Goal: Information Seeking & Learning: Learn about a topic

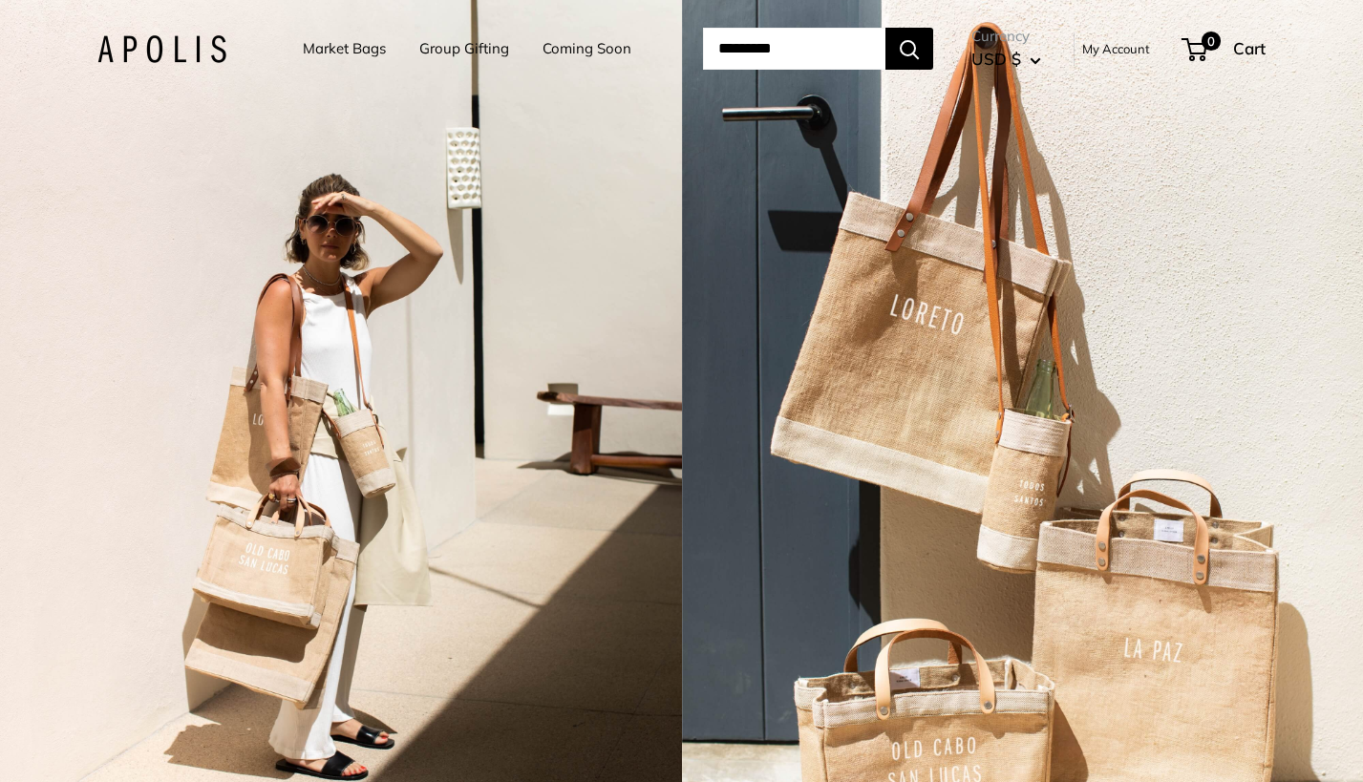
click at [349, 58] on link "Market Bags" at bounding box center [344, 48] width 83 height 27
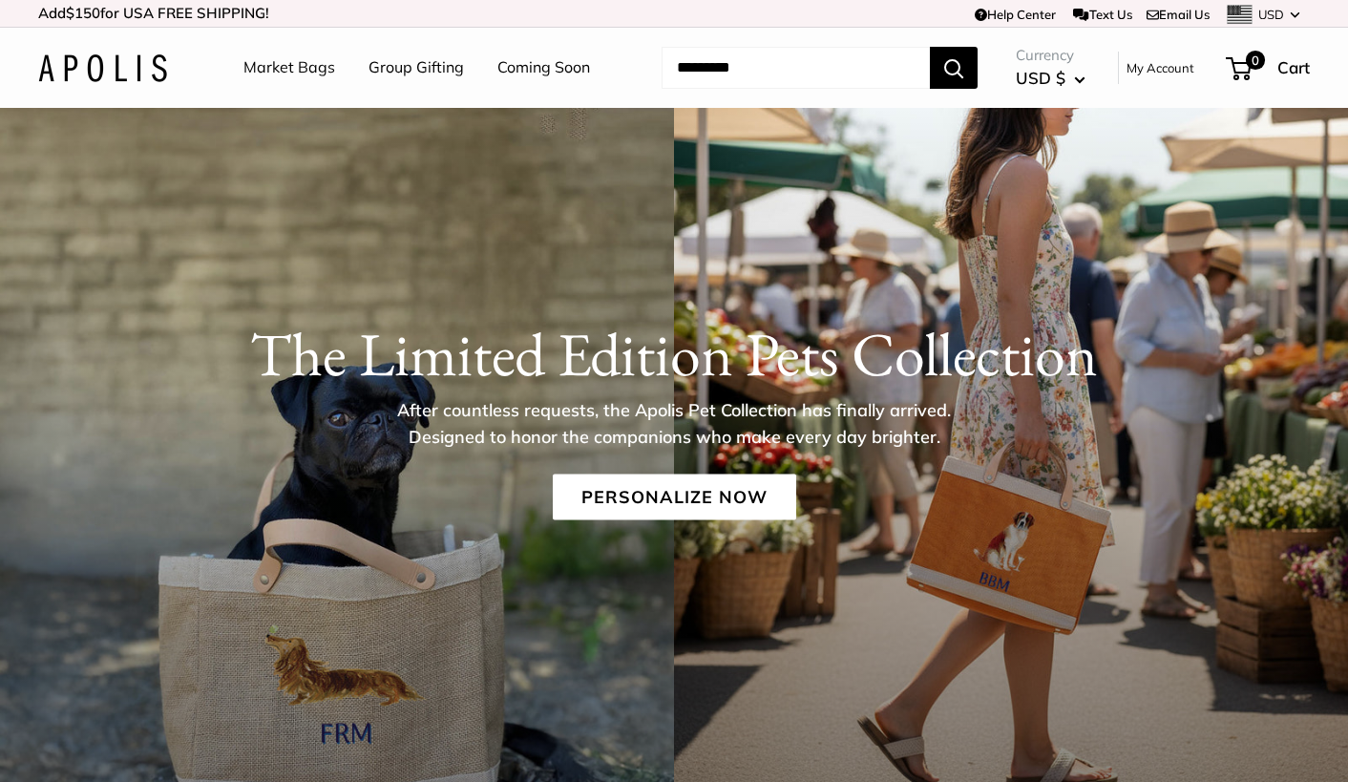
click at [280, 70] on link "Market Bags" at bounding box center [289, 67] width 92 height 29
click at [956, 149] on div "The Limited Edition Pets Collection After countless requests, the Apolis Pet Co…" at bounding box center [674, 445] width 1348 height 674
click at [568, 65] on link "Coming Soon" at bounding box center [543, 67] width 93 height 29
click at [567, 74] on link "Coming Soon" at bounding box center [543, 67] width 93 height 29
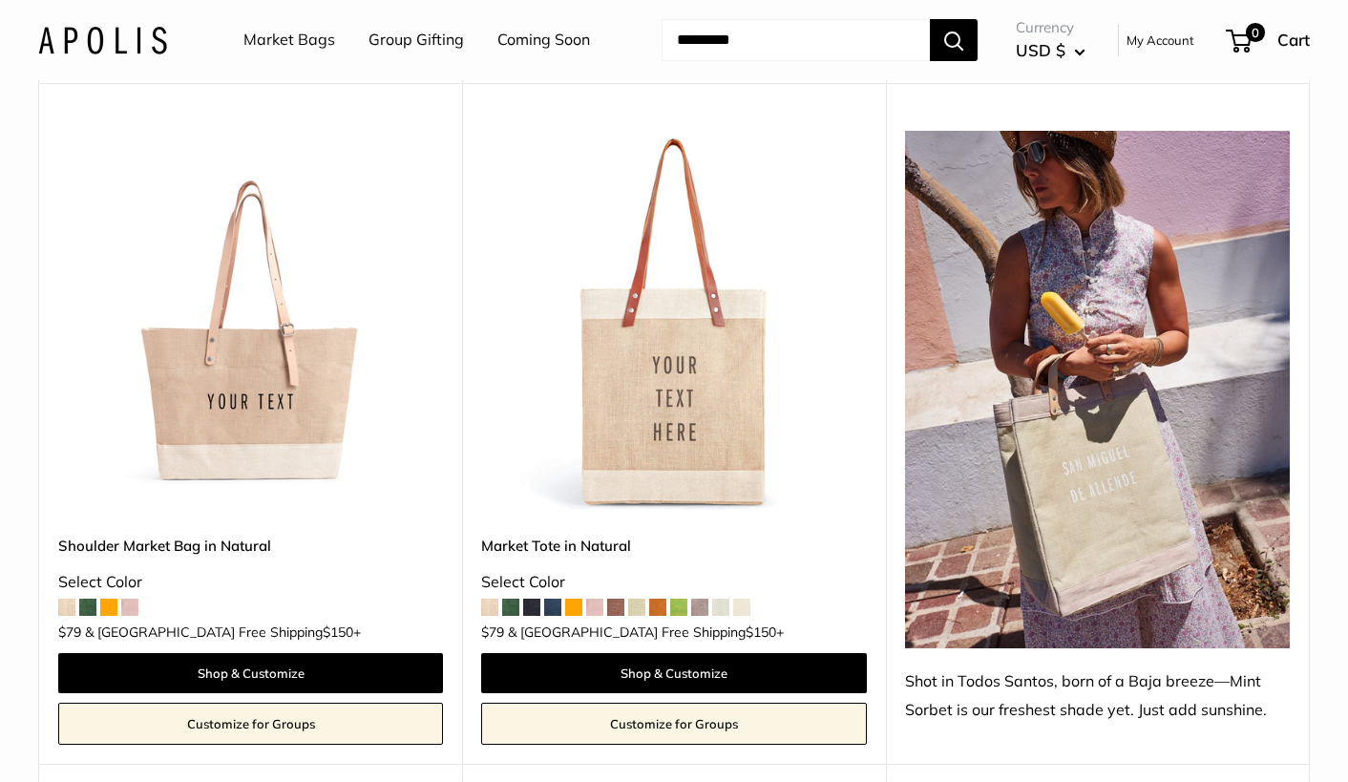
scroll to position [967, 0]
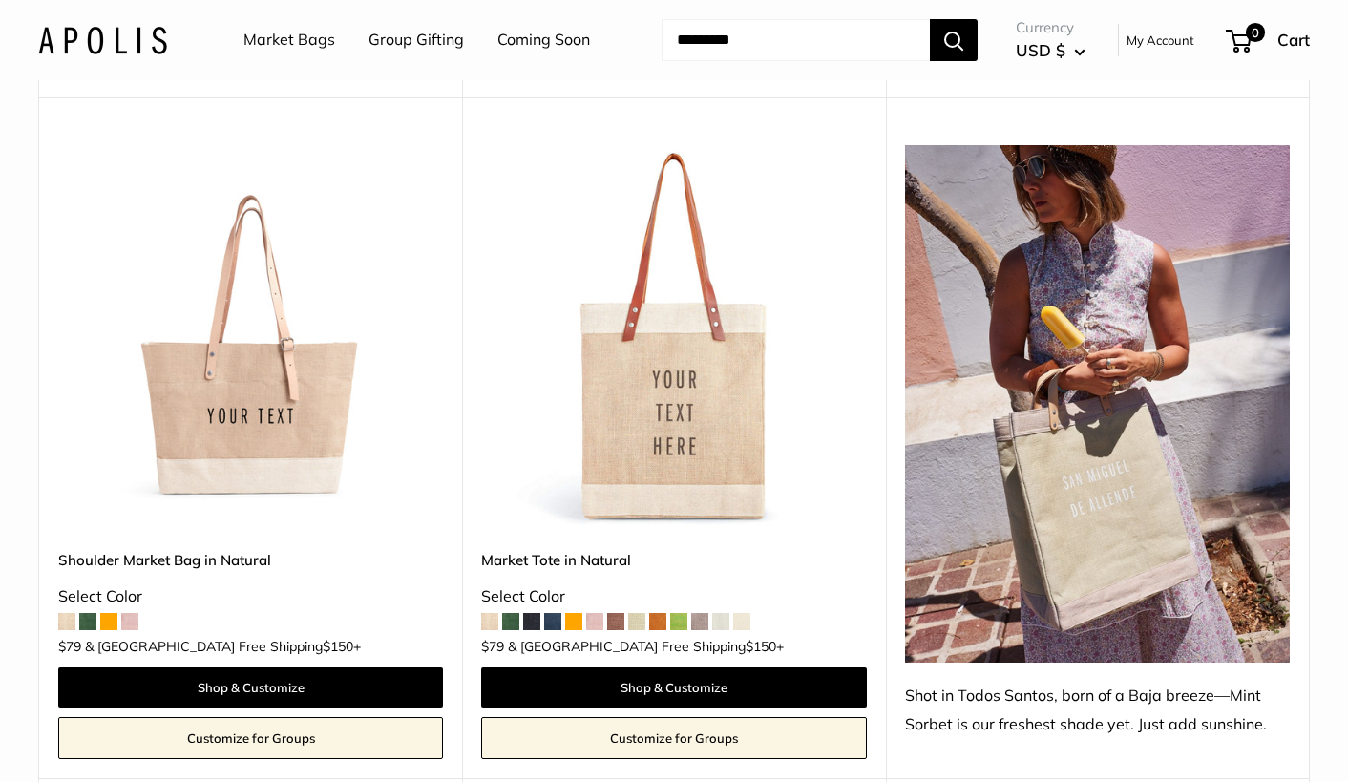
click at [0, 0] on img at bounding box center [0, 0] width 0 height 0
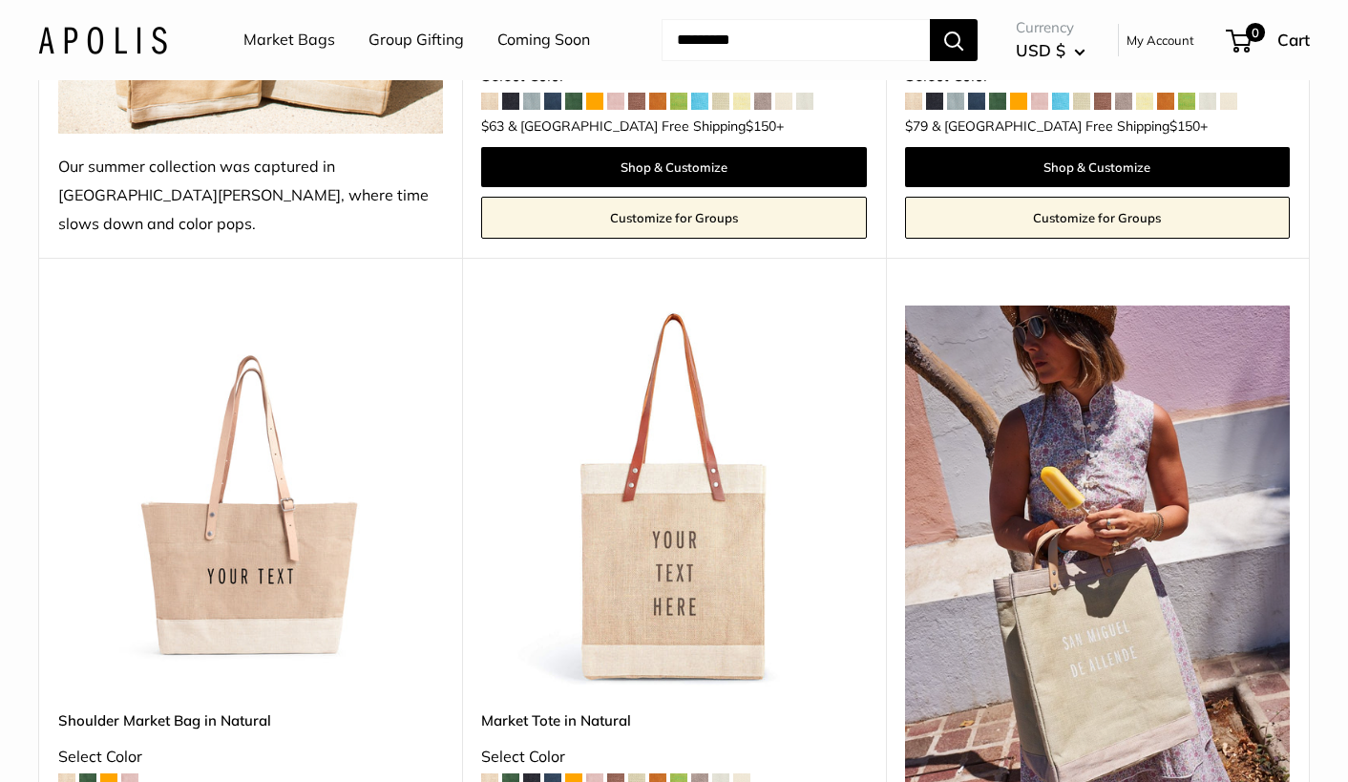
scroll to position [769, 0]
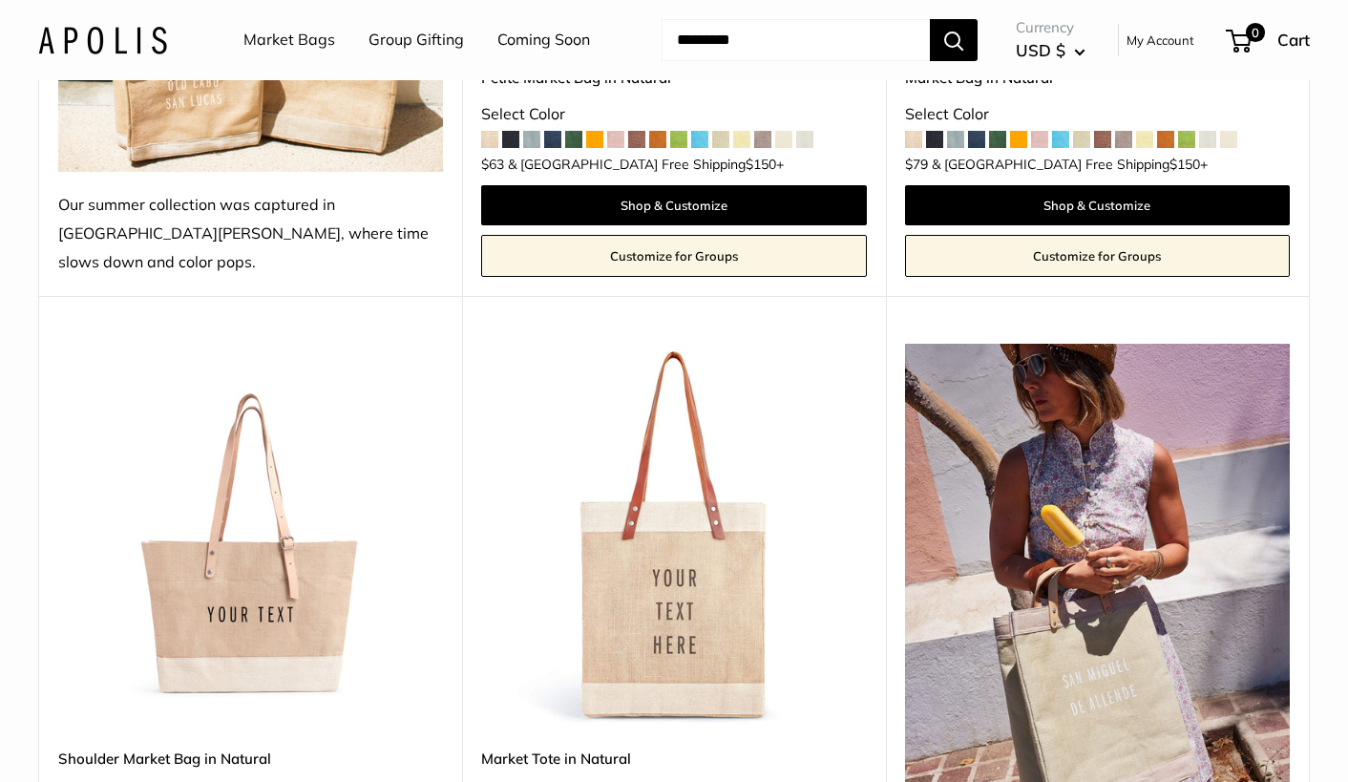
click at [0, 0] on img at bounding box center [0, 0] width 0 height 0
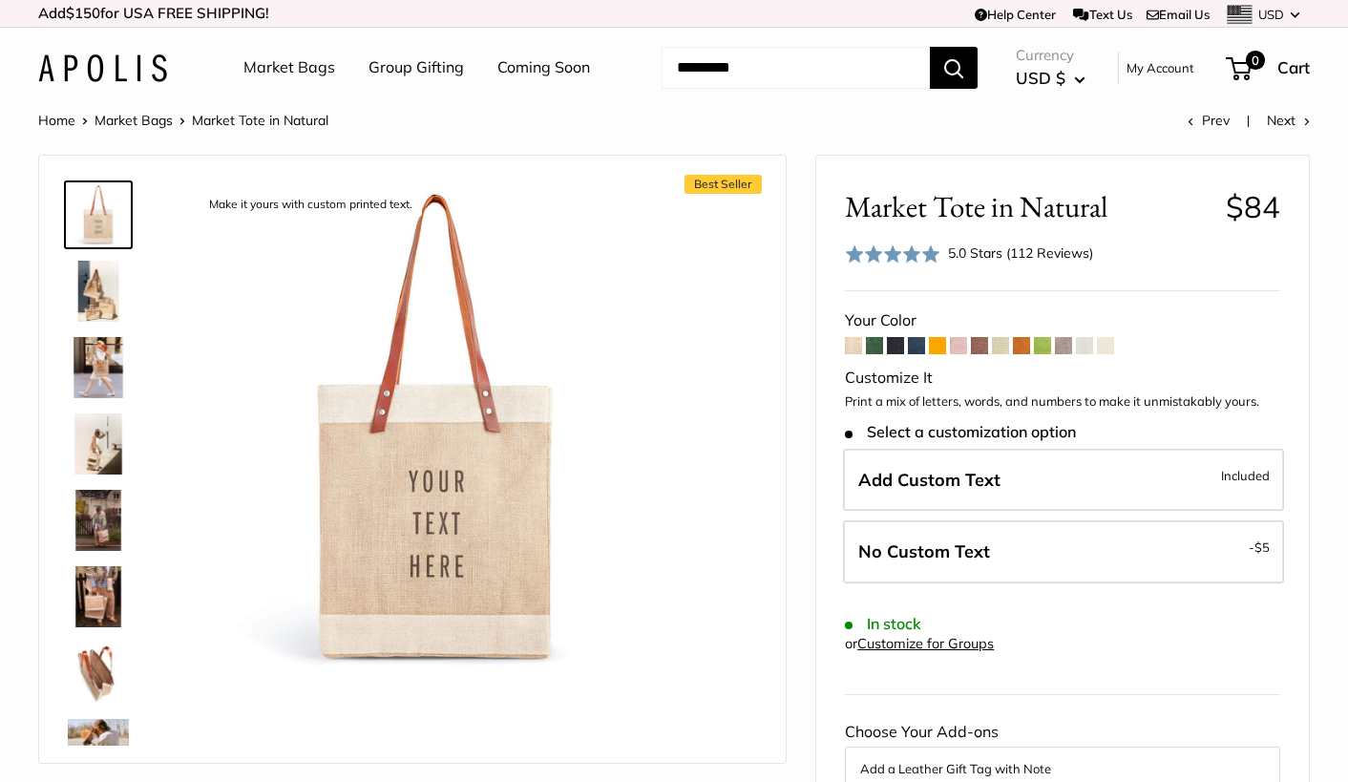
click at [106, 286] on img at bounding box center [98, 291] width 61 height 61
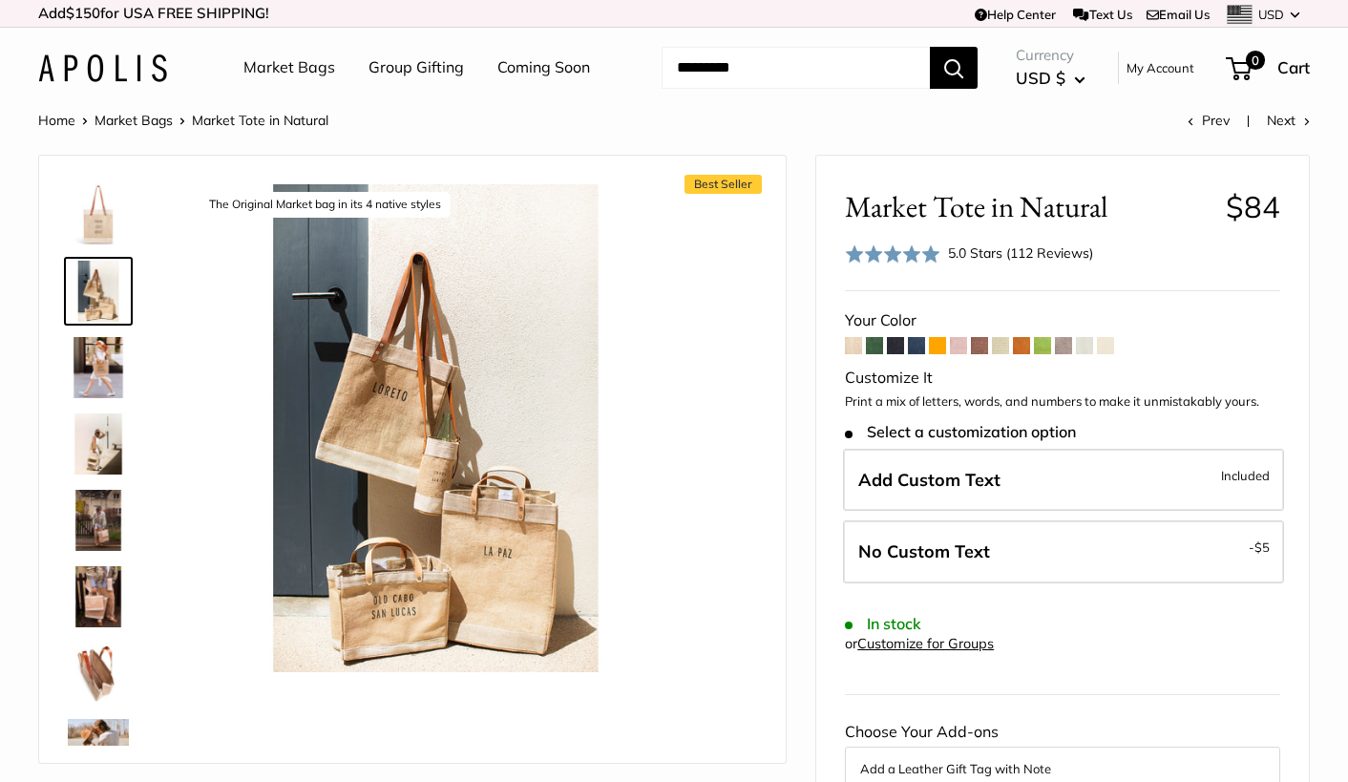
click at [98, 371] on img at bounding box center [98, 367] width 61 height 61
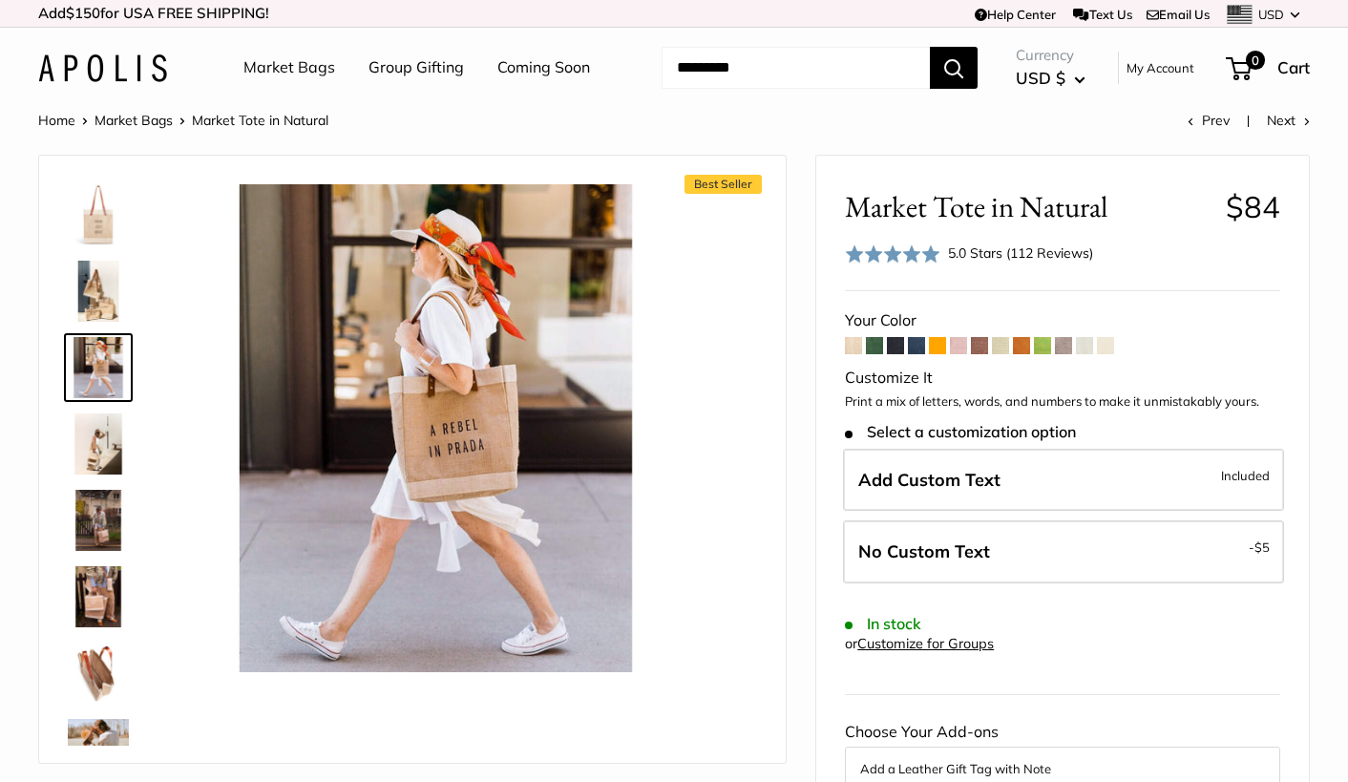
click at [104, 435] on img at bounding box center [98, 443] width 61 height 61
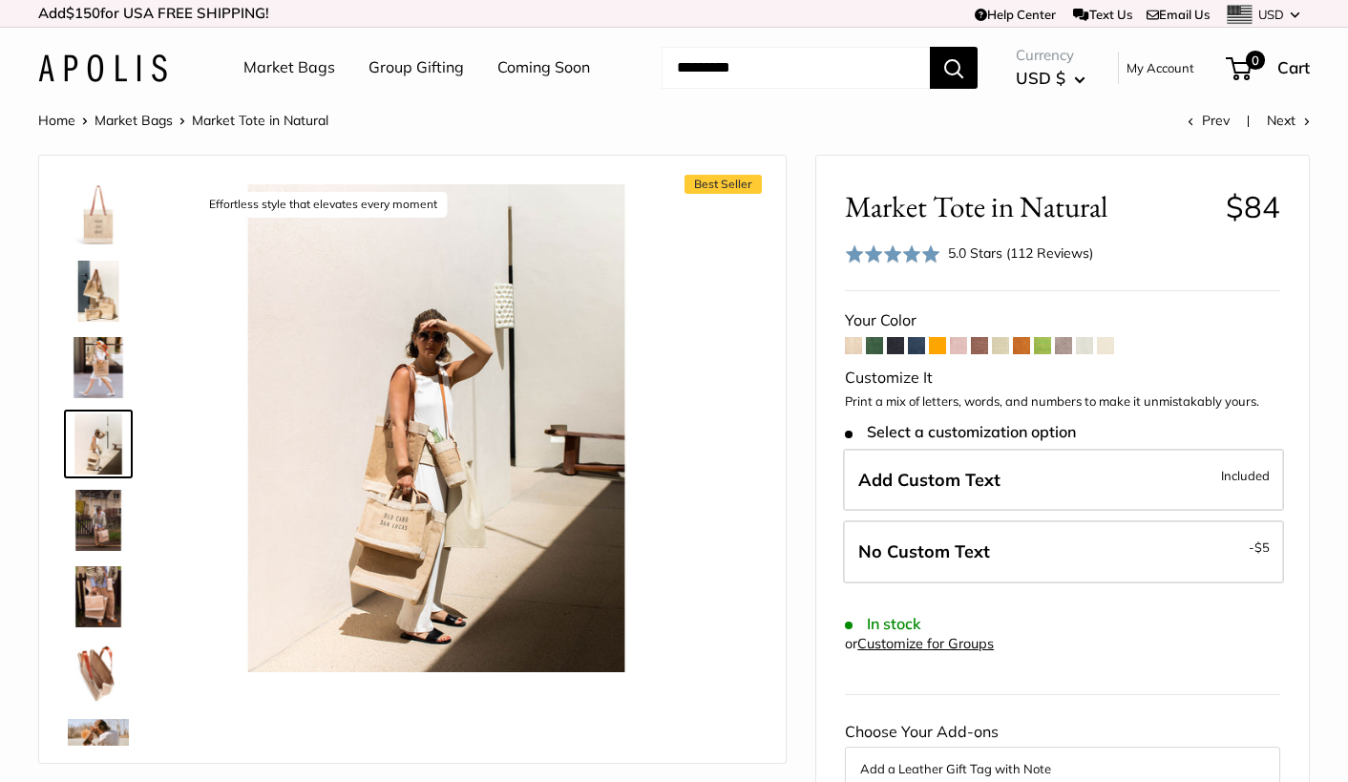
click at [106, 511] on img at bounding box center [98, 520] width 61 height 61
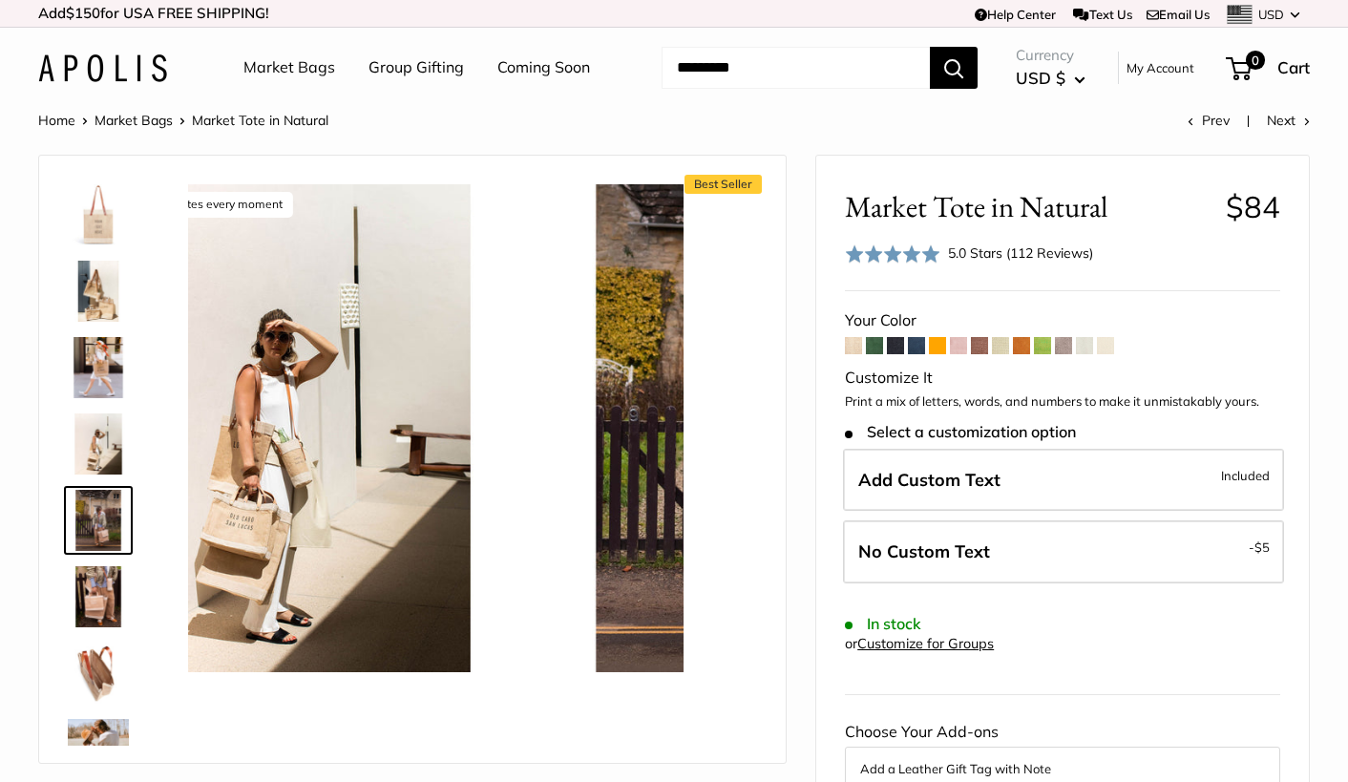
scroll to position [59, 0]
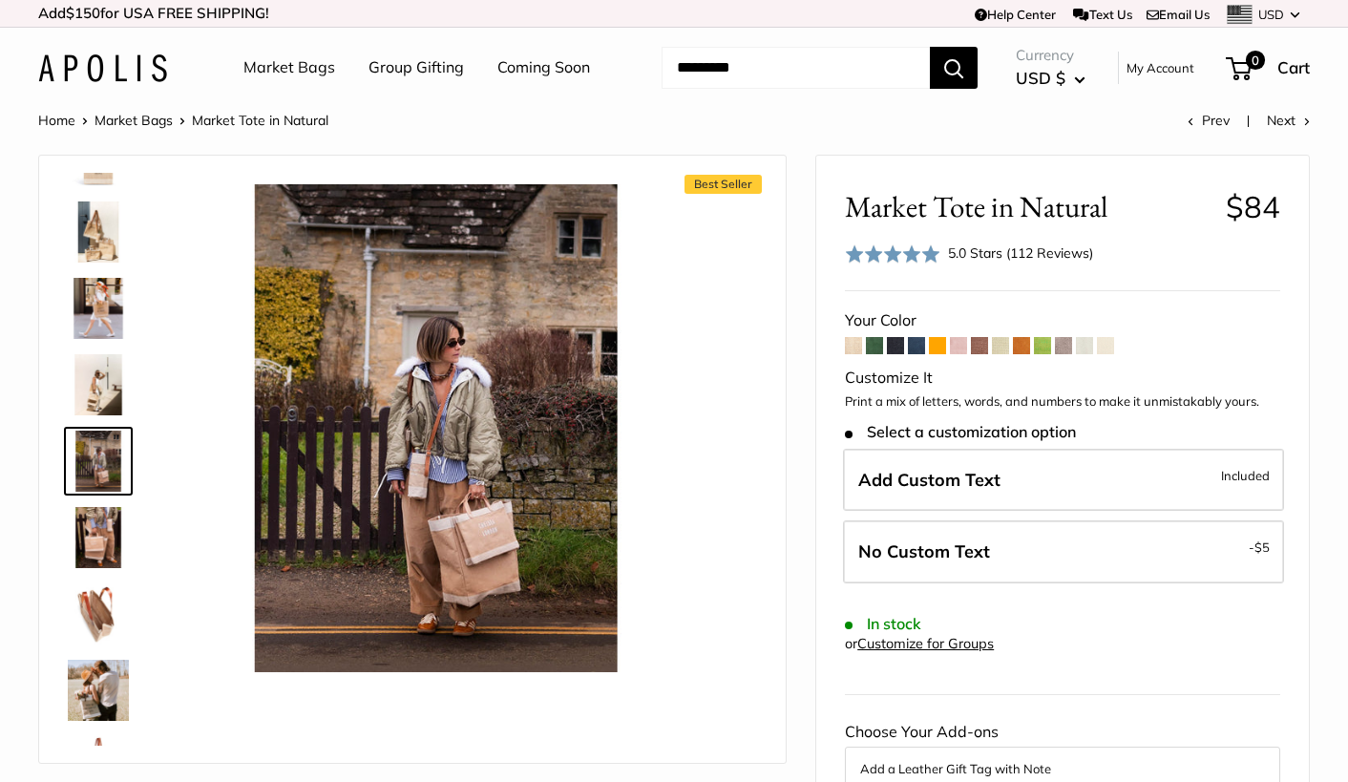
click at [95, 523] on img at bounding box center [98, 537] width 61 height 61
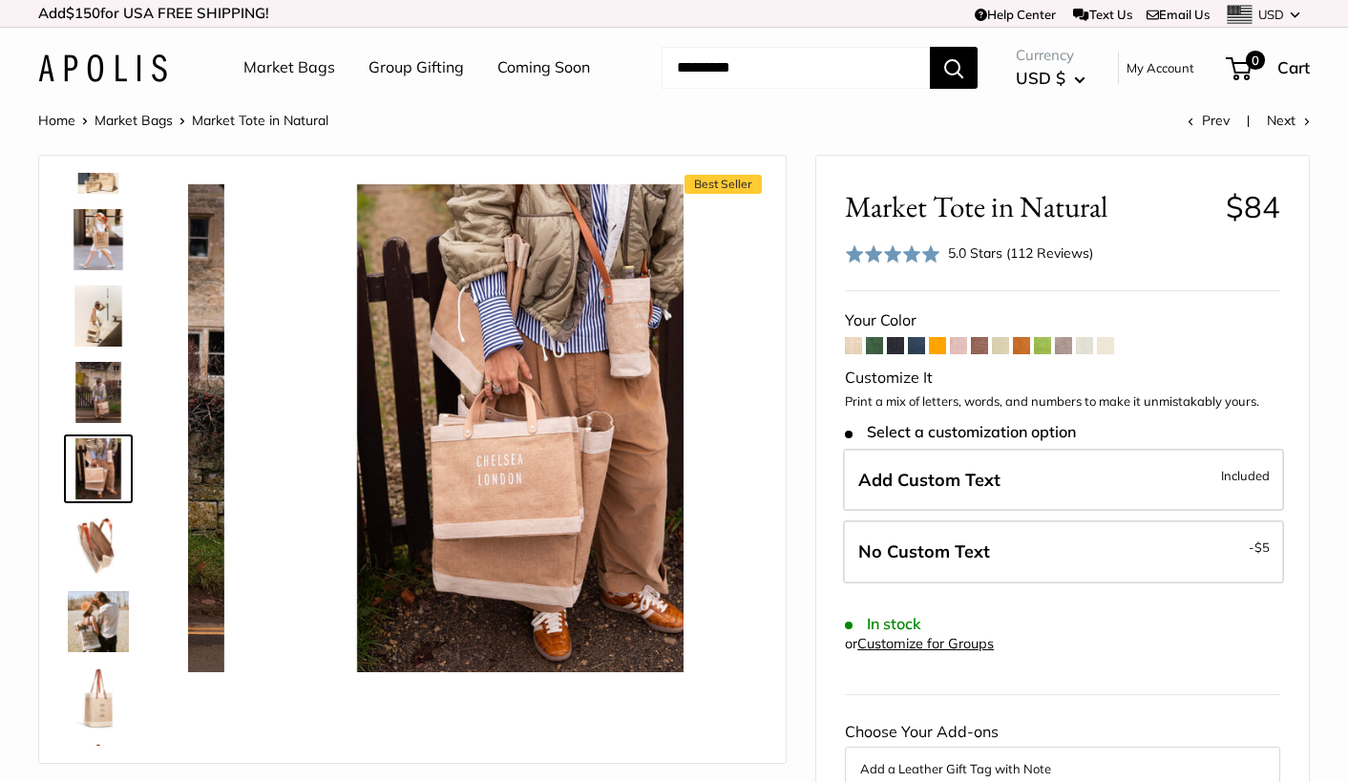
scroll to position [136, 0]
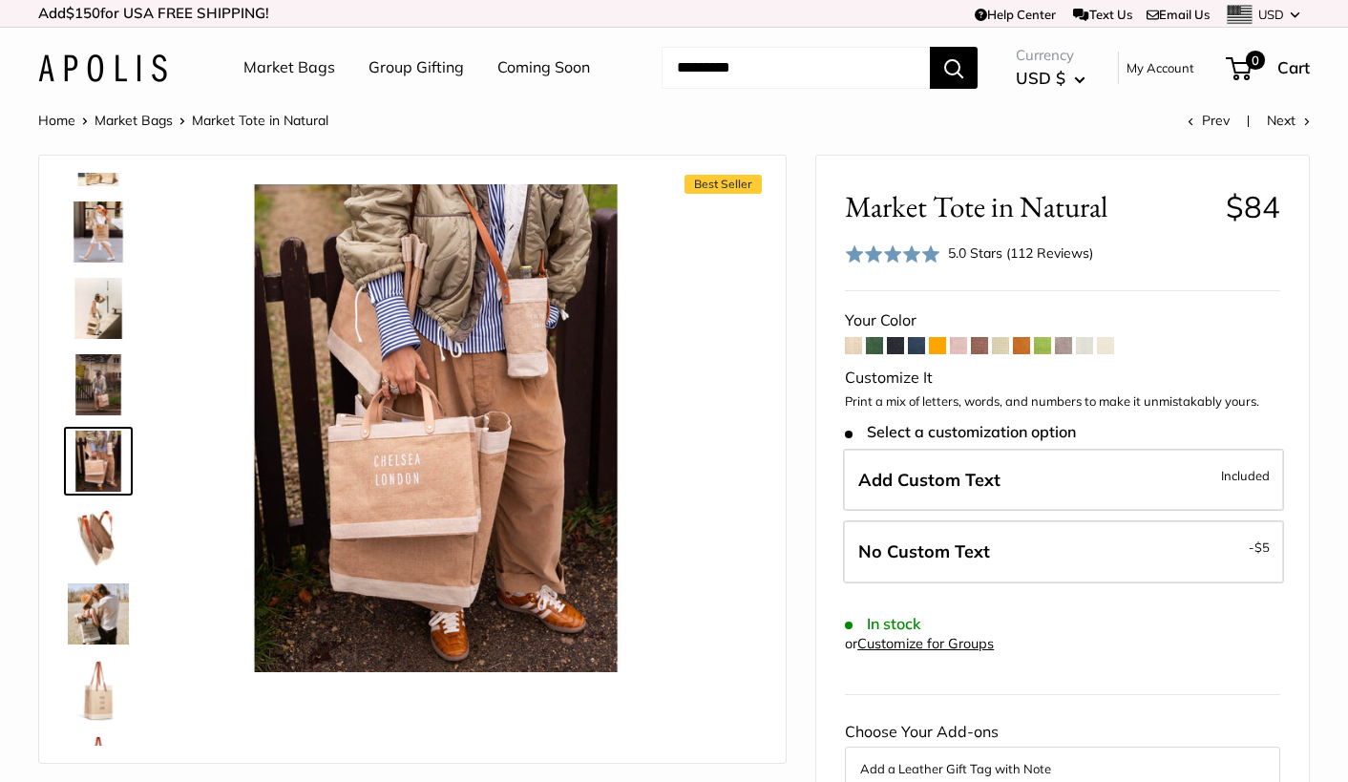
click at [101, 533] on img at bounding box center [98, 537] width 61 height 61
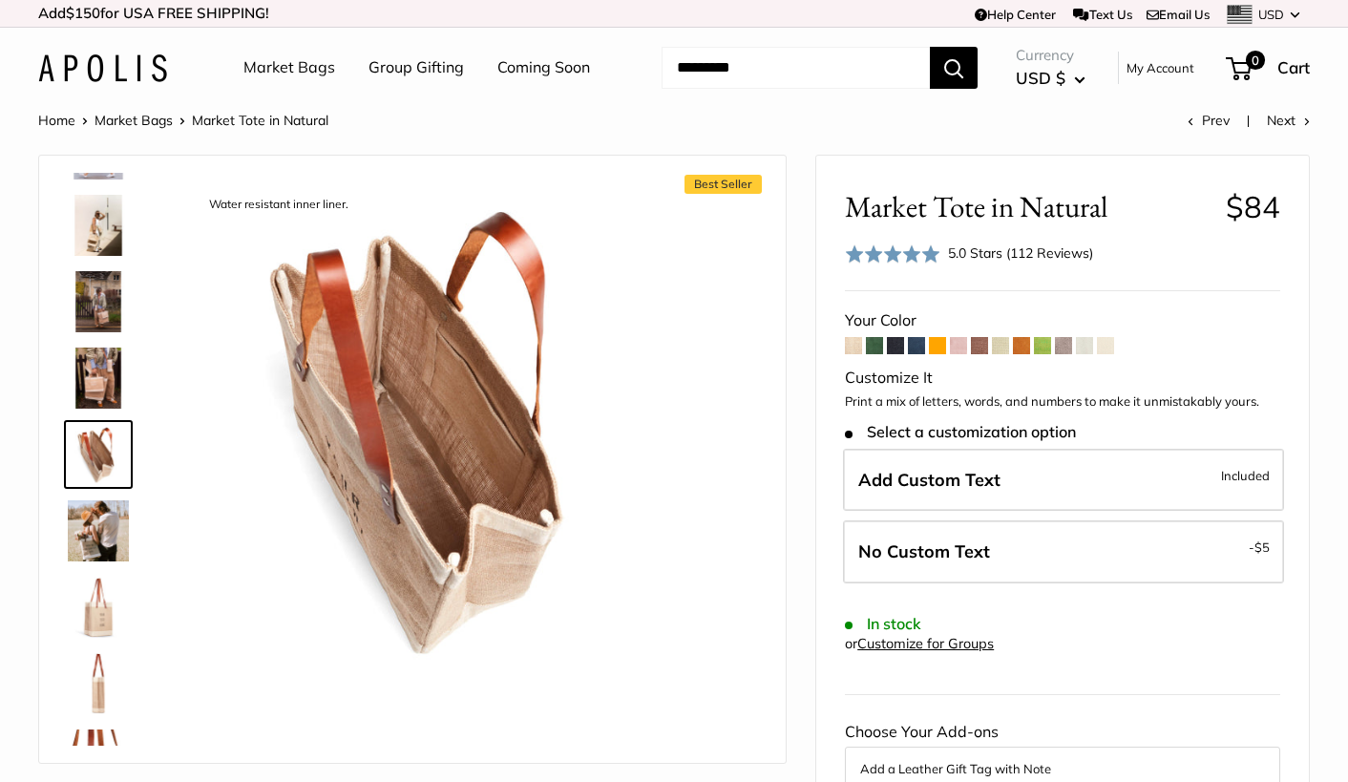
click at [102, 548] on img at bounding box center [98, 530] width 61 height 61
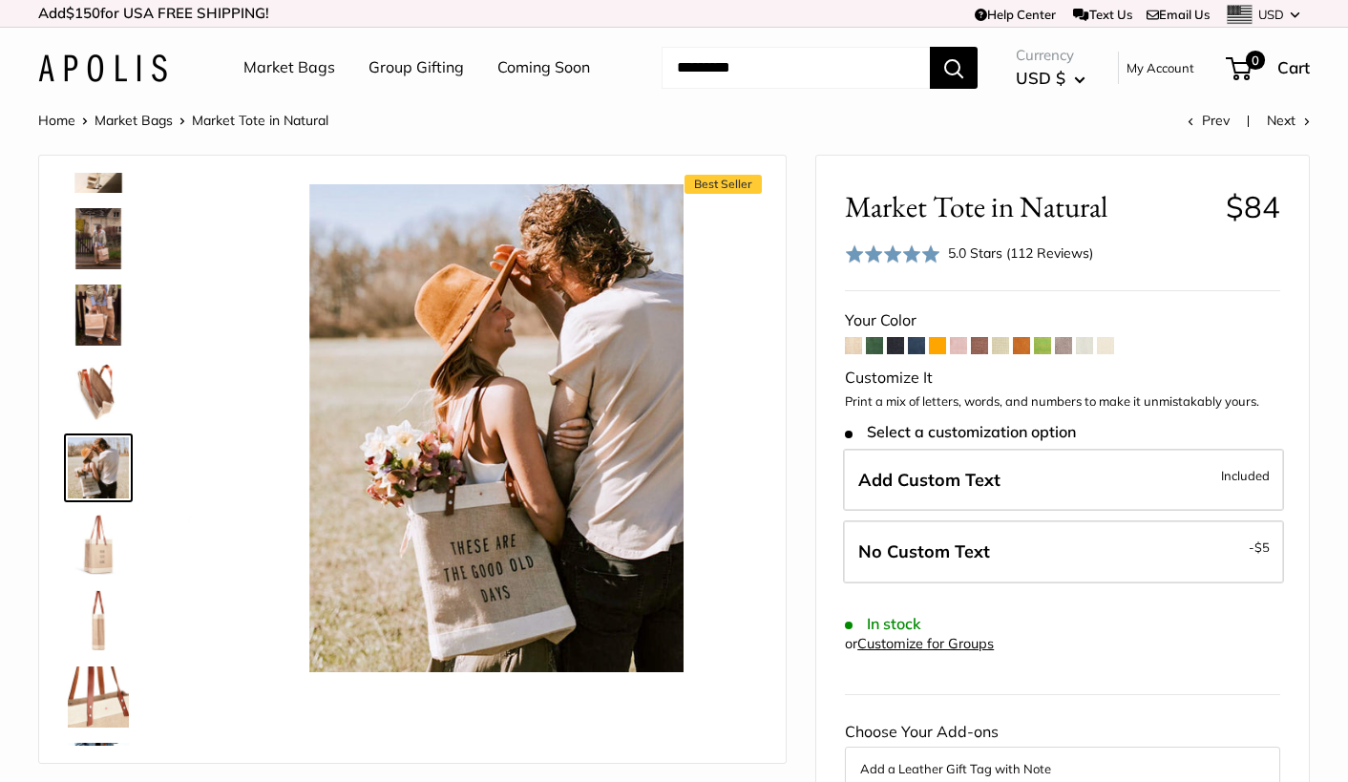
scroll to position [288, 0]
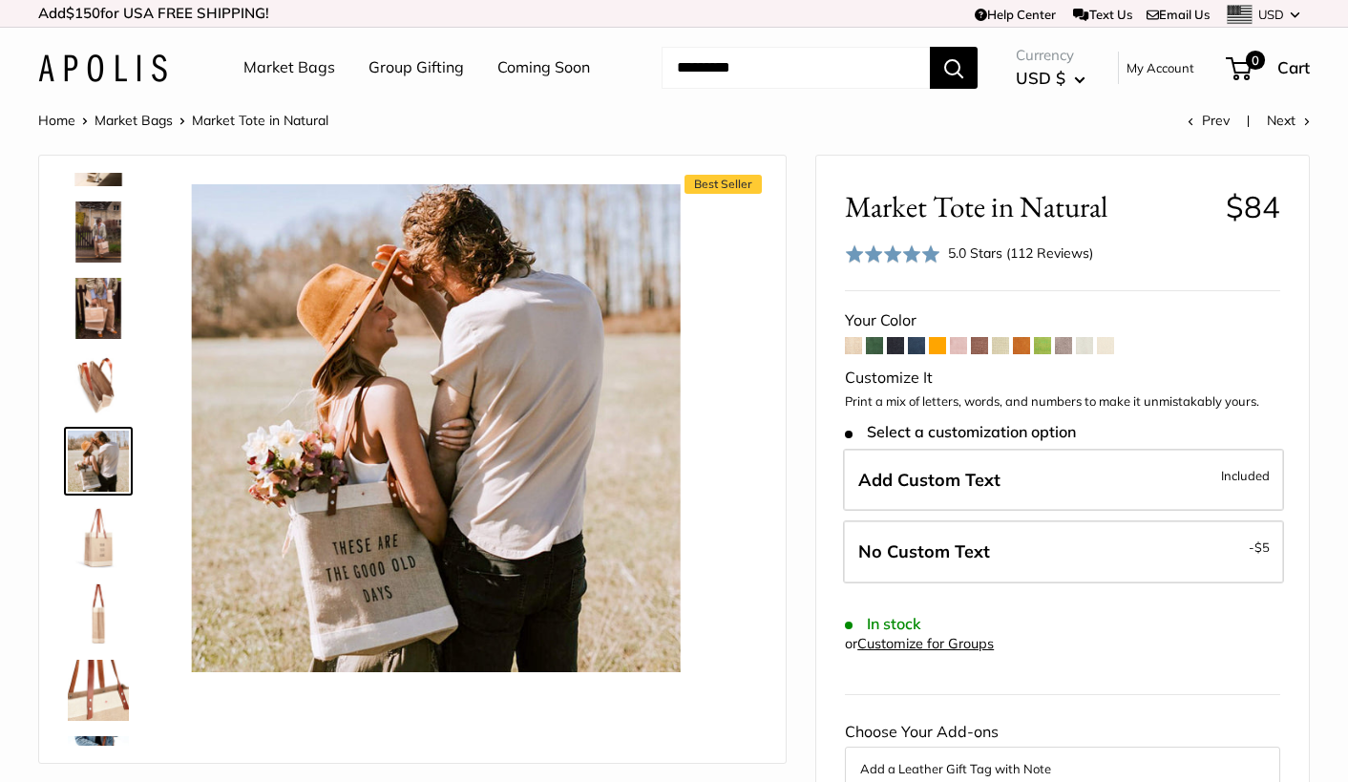
click at [102, 548] on img at bounding box center [98, 537] width 61 height 61
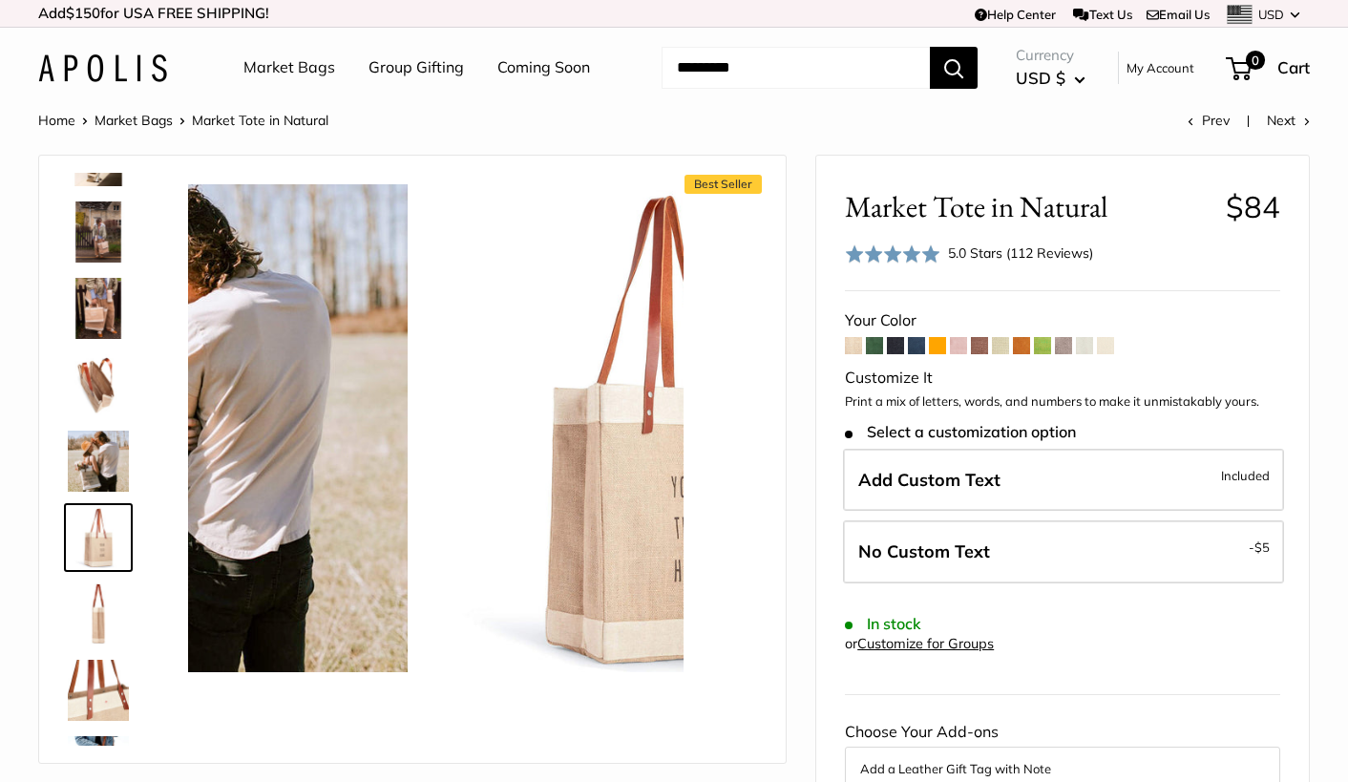
scroll to position [365, 0]
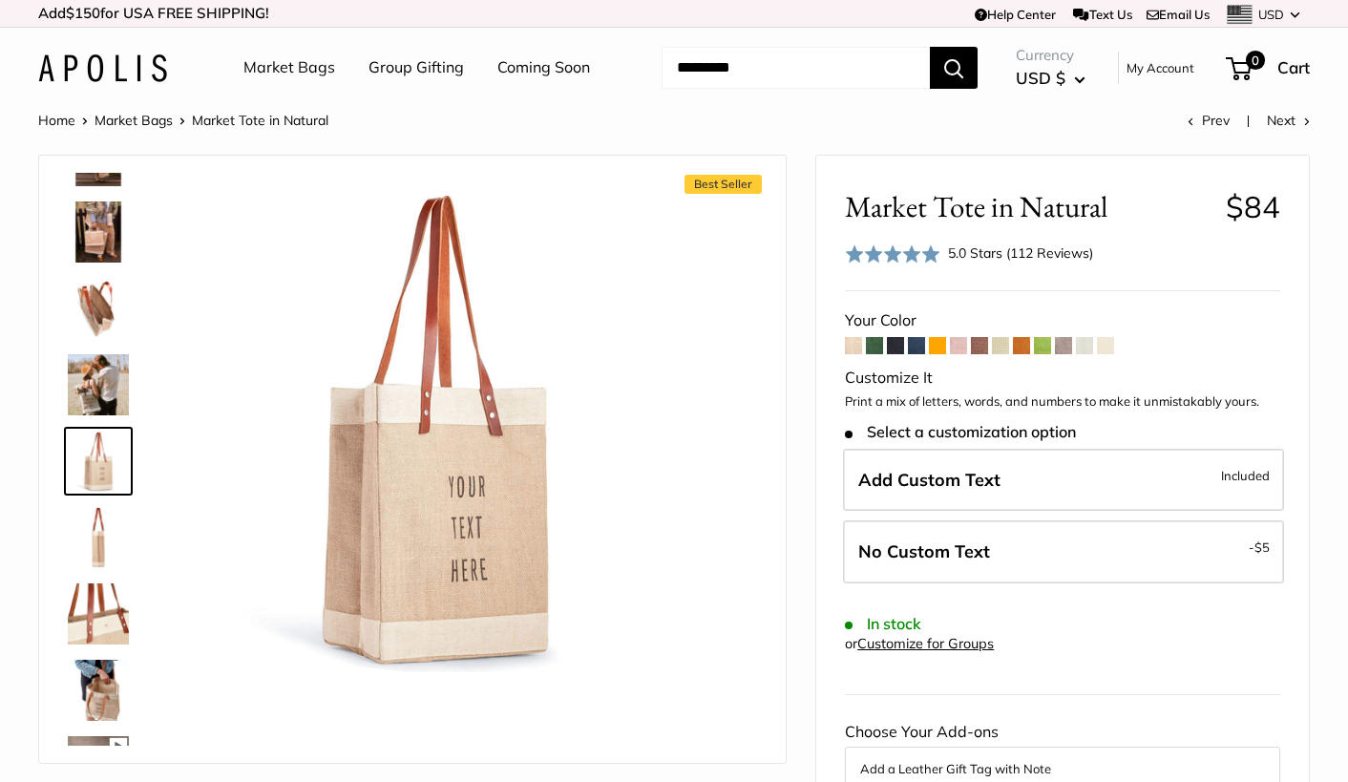
click at [106, 608] on img at bounding box center [98, 613] width 61 height 61
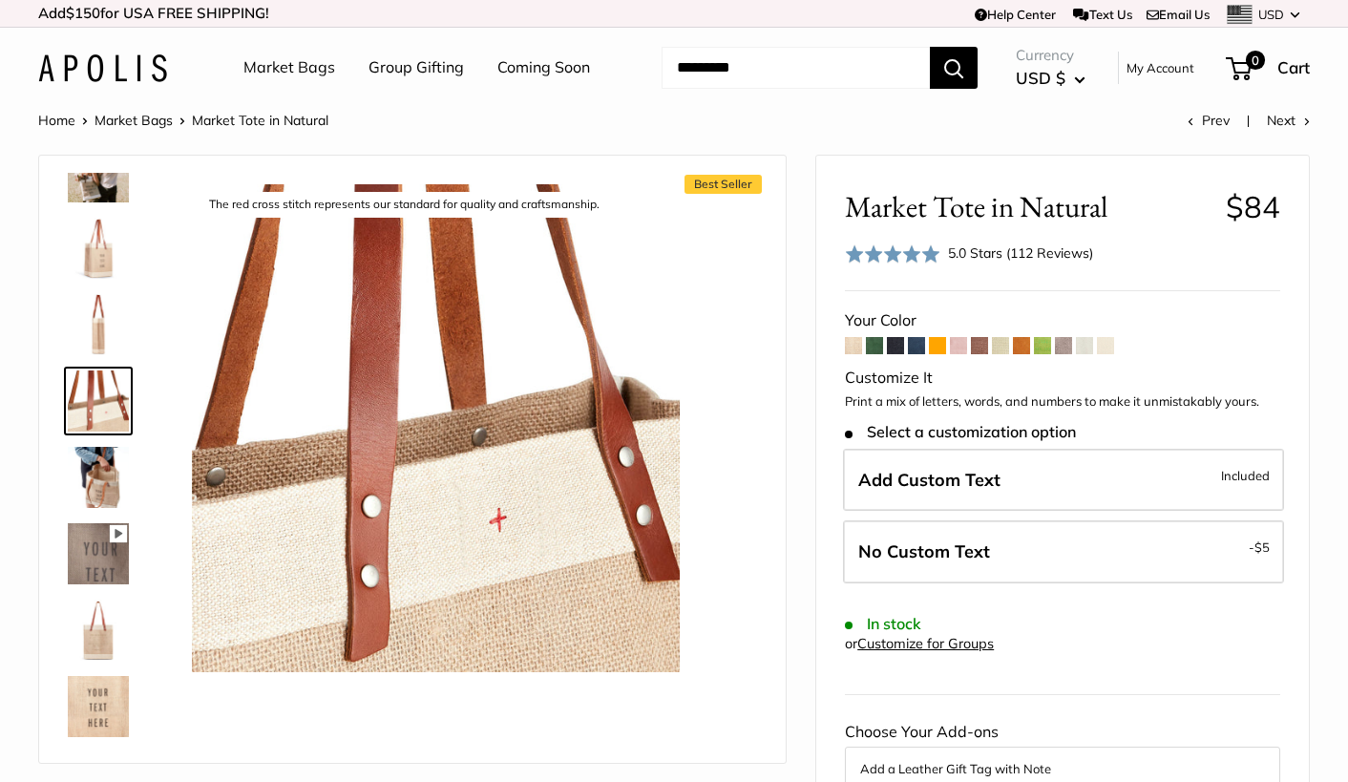
scroll to position [581, 0]
click at [103, 454] on img at bounding box center [98, 474] width 61 height 61
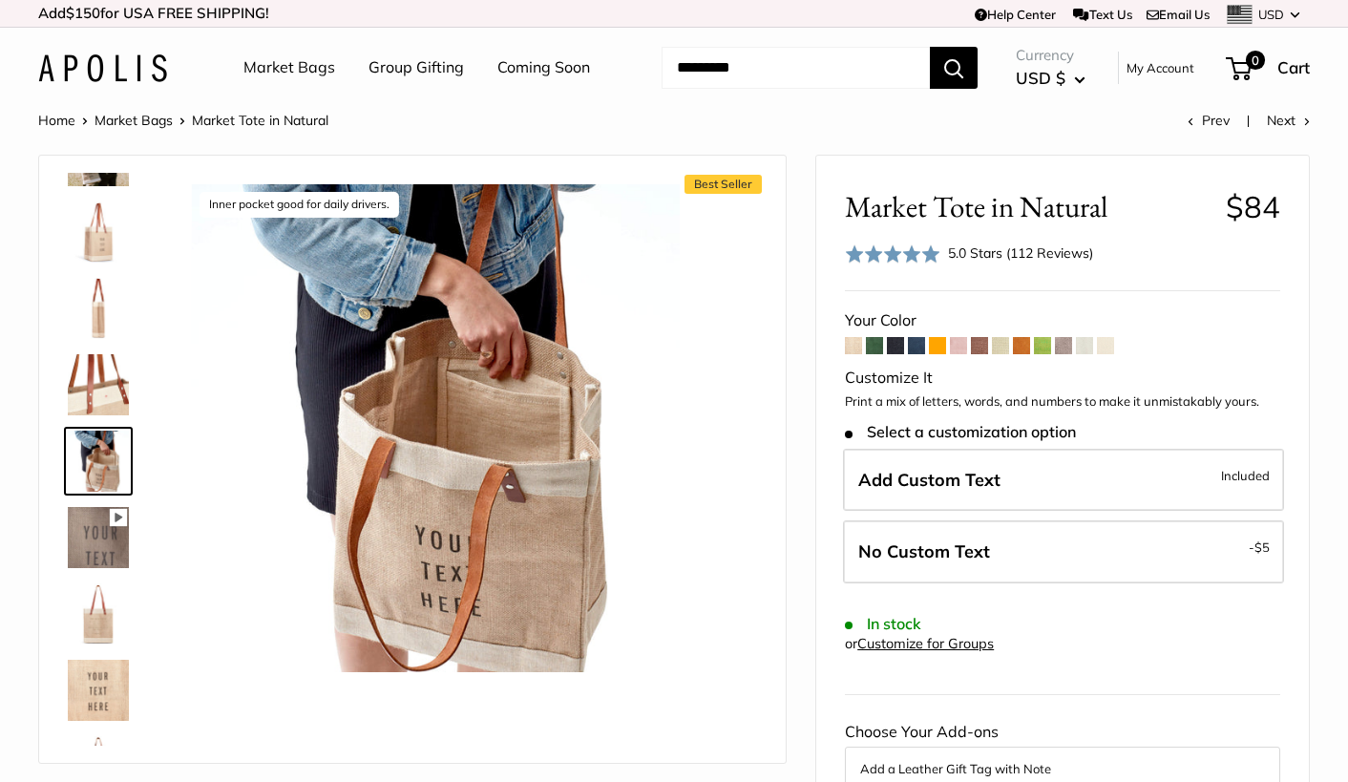
click at [108, 522] on img at bounding box center [98, 537] width 61 height 61
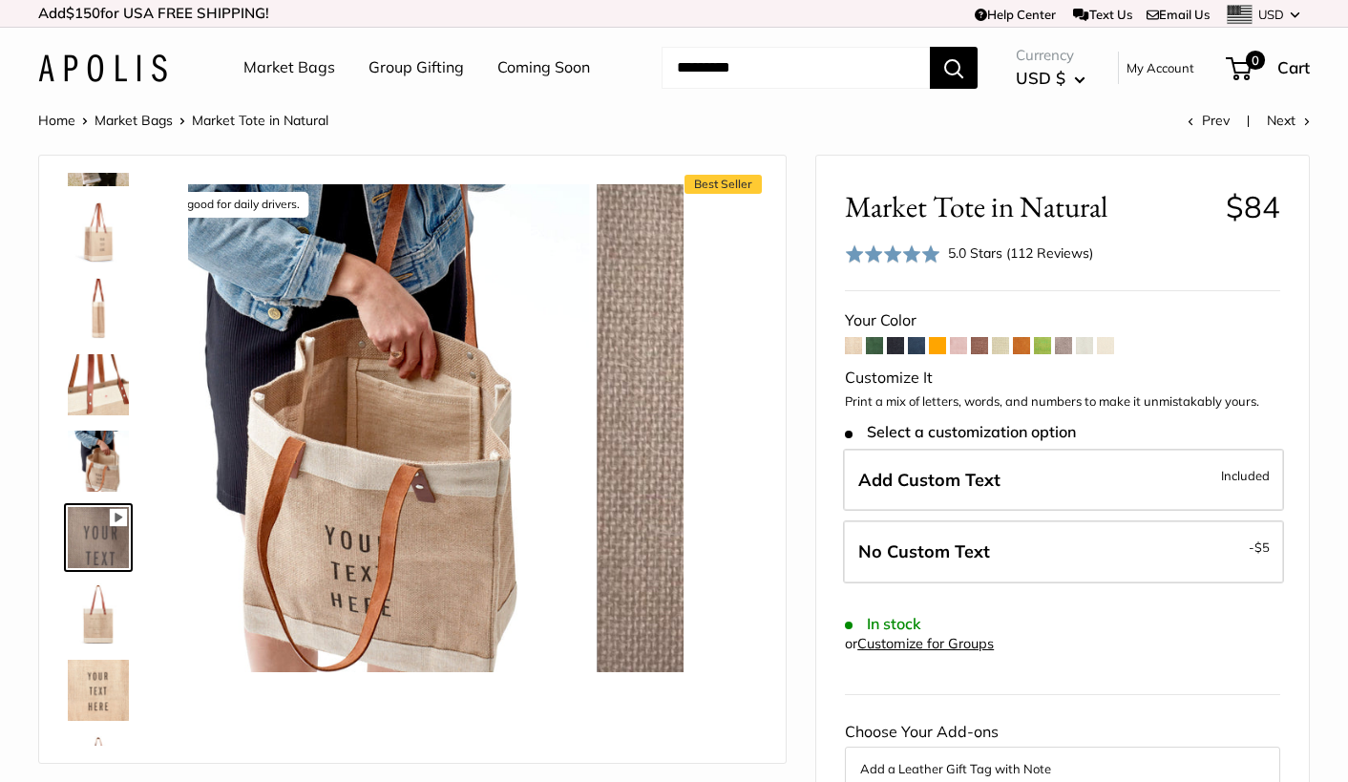
scroll to position [670, 0]
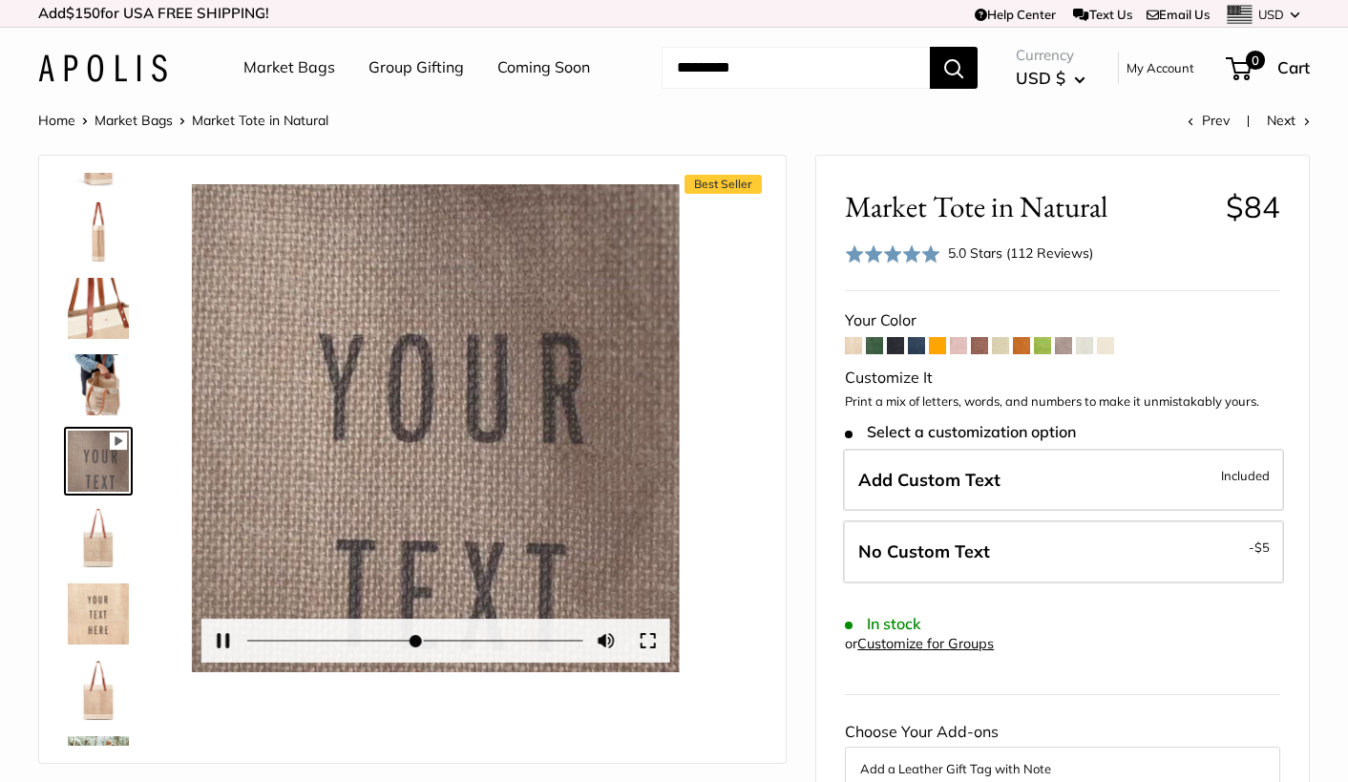
click at [442, 431] on div at bounding box center [436, 428] width 488 height 488
click at [222, 637] on button "Pause Play" at bounding box center [223, 641] width 42 height 42
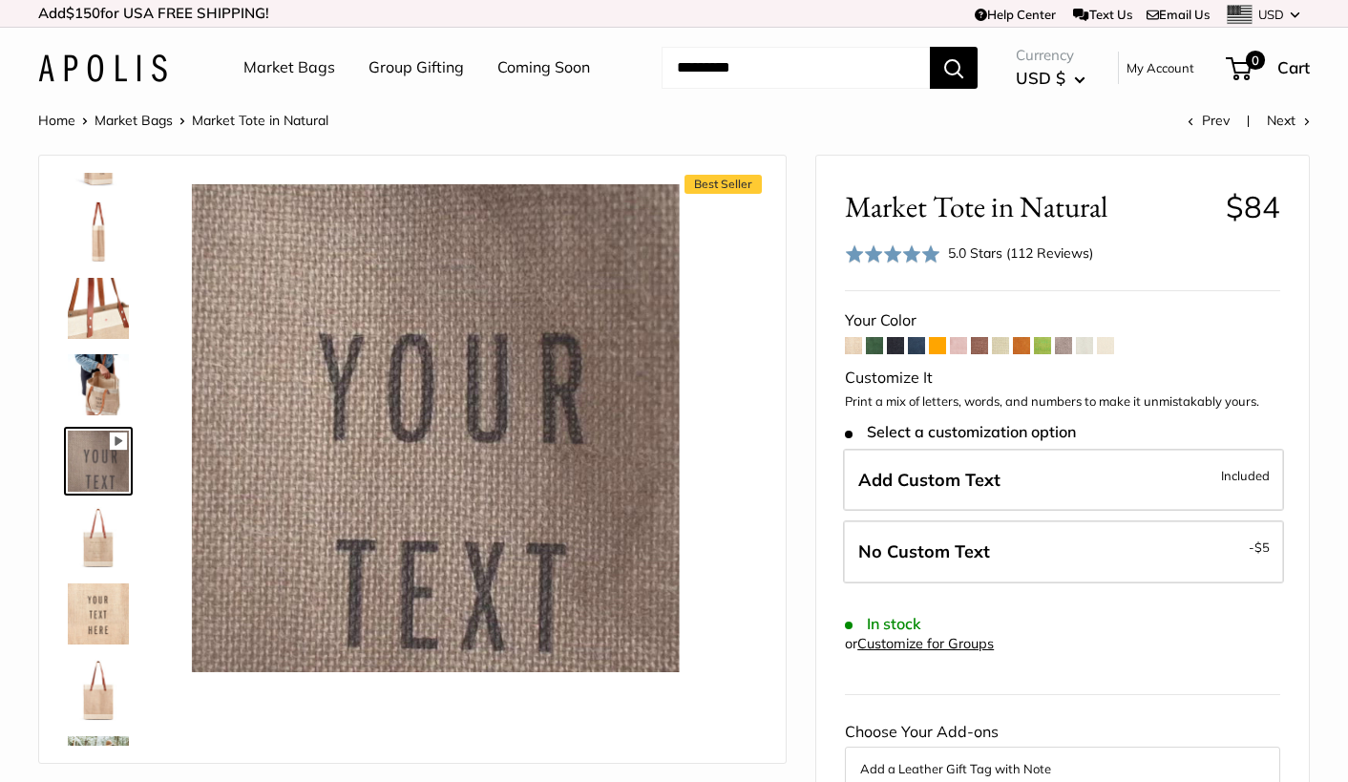
type input "*"
click at [97, 535] on img at bounding box center [98, 537] width 61 height 61
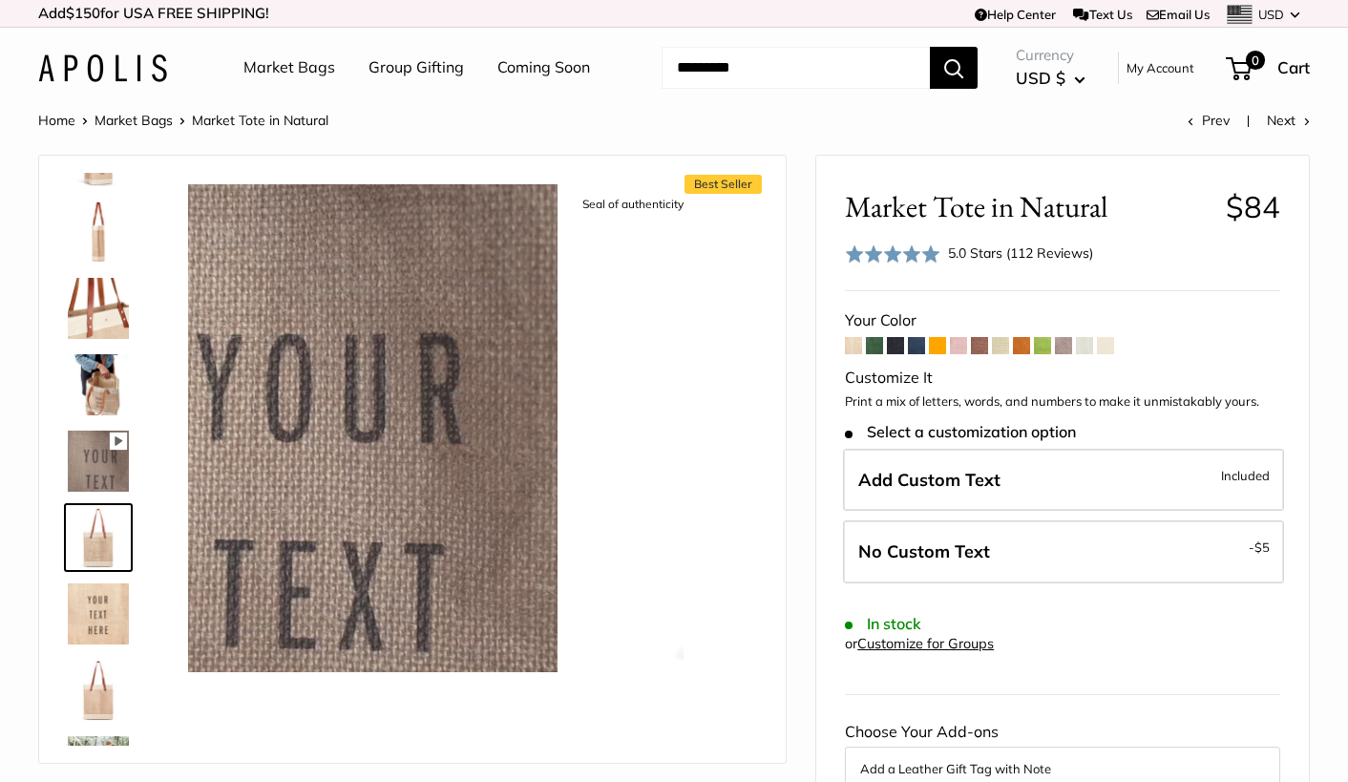
scroll to position [747, 0]
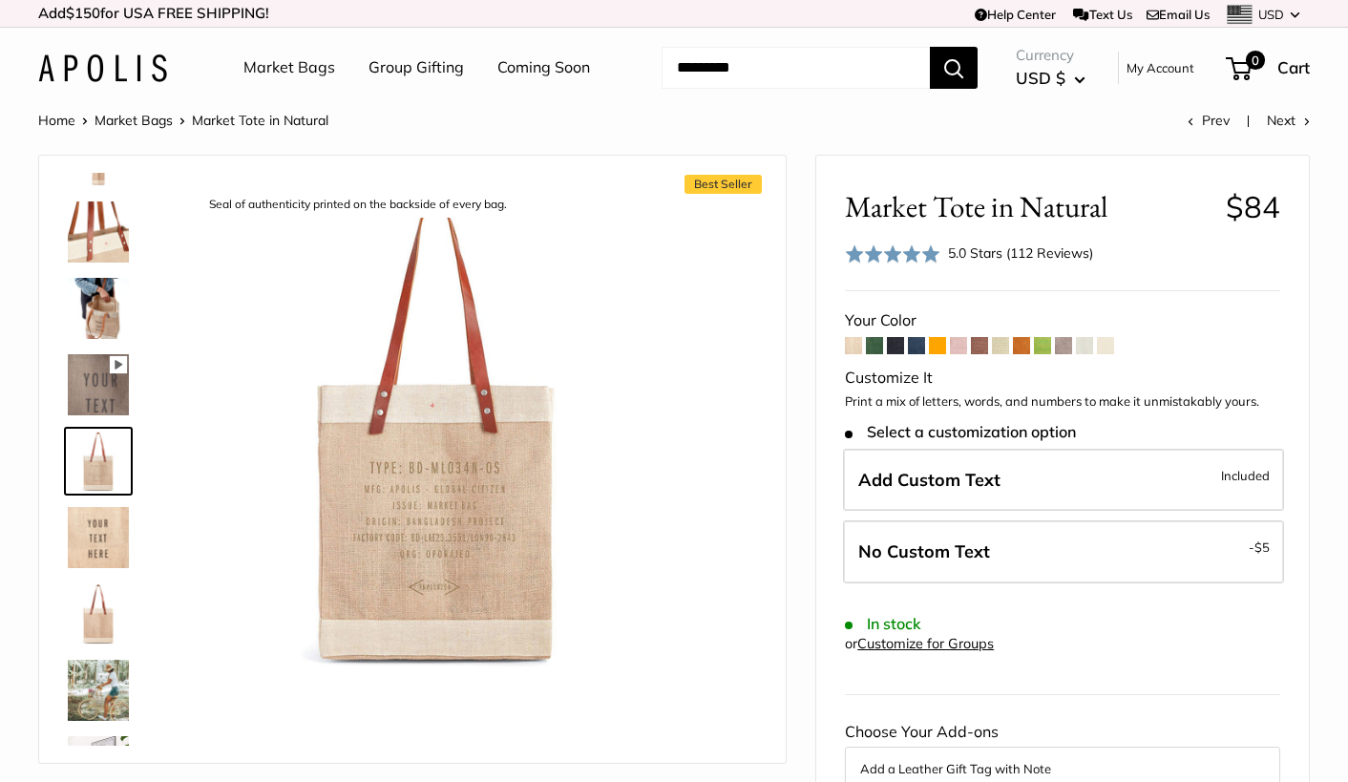
click at [103, 667] on img at bounding box center [98, 690] width 61 height 61
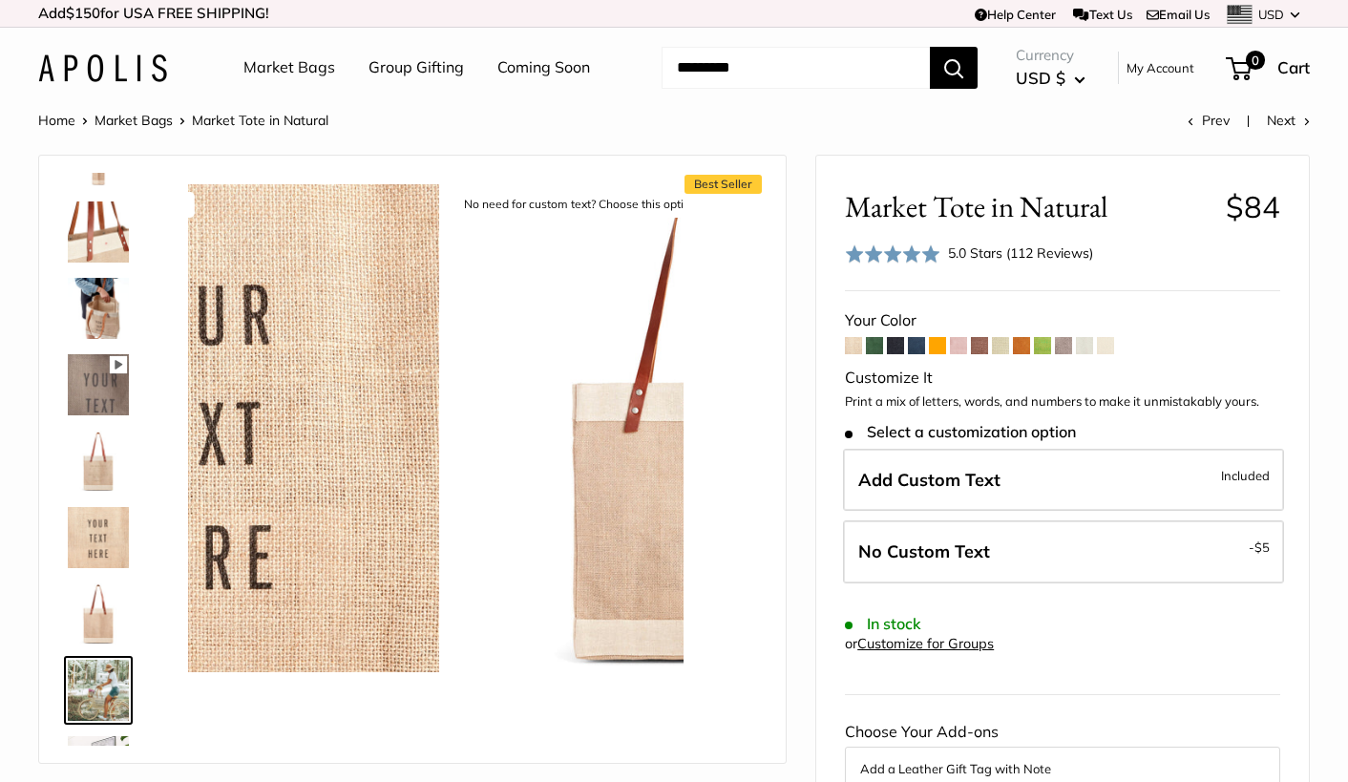
scroll to position [810, 0]
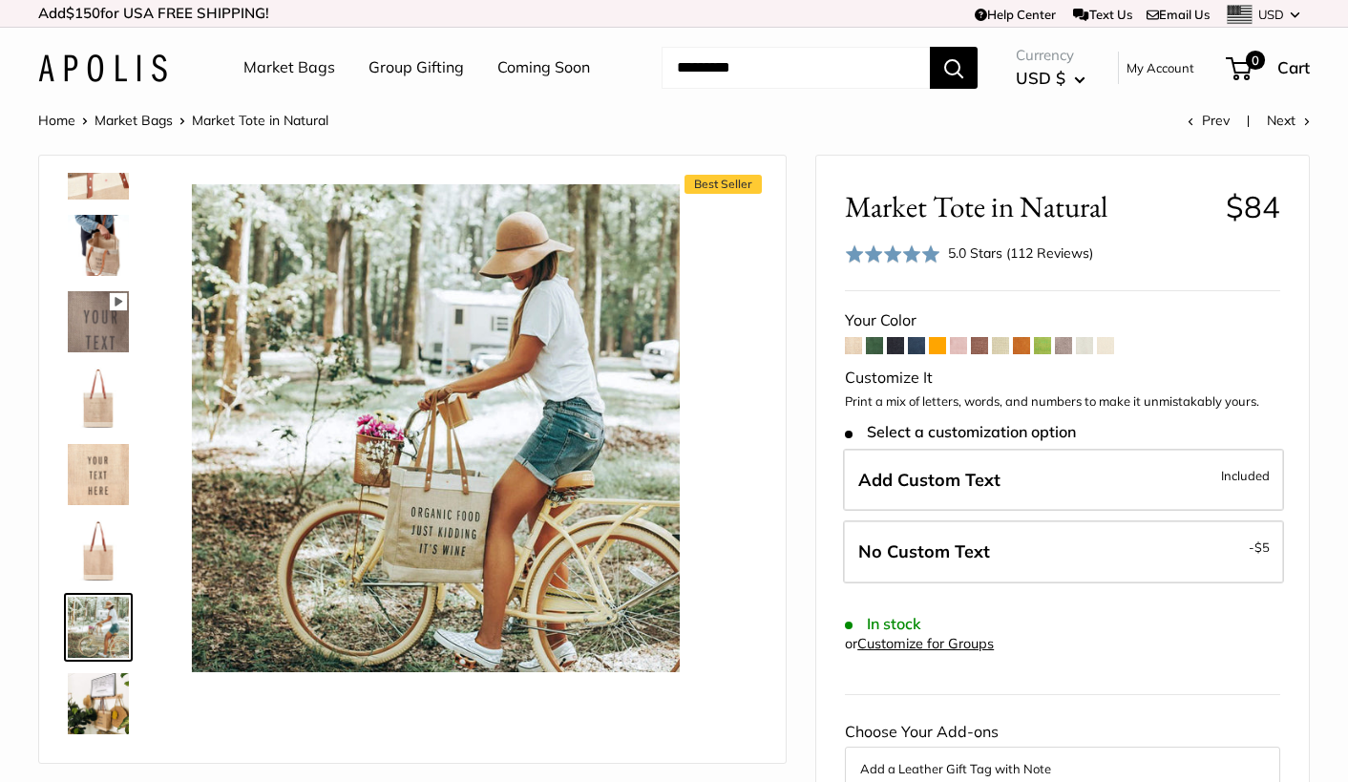
click at [106, 560] on img at bounding box center [98, 550] width 61 height 61
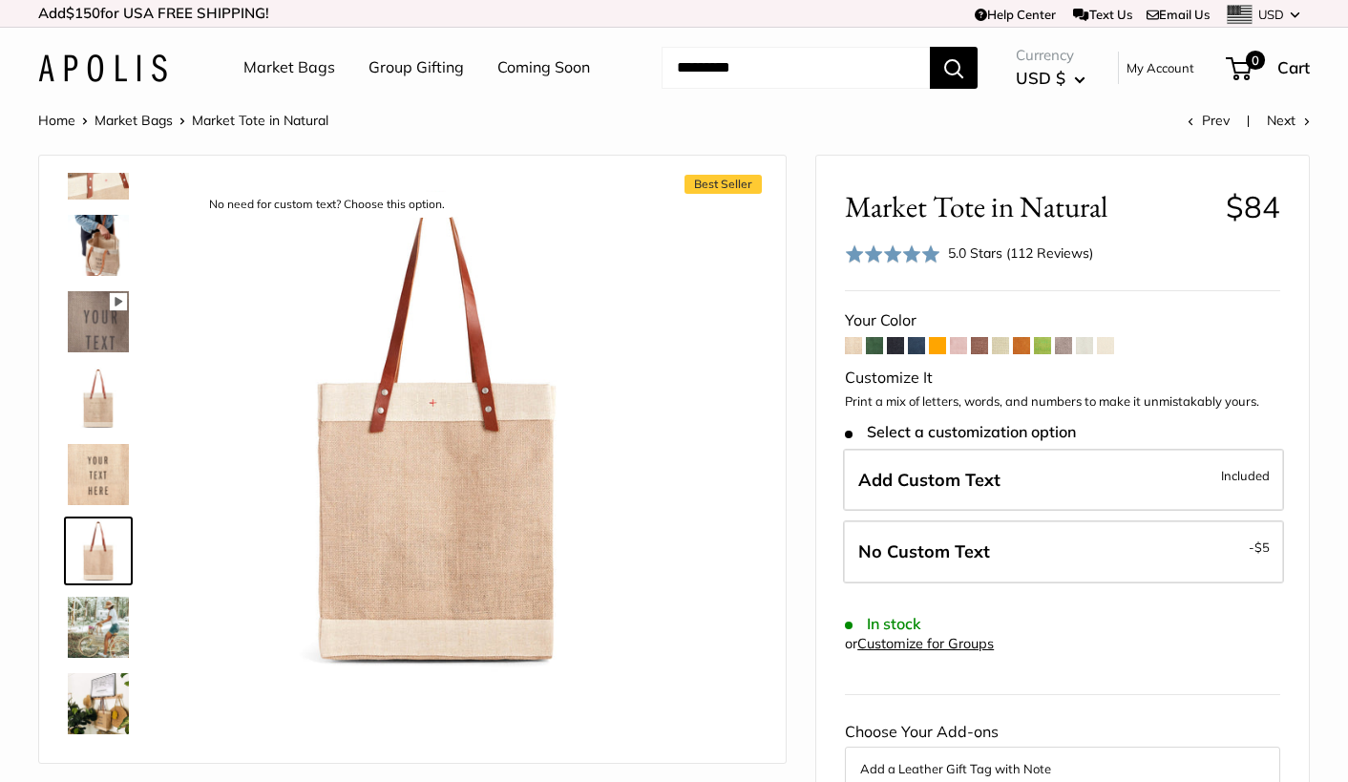
click at [107, 677] on img at bounding box center [98, 703] width 61 height 61
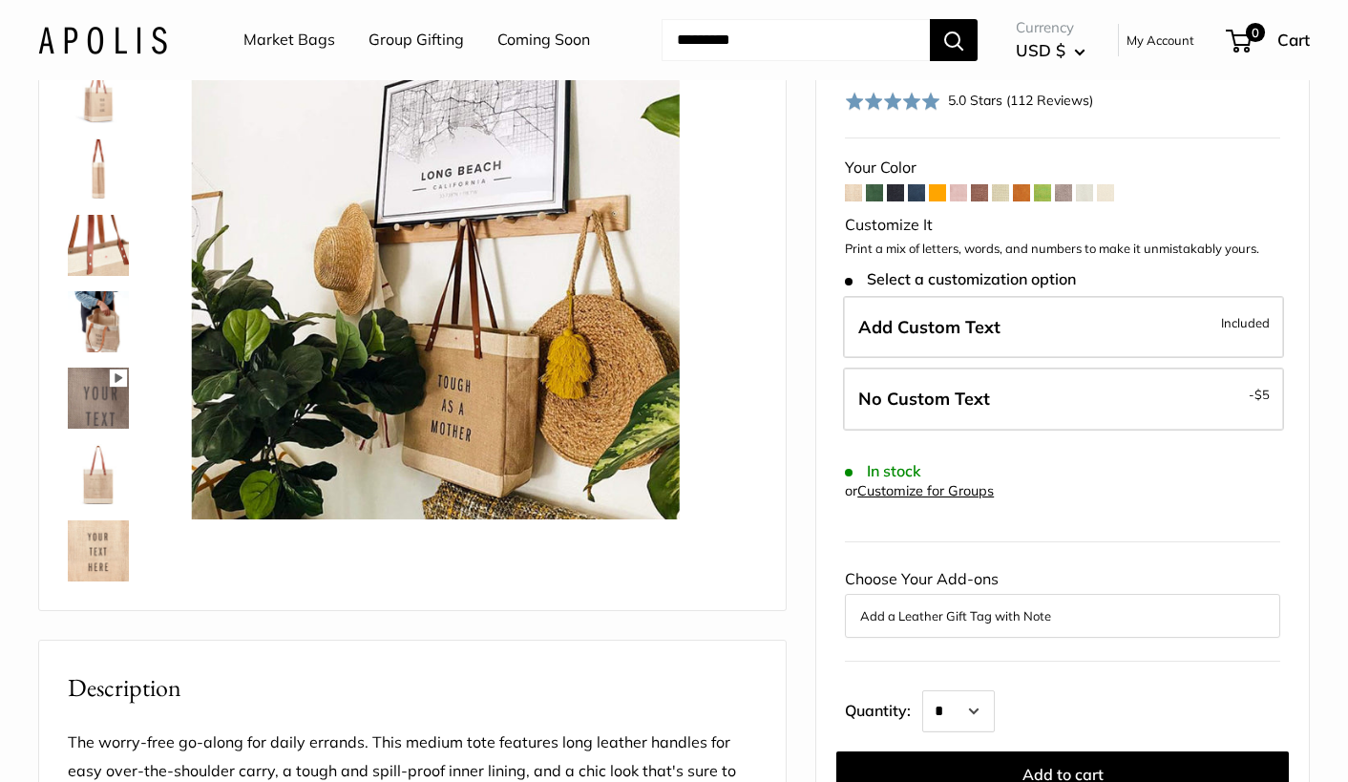
scroll to position [542, 0]
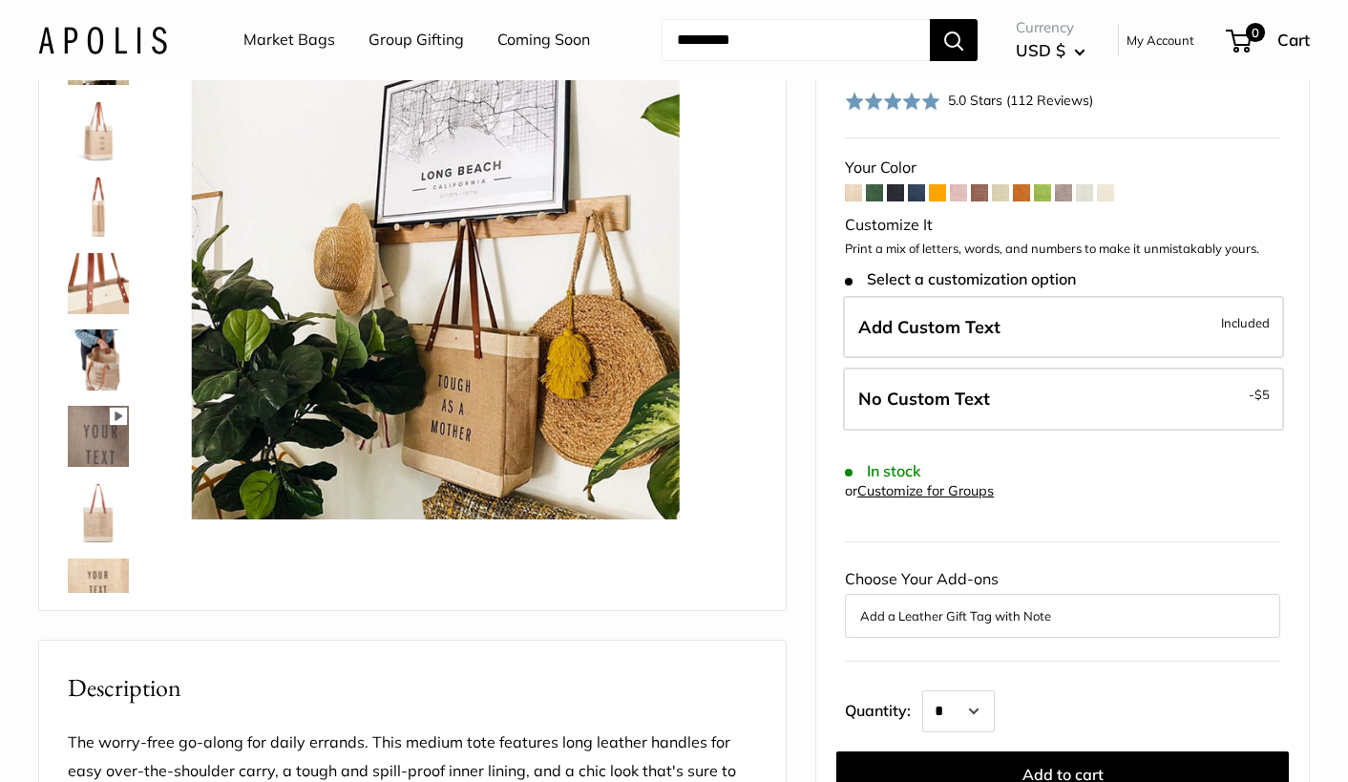
click at [79, 354] on img at bounding box center [98, 359] width 61 height 61
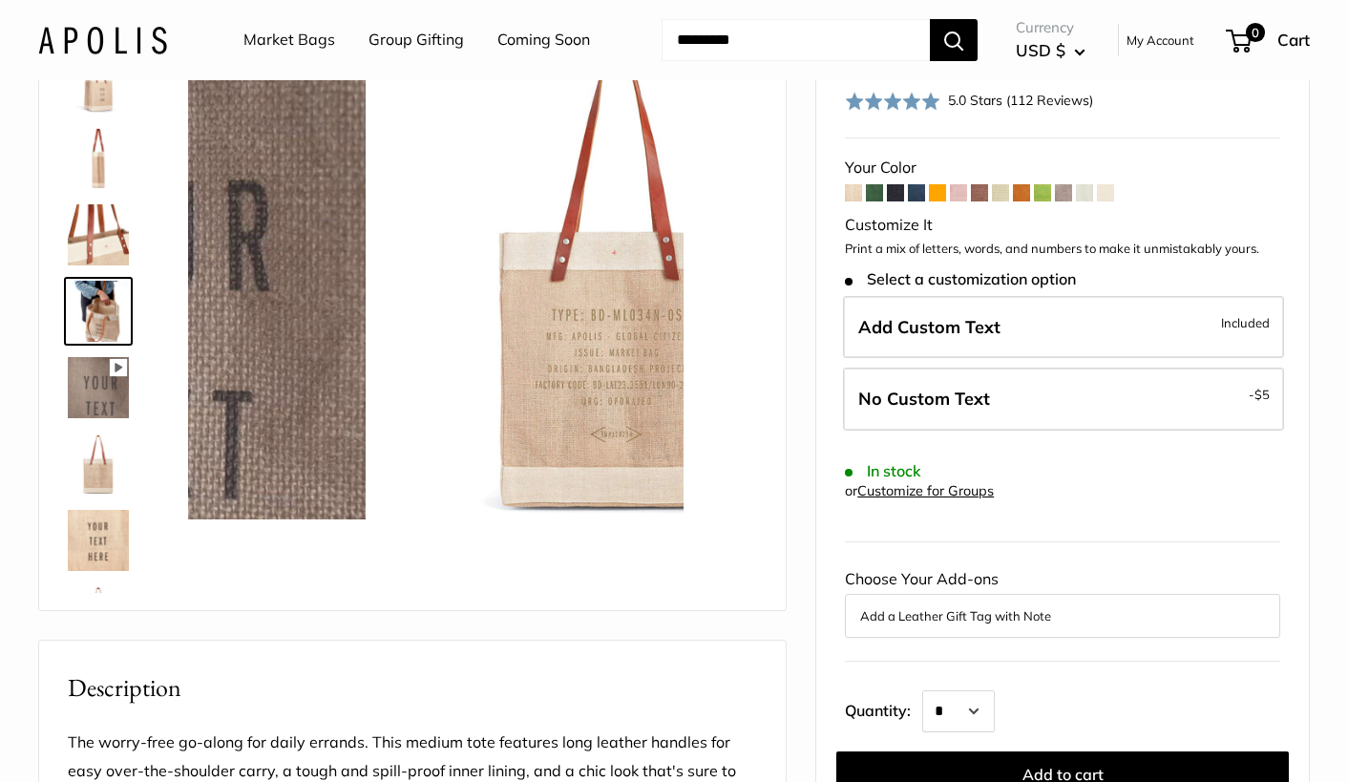
scroll to position [594, 0]
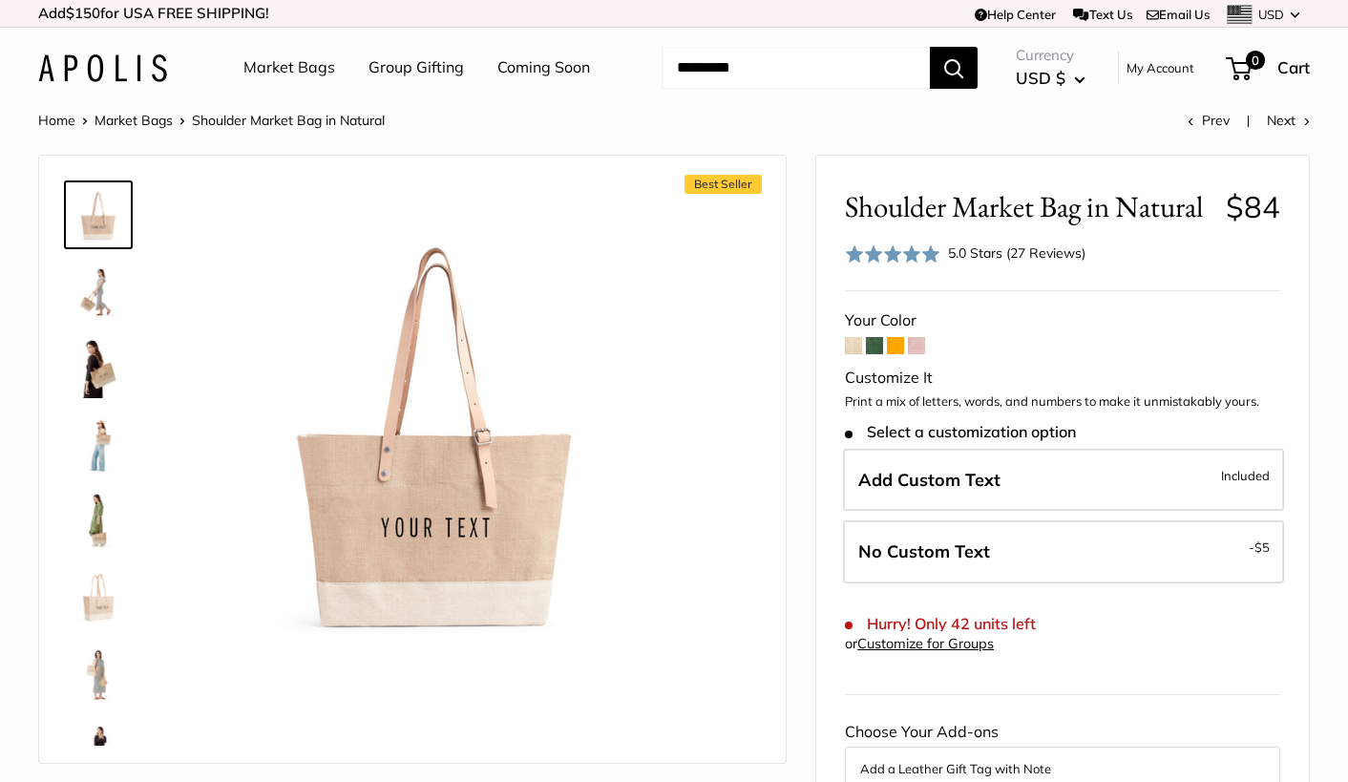
click at [291, 72] on link "Market Bags" at bounding box center [289, 67] width 92 height 29
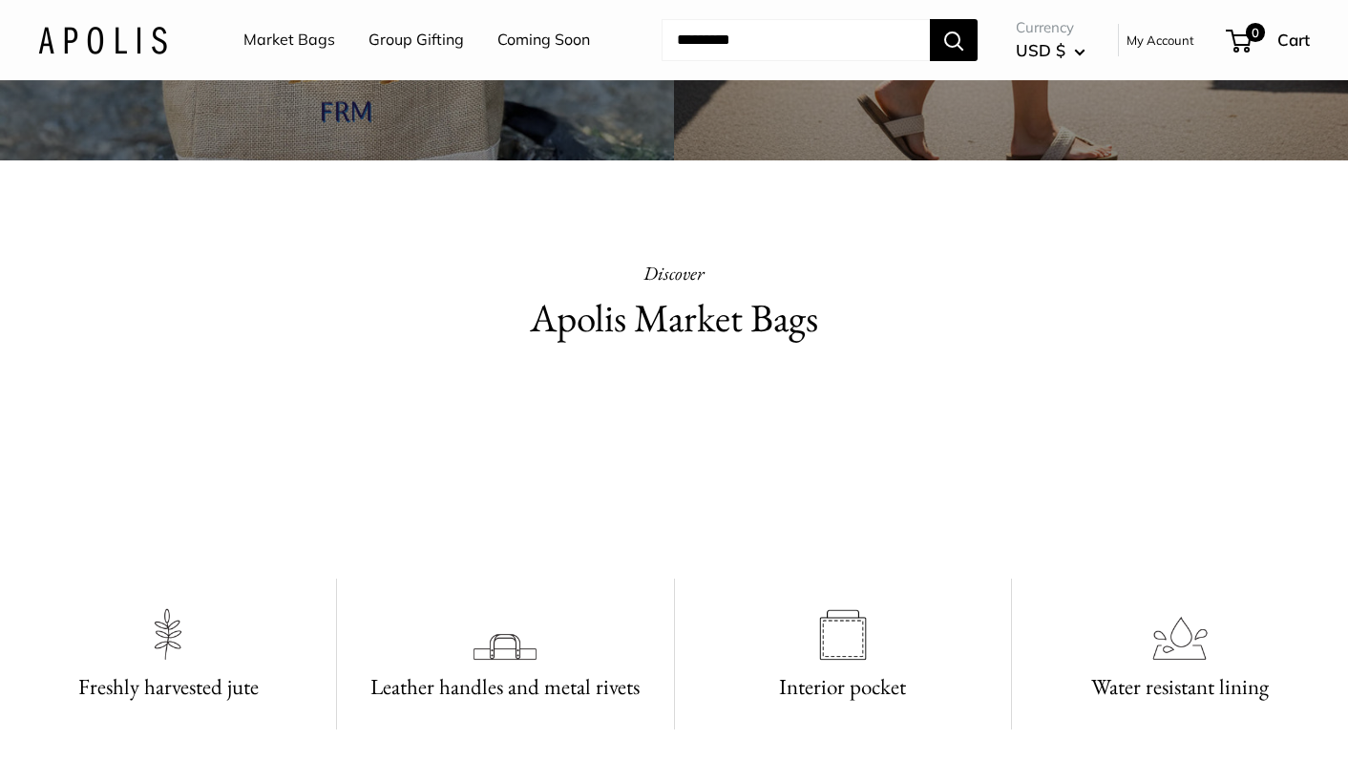
scroll to position [453, 0]
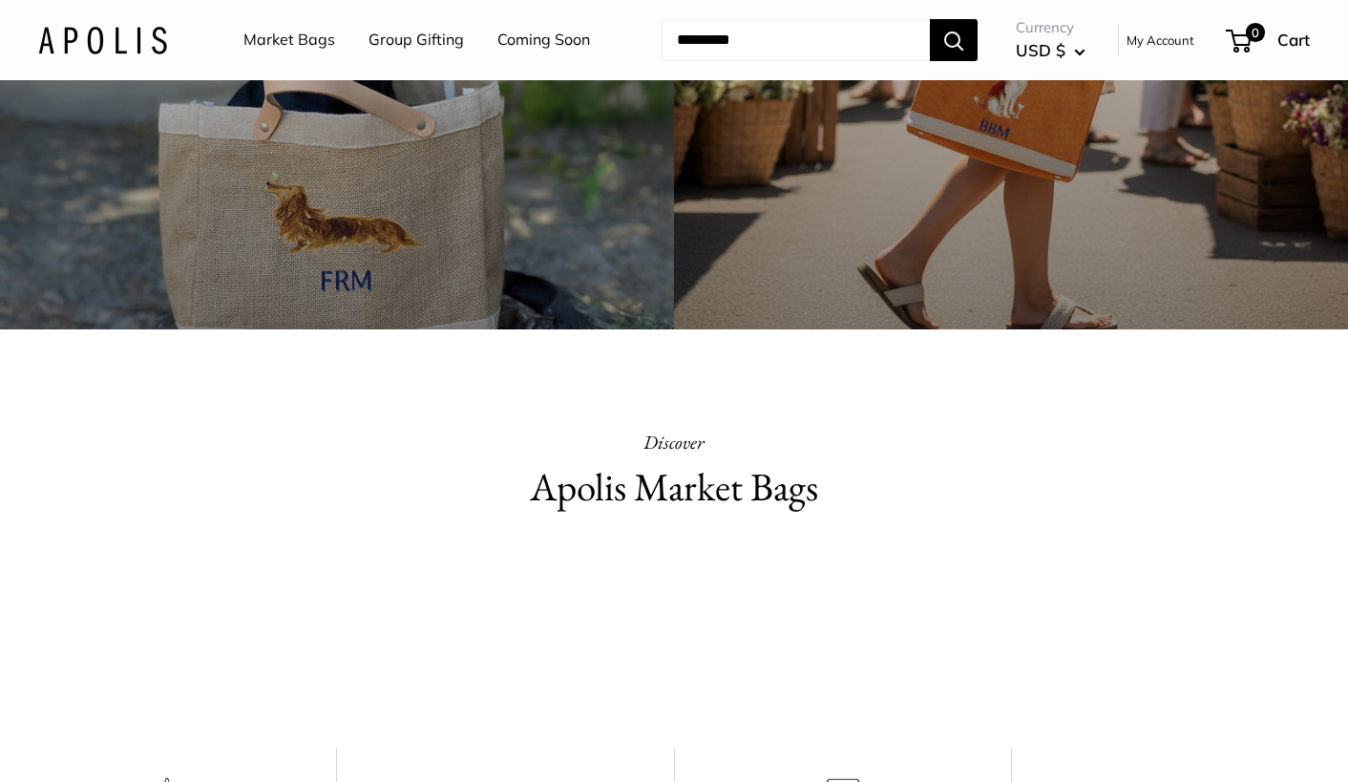
click at [297, 40] on link "Market Bags" at bounding box center [289, 40] width 92 height 29
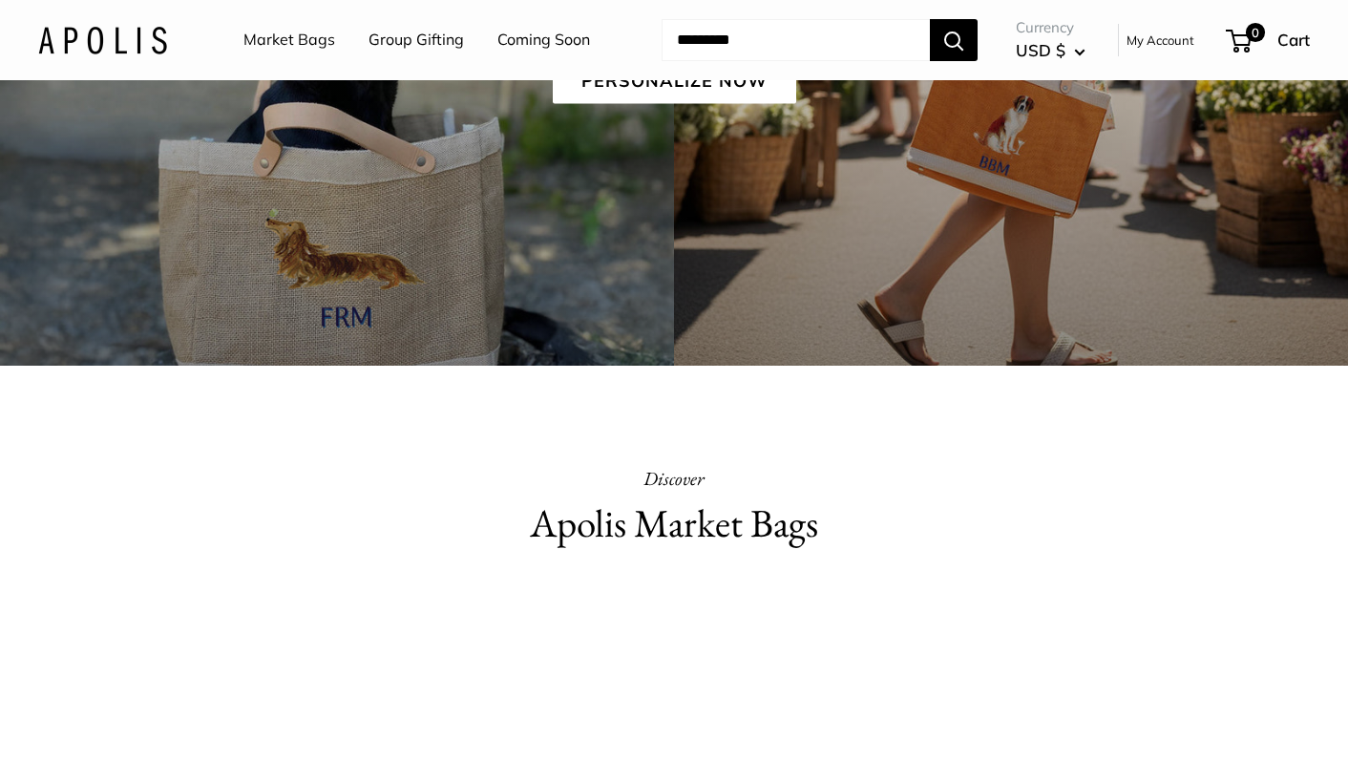
scroll to position [420, 0]
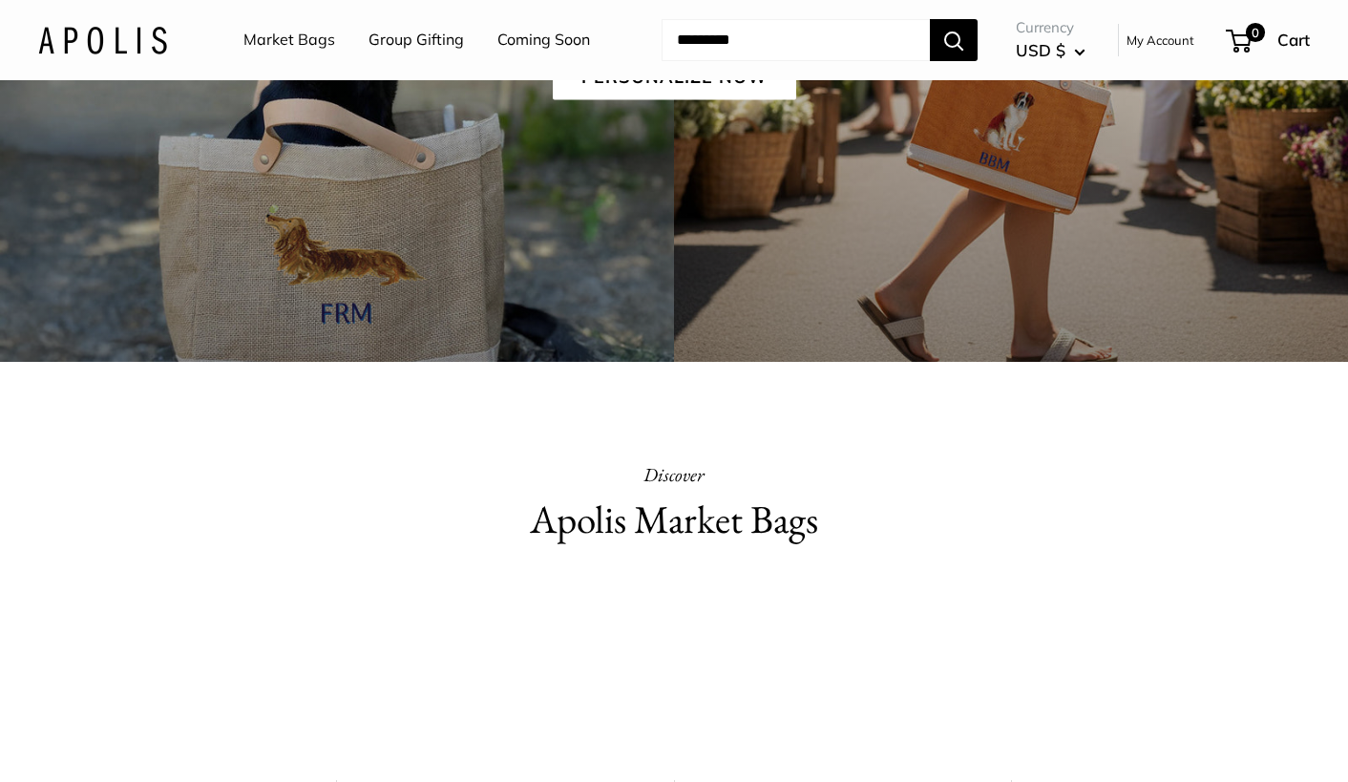
click at [652, 521] on h2 "Apolis Market Bags" at bounding box center [674, 520] width 636 height 56
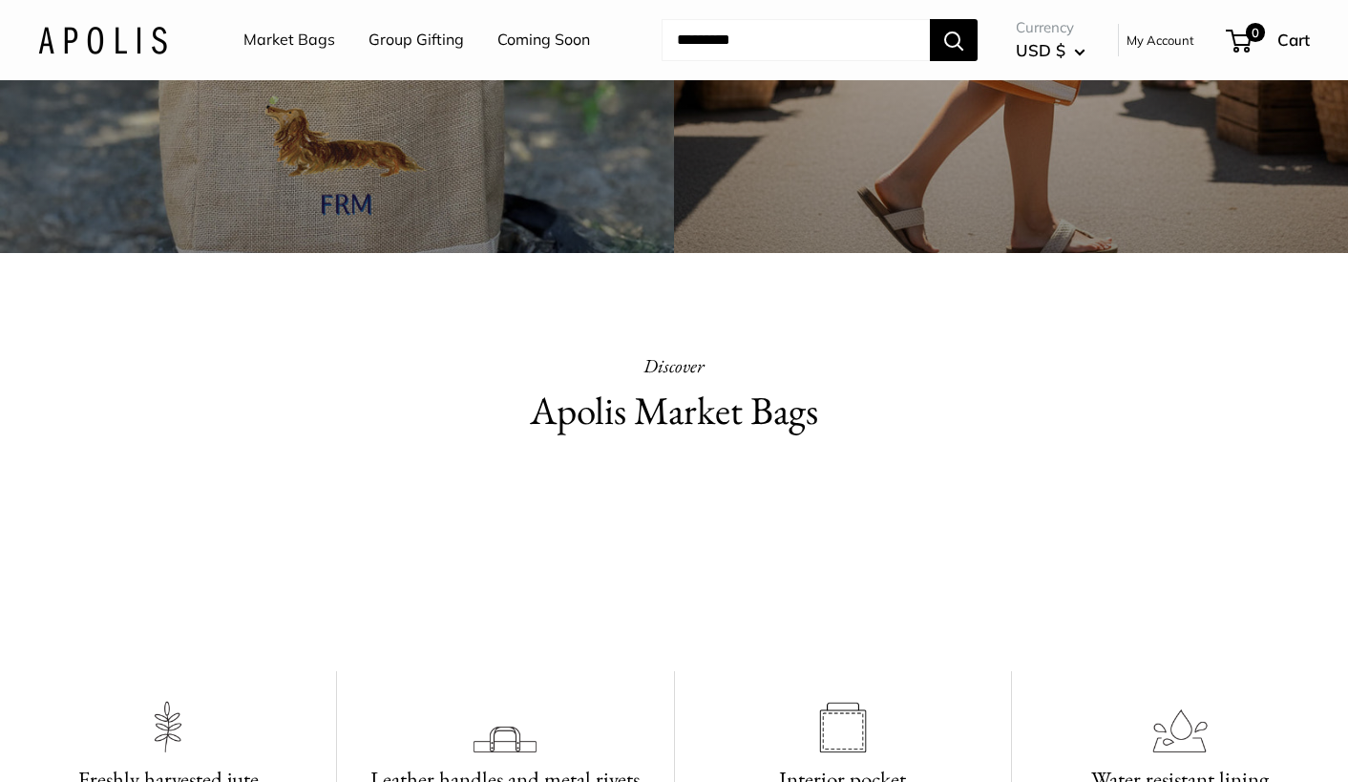
scroll to position [535, 0]
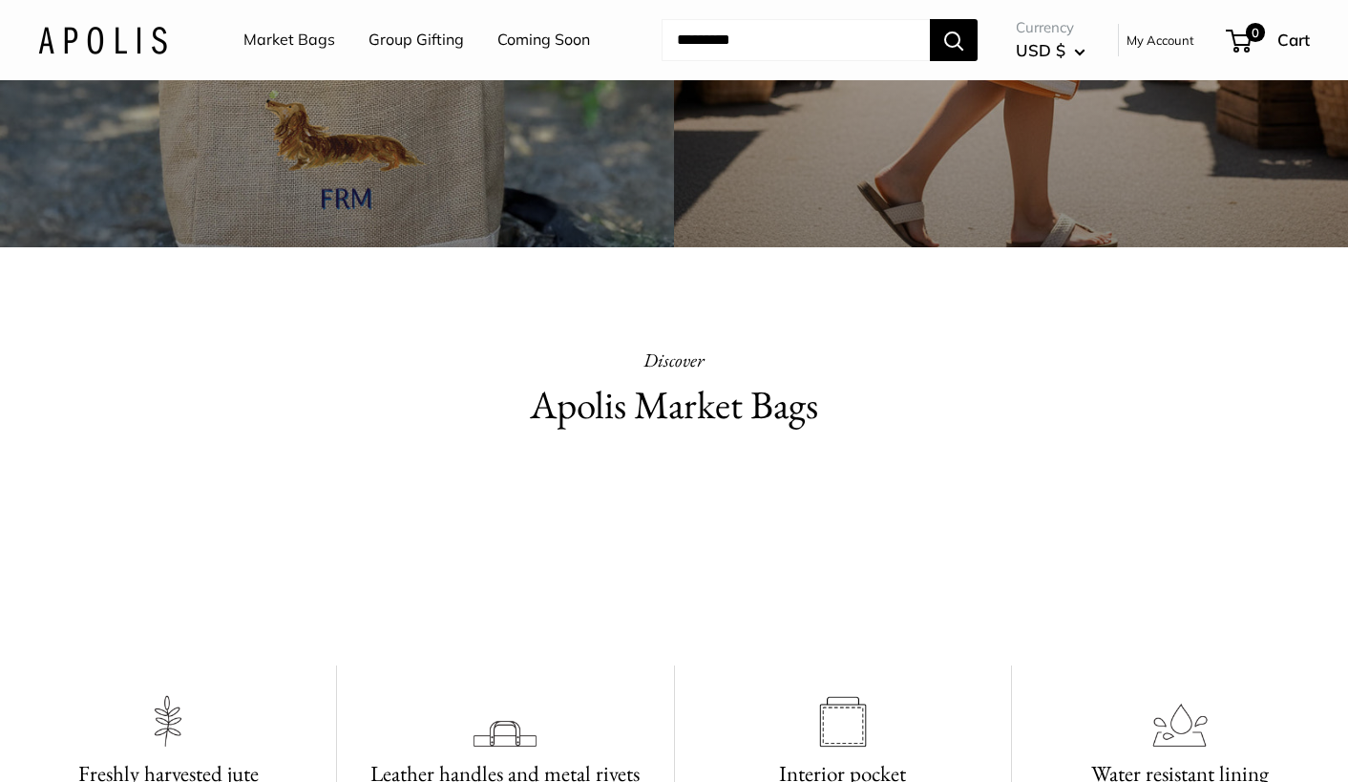
click at [652, 521] on video at bounding box center [674, 554] width 286 height 143
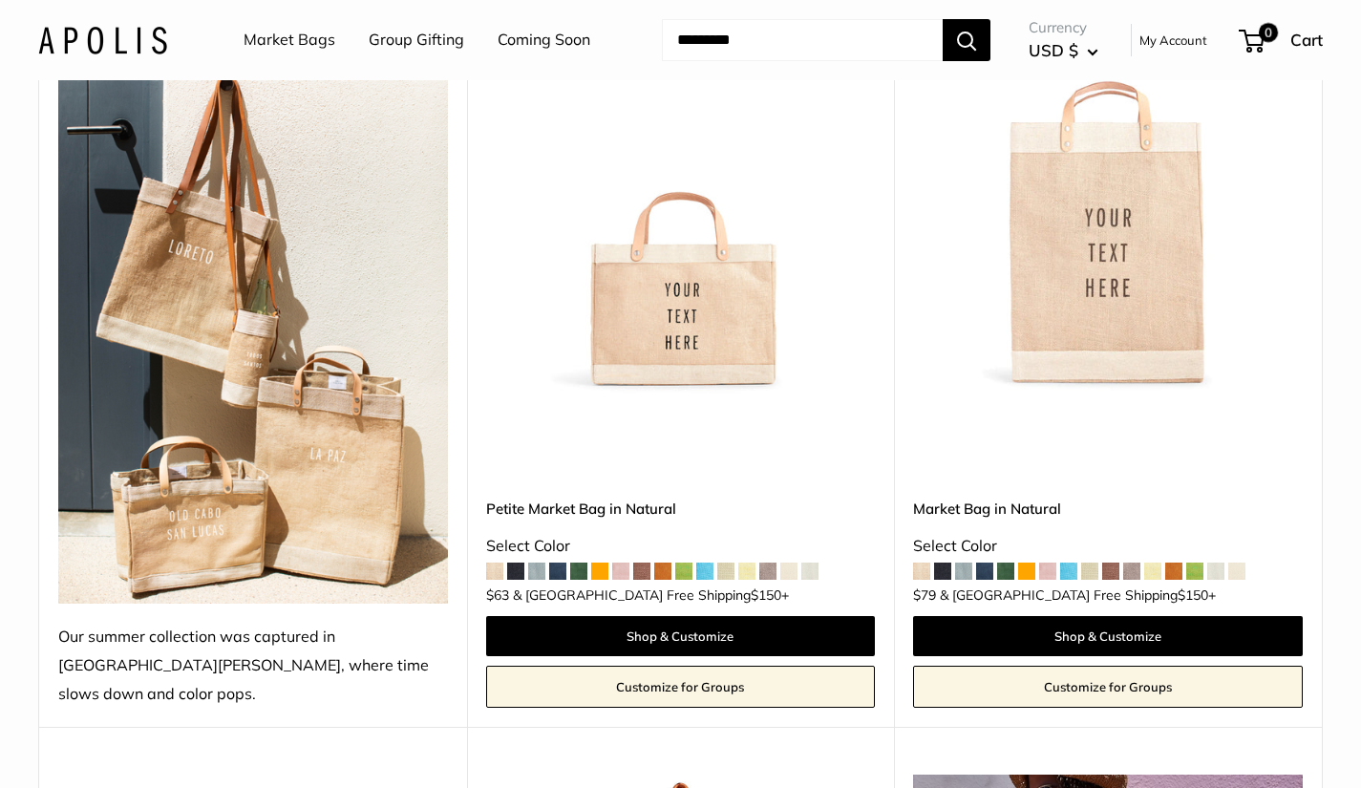
scroll to position [343, 0]
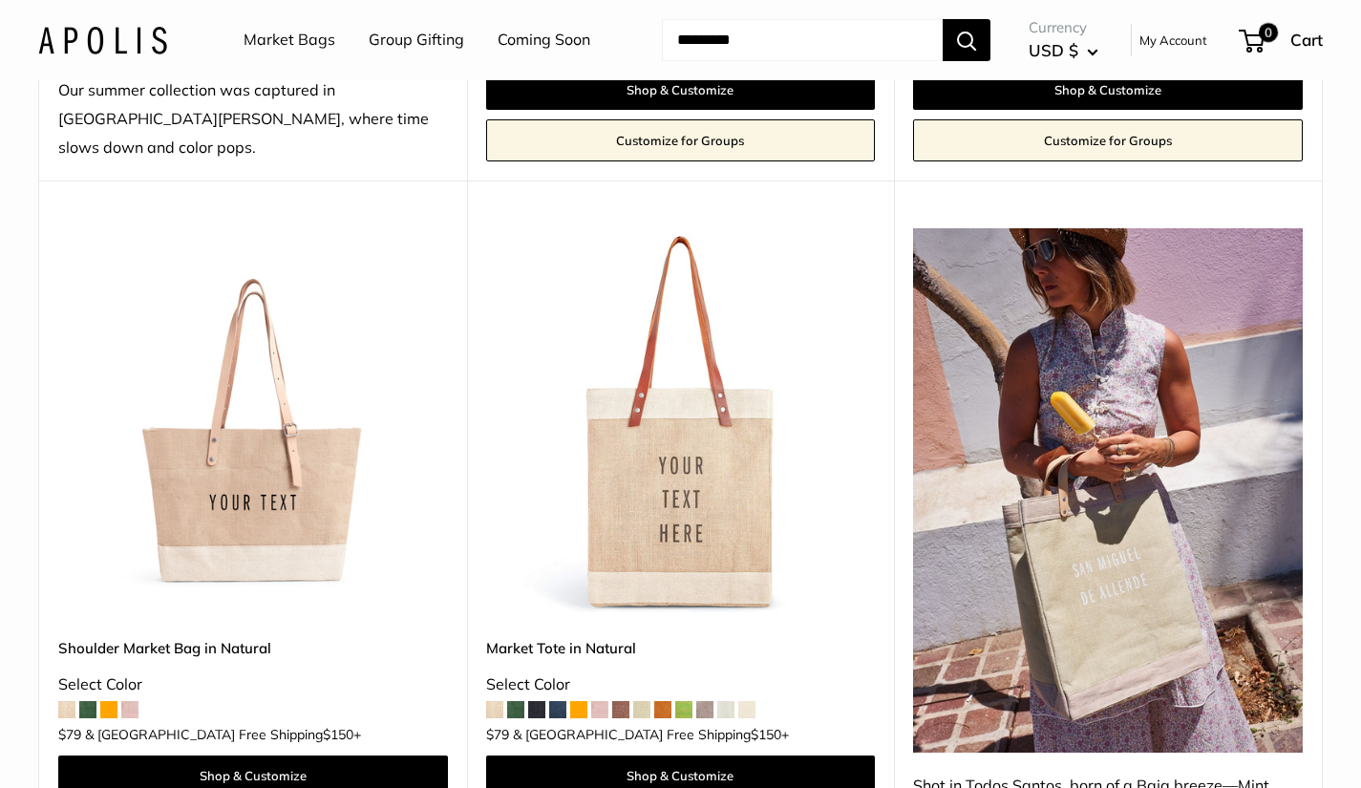
scroll to position [881, 0]
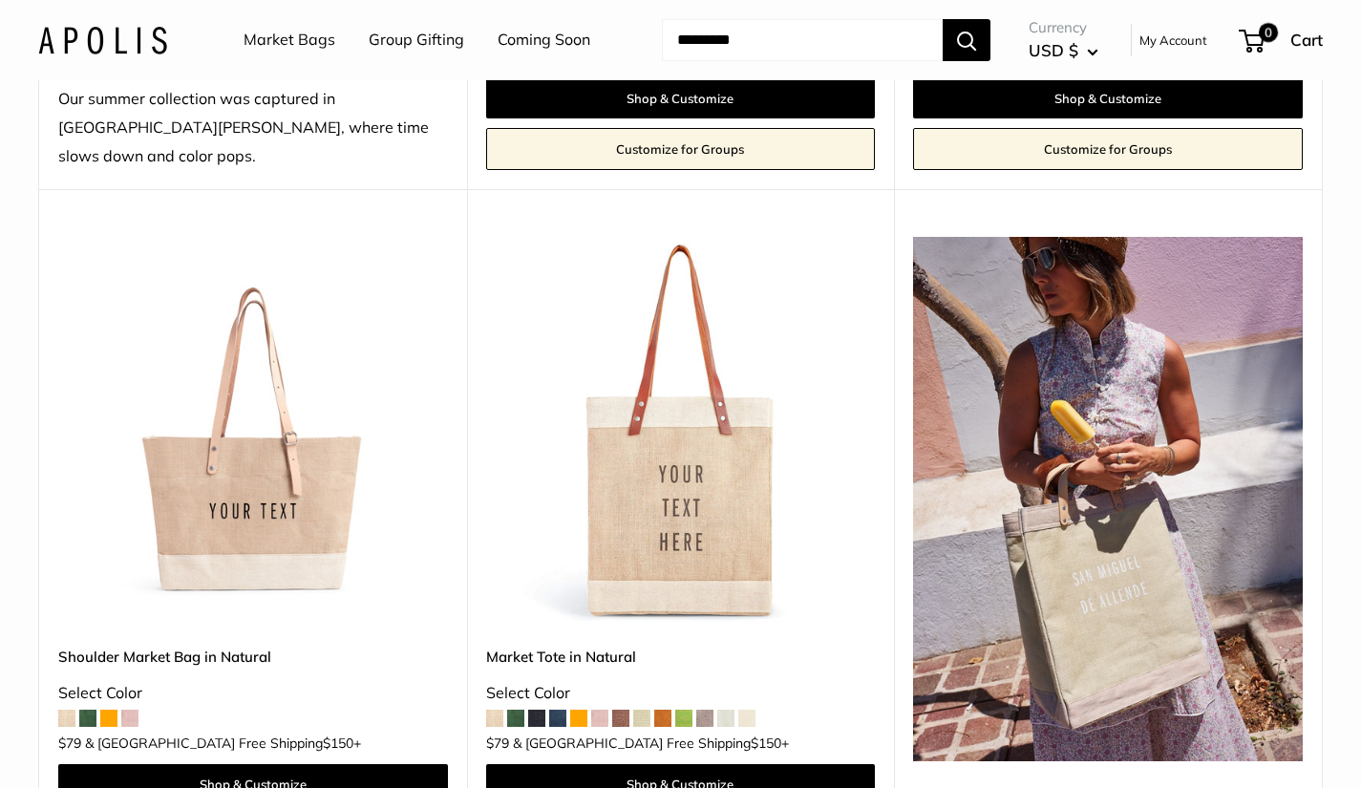
click at [728, 503] on img at bounding box center [681, 432] width 390 height 390
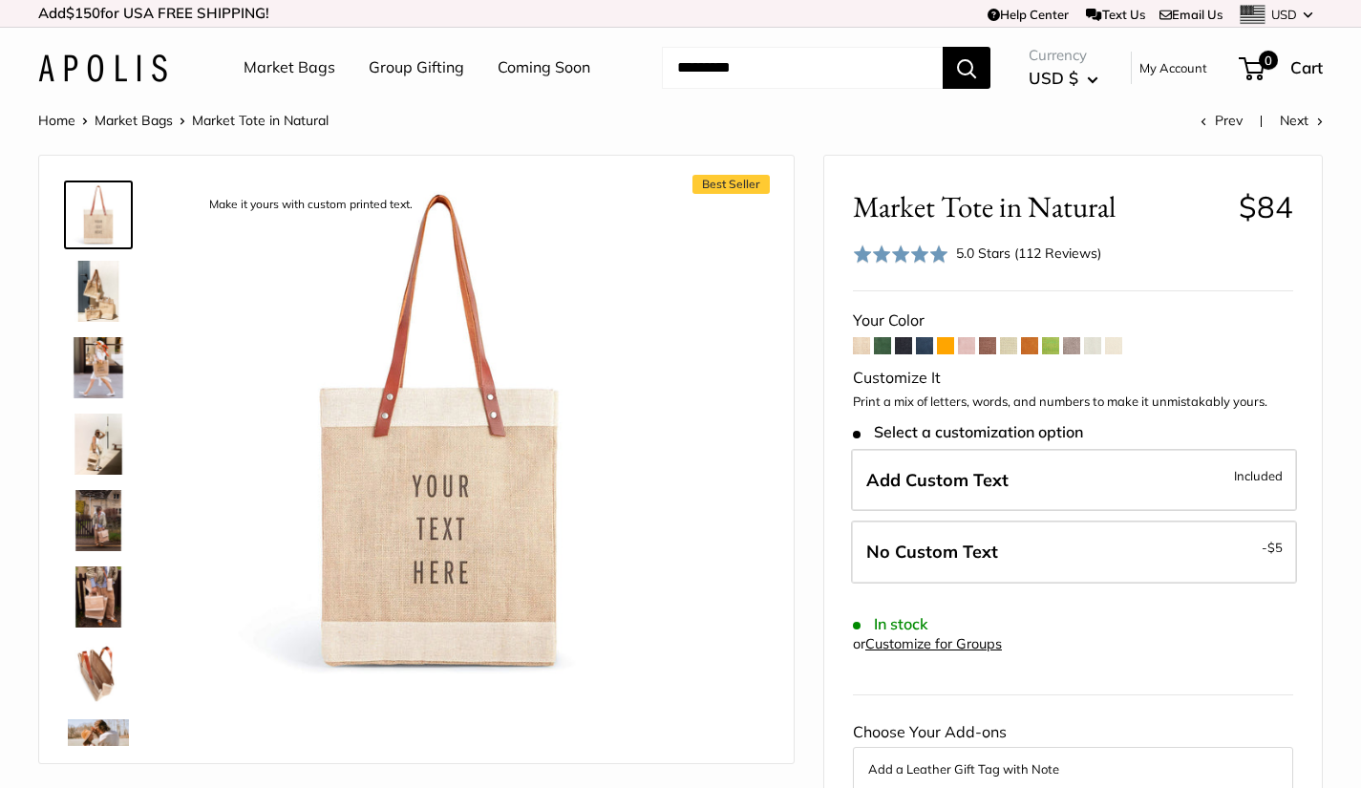
click at [90, 464] on img at bounding box center [98, 443] width 61 height 61
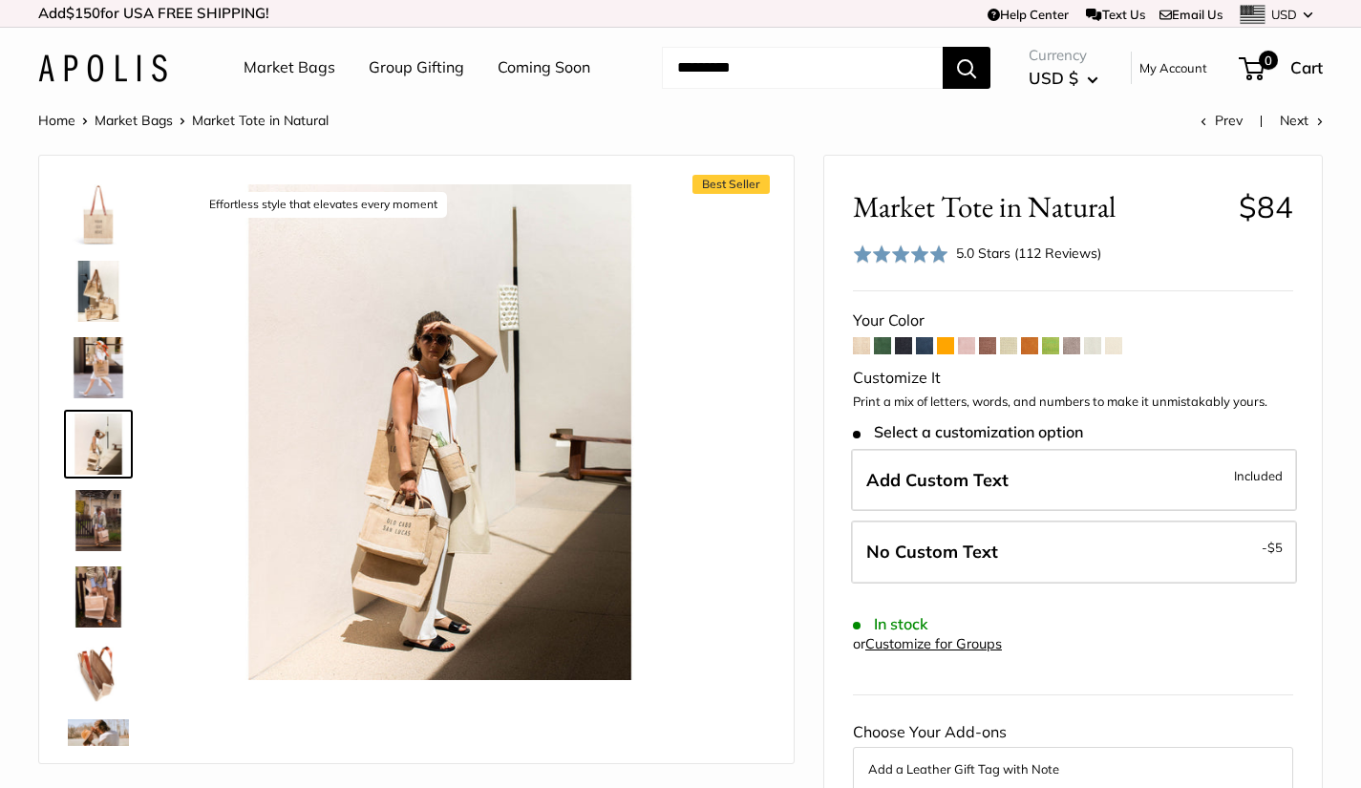
click at [113, 368] on img at bounding box center [98, 367] width 61 height 61
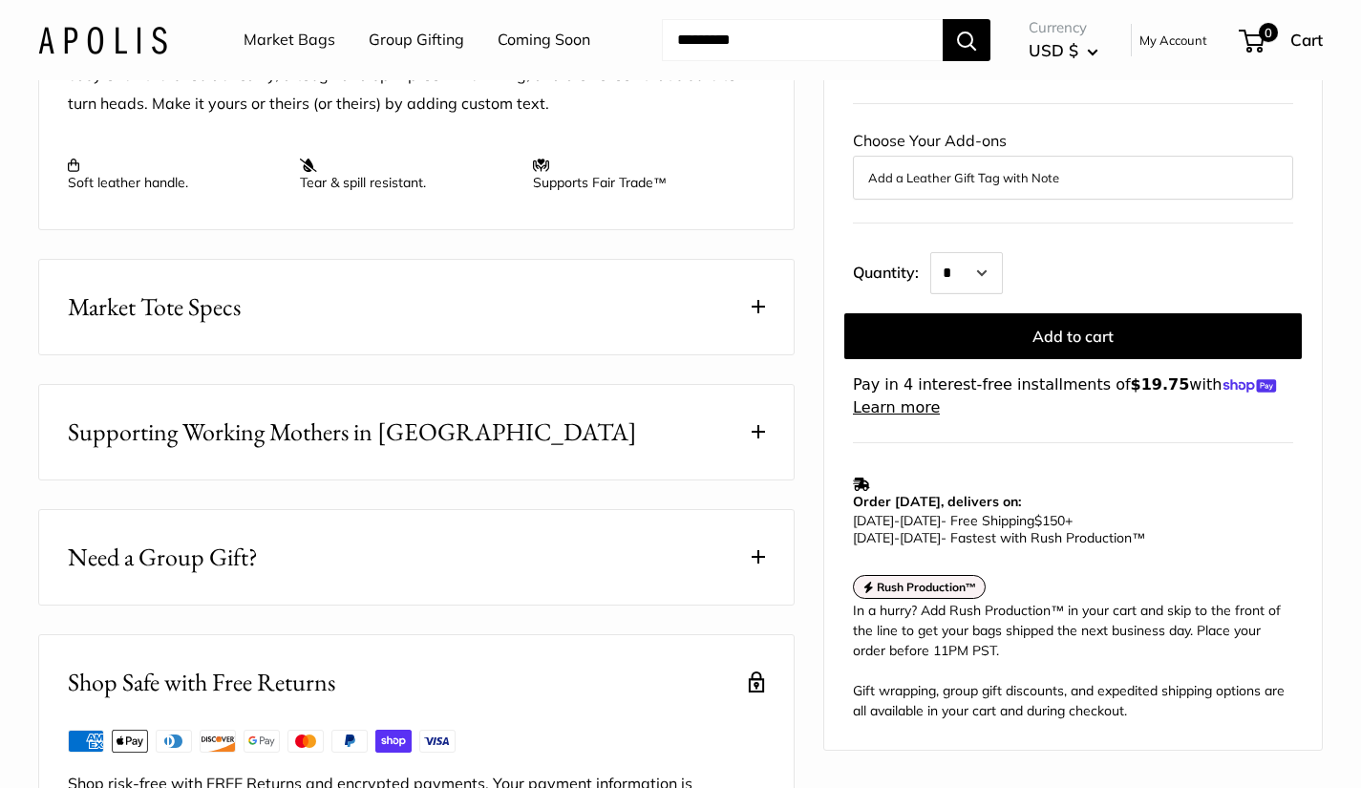
scroll to position [847, 0]
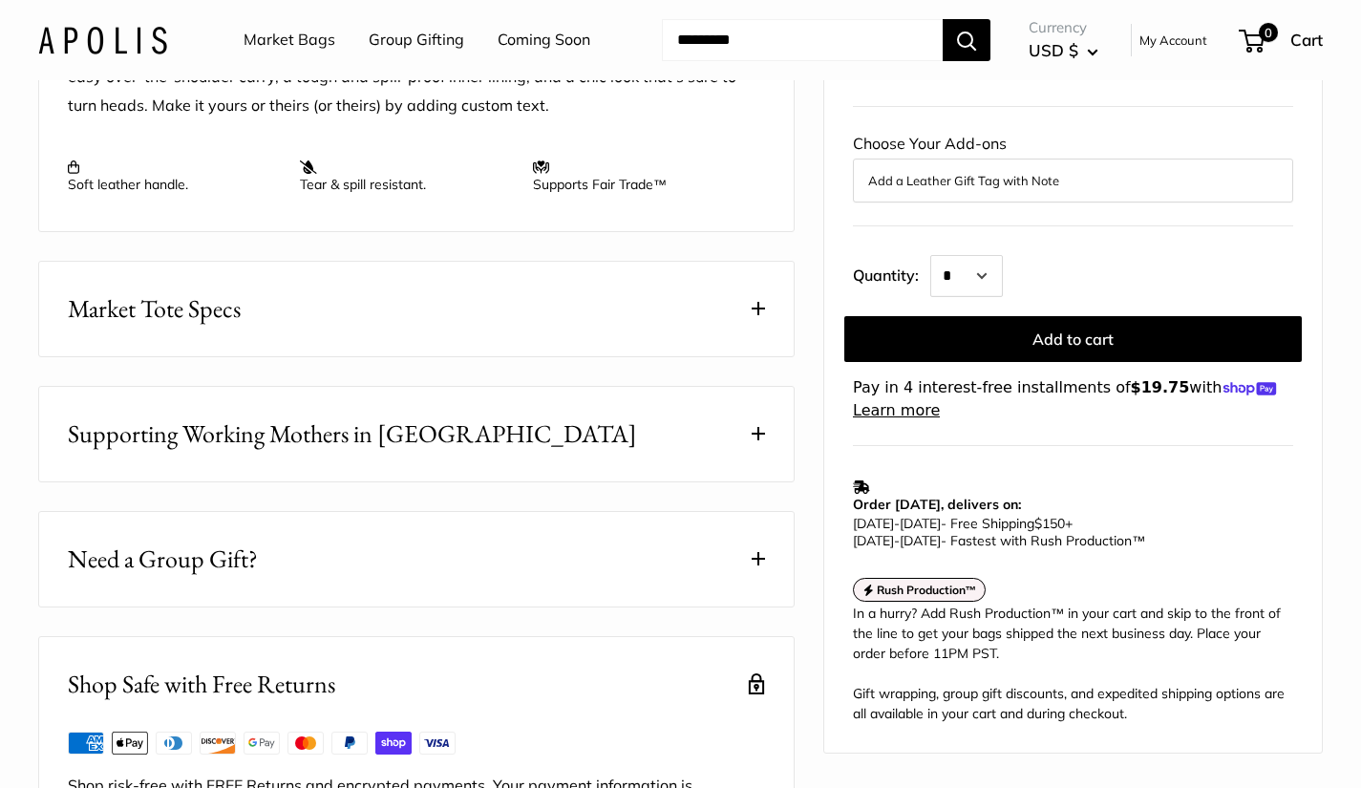
click at [779, 301] on button "Market Tote Specs" at bounding box center [416, 309] width 754 height 95
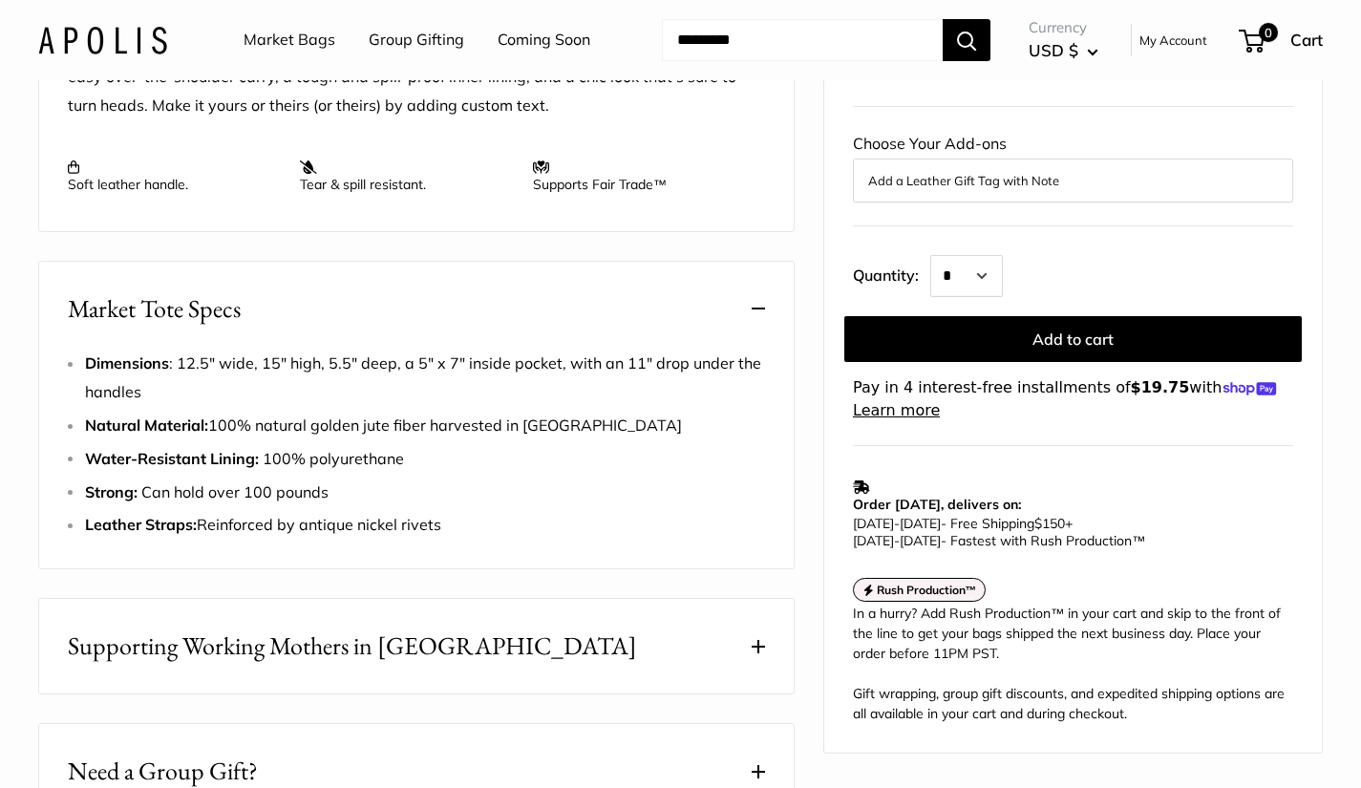
click at [90, 416] on strong "Natural Material:" at bounding box center [146, 424] width 123 height 19
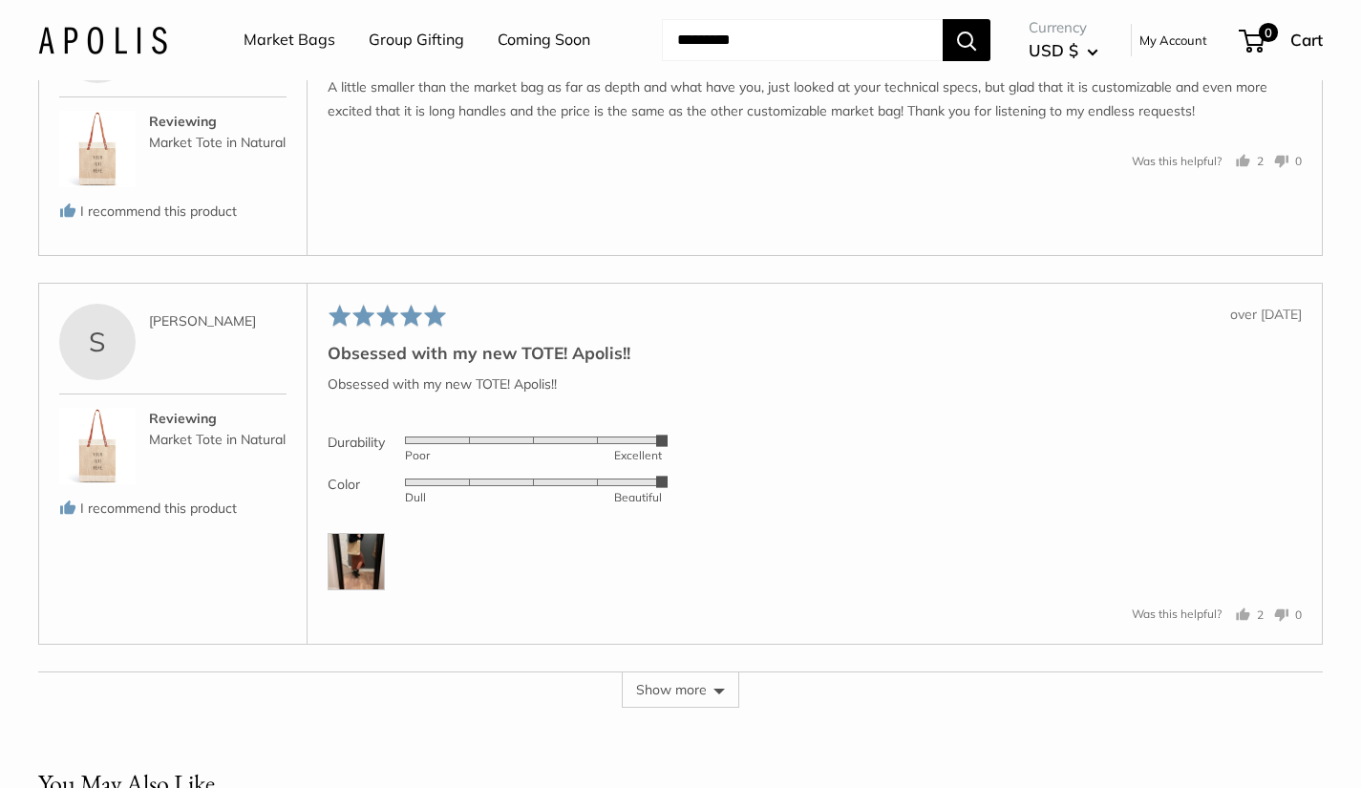
scroll to position [4500, 0]
click at [117, 448] on img at bounding box center [97, 445] width 76 height 76
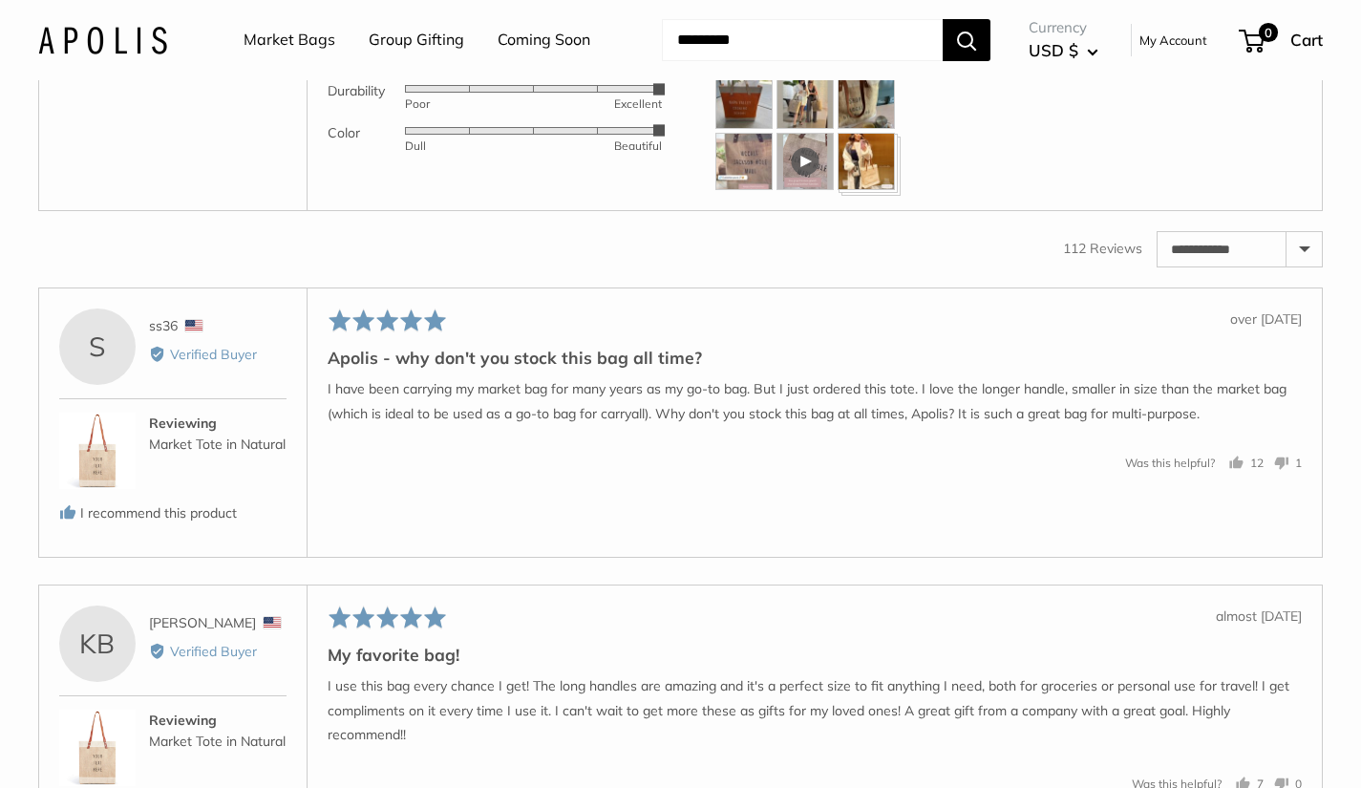
scroll to position [2951, 0]
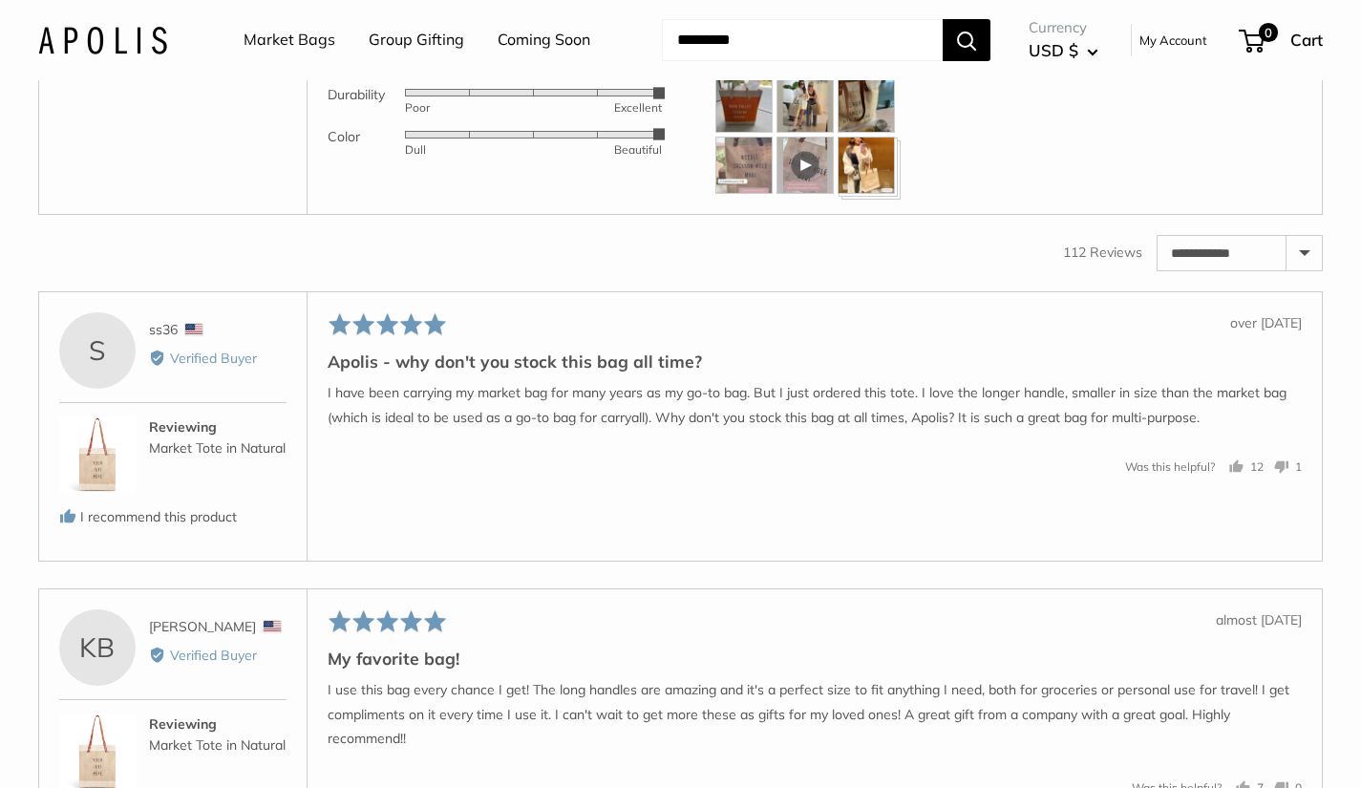
click at [1037, 461] on div "Rated 5 out of 5 Review posted over [DATE] Apolis - why don't you stock this ba…" at bounding box center [815, 426] width 1016 height 270
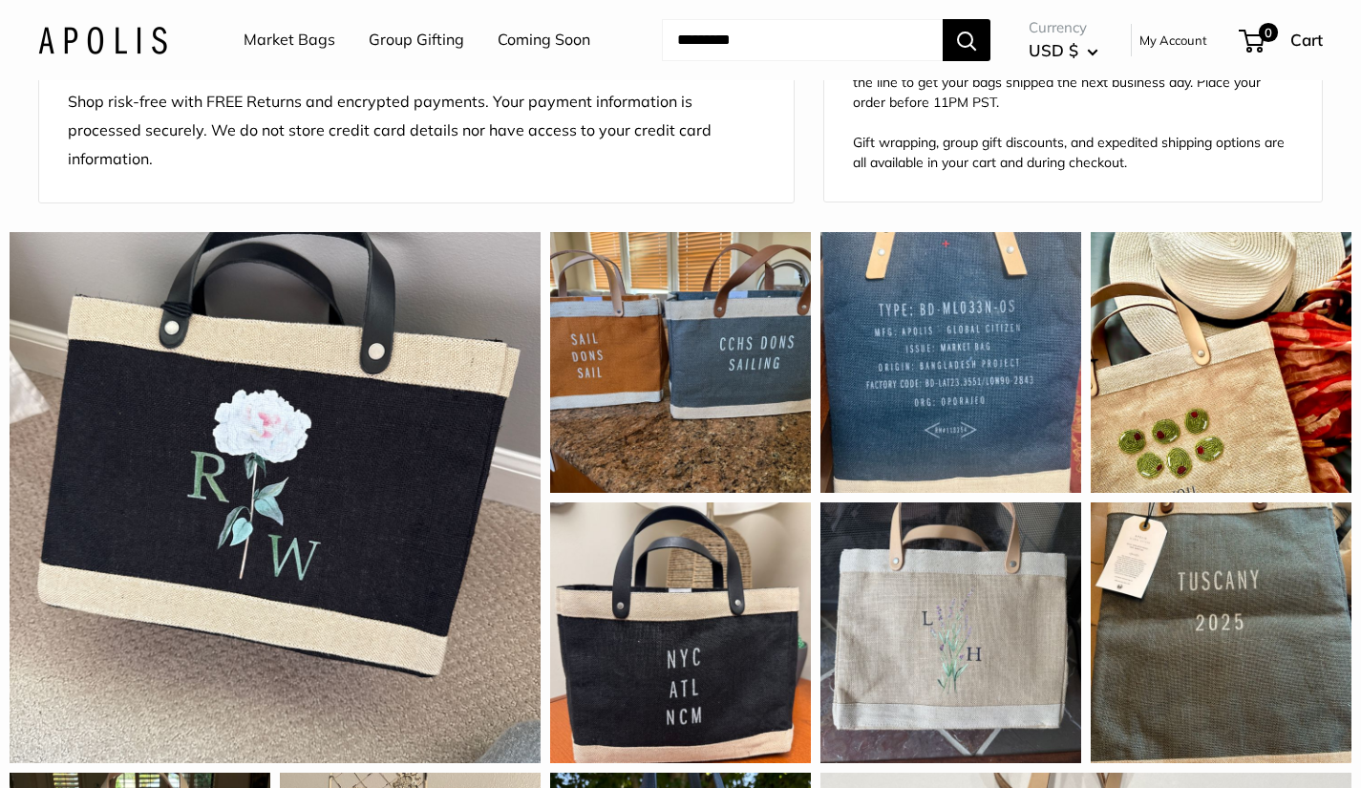
scroll to position [1568, 0]
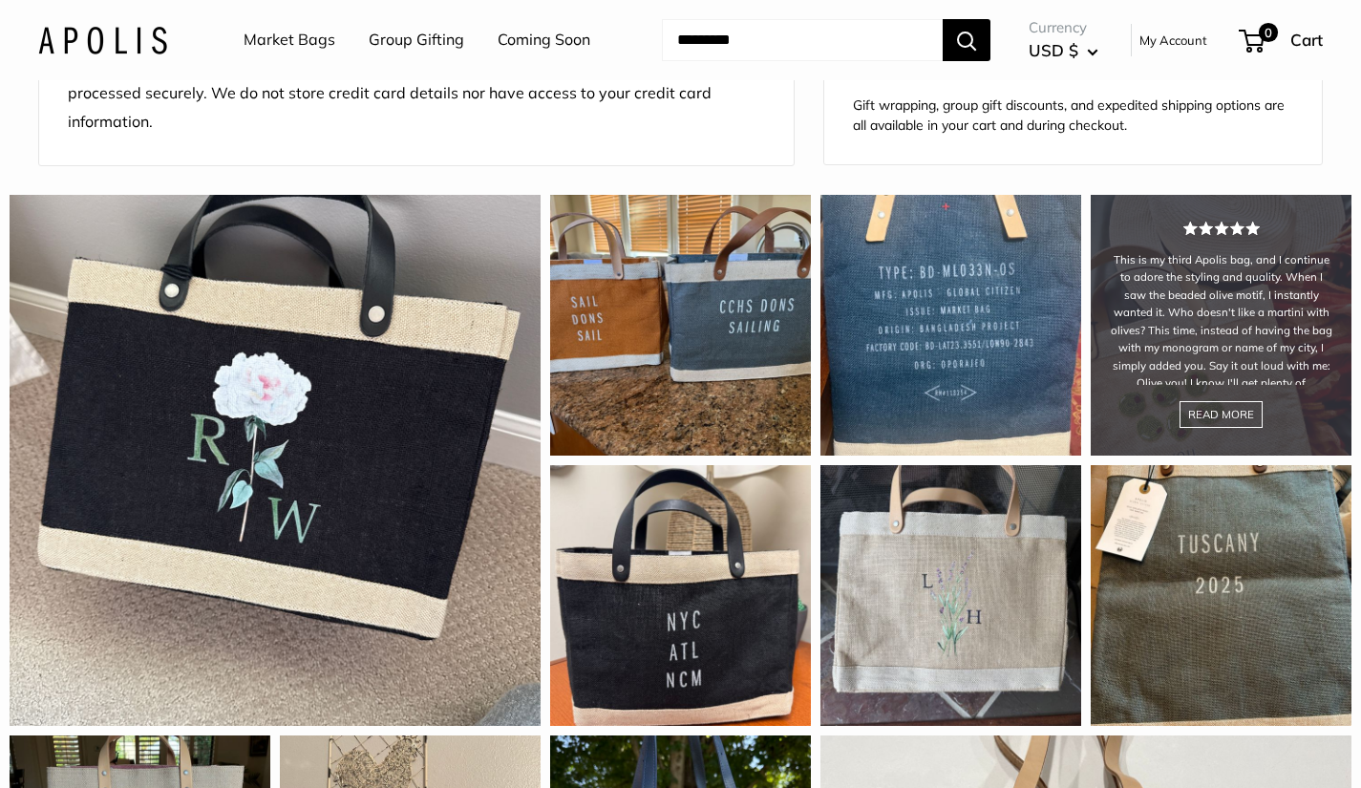
click at [1243, 316] on div "This is my third Apolis bag, and I continue to adore the styling and quality. W…" at bounding box center [1220, 325] width 261 height 261
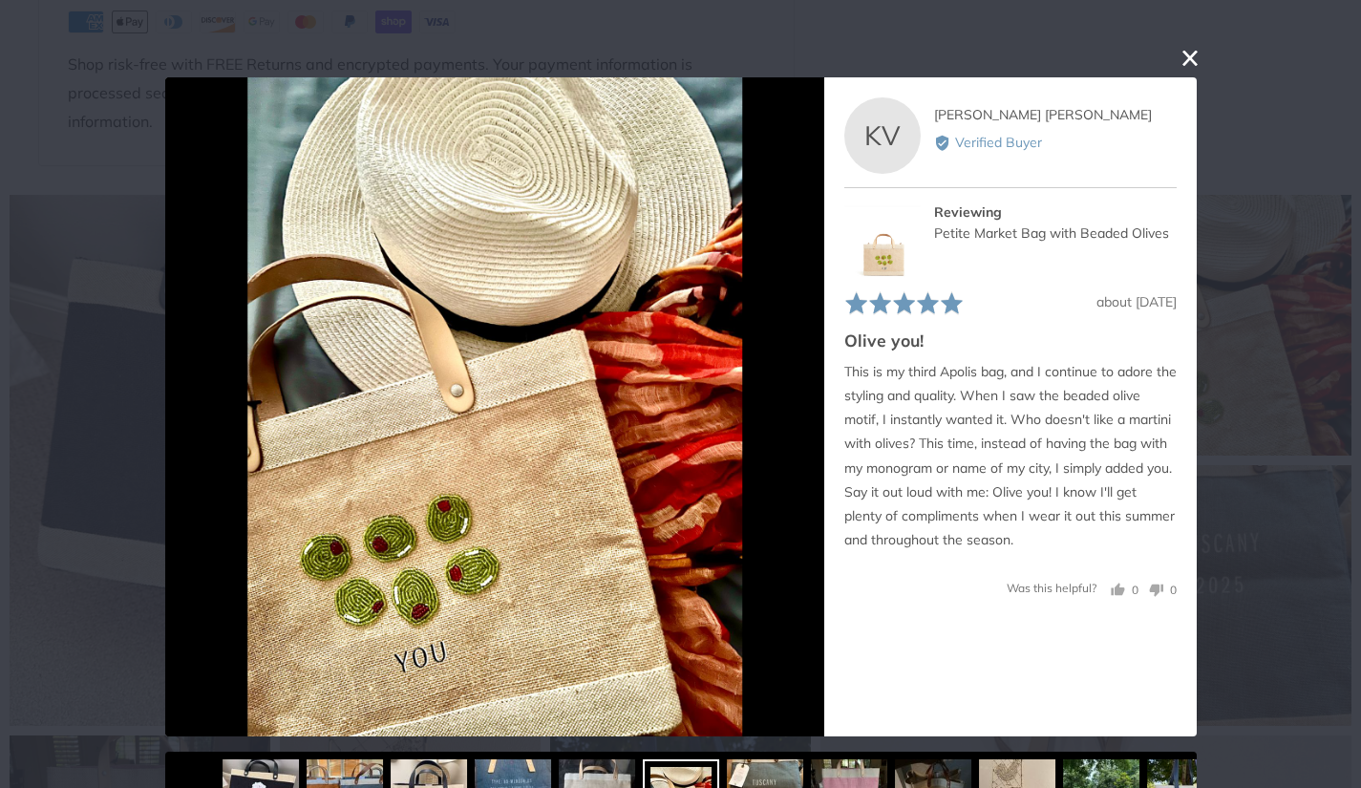
click at [1182, 62] on button "close this modal window" at bounding box center [1189, 58] width 23 height 23
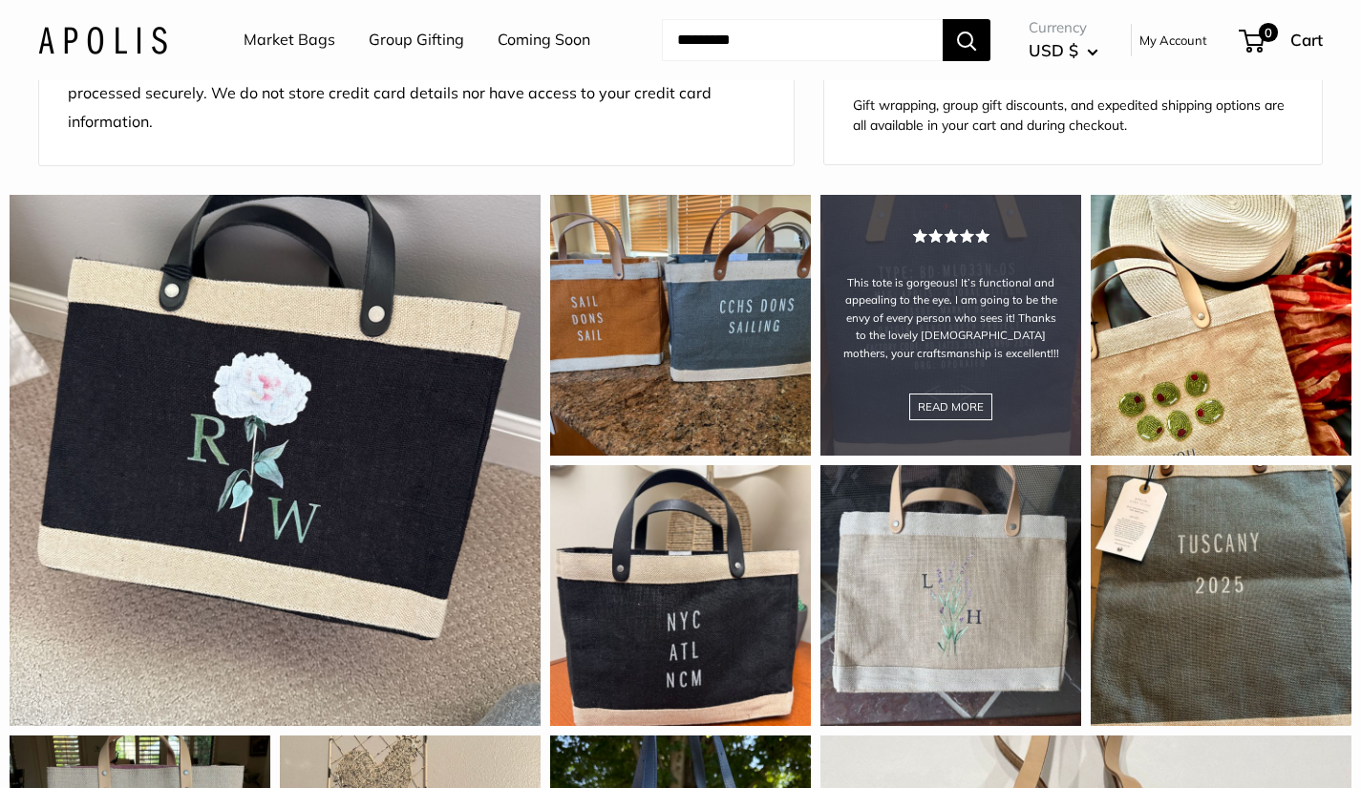
click at [994, 328] on div "This tote is gorgeous! It’s functional and appealing to the eye. I am going to …" at bounding box center [950, 325] width 261 height 261
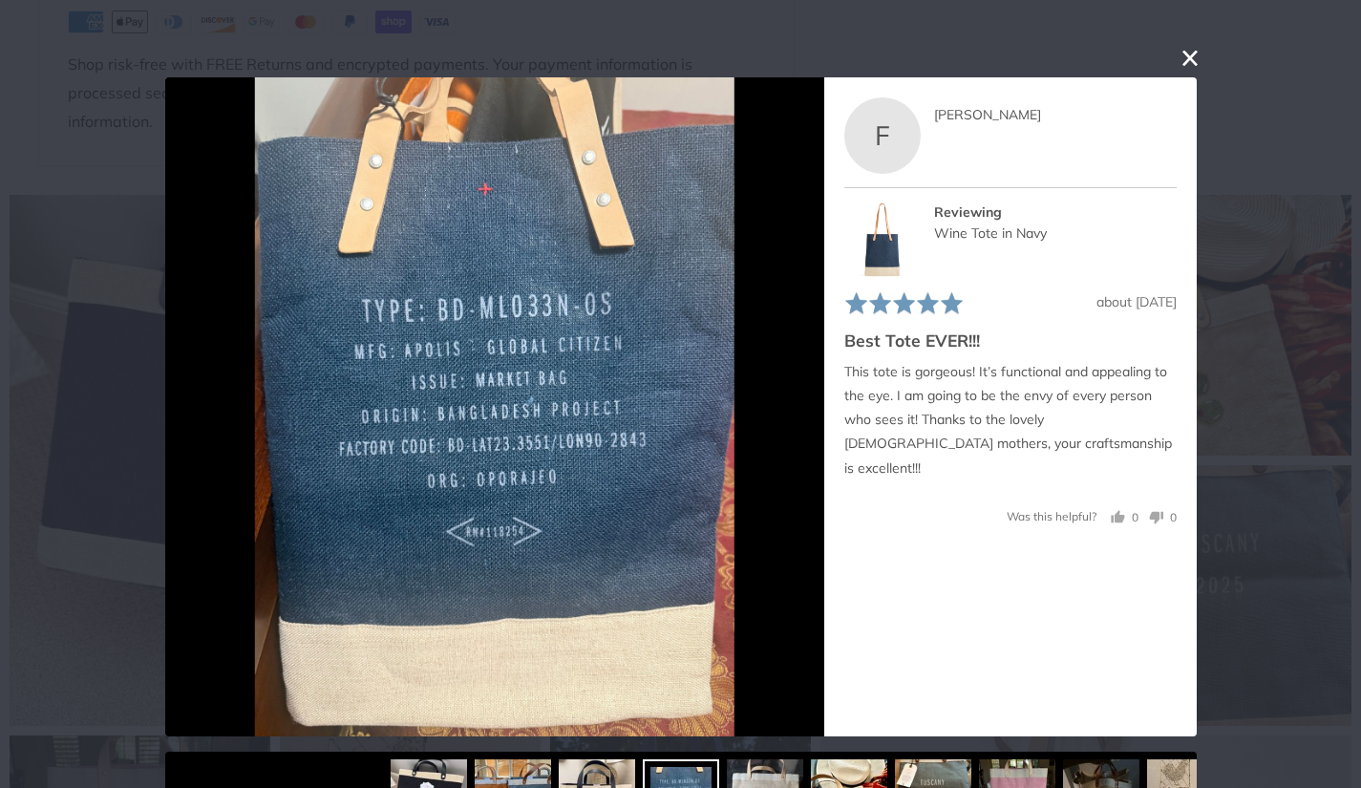
click at [1182, 63] on button "close this modal window" at bounding box center [1189, 58] width 23 height 23
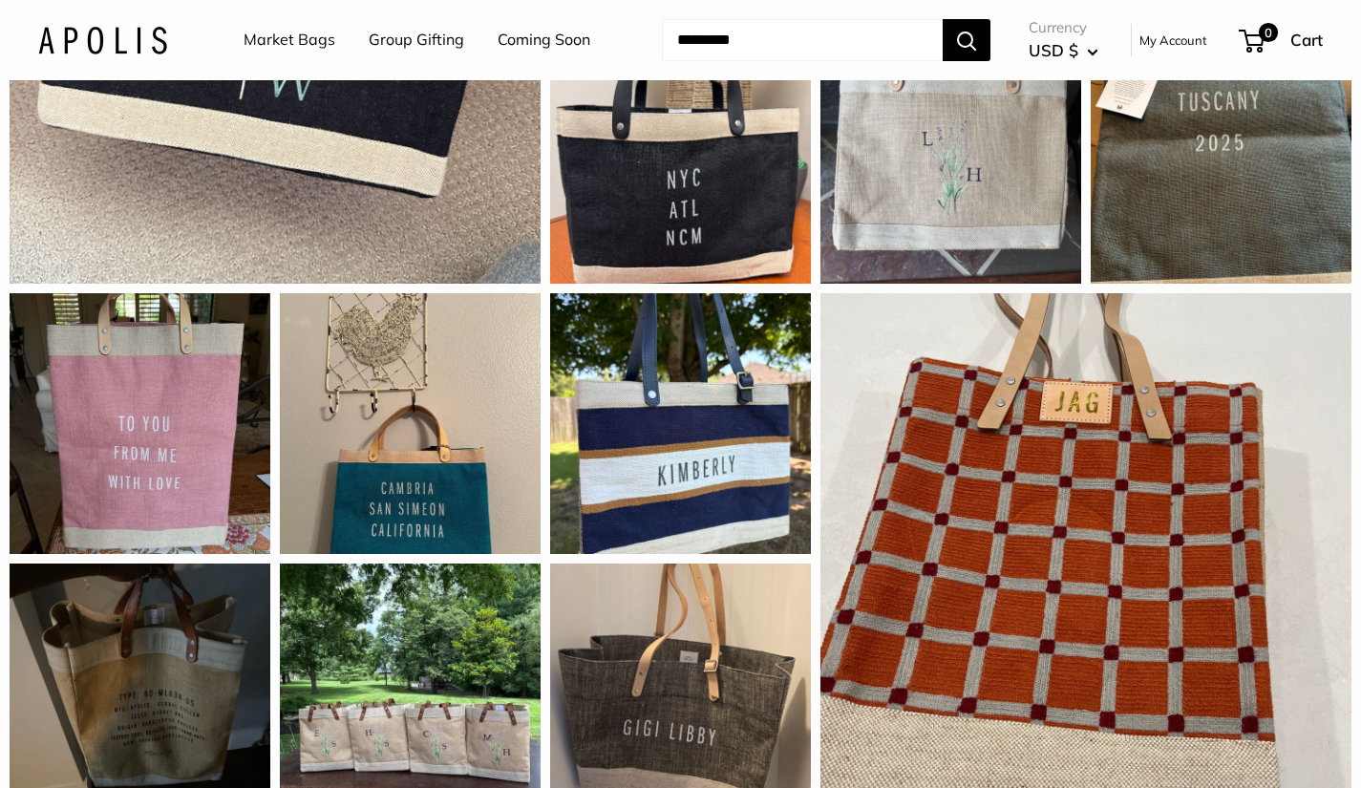
scroll to position [2012, 0]
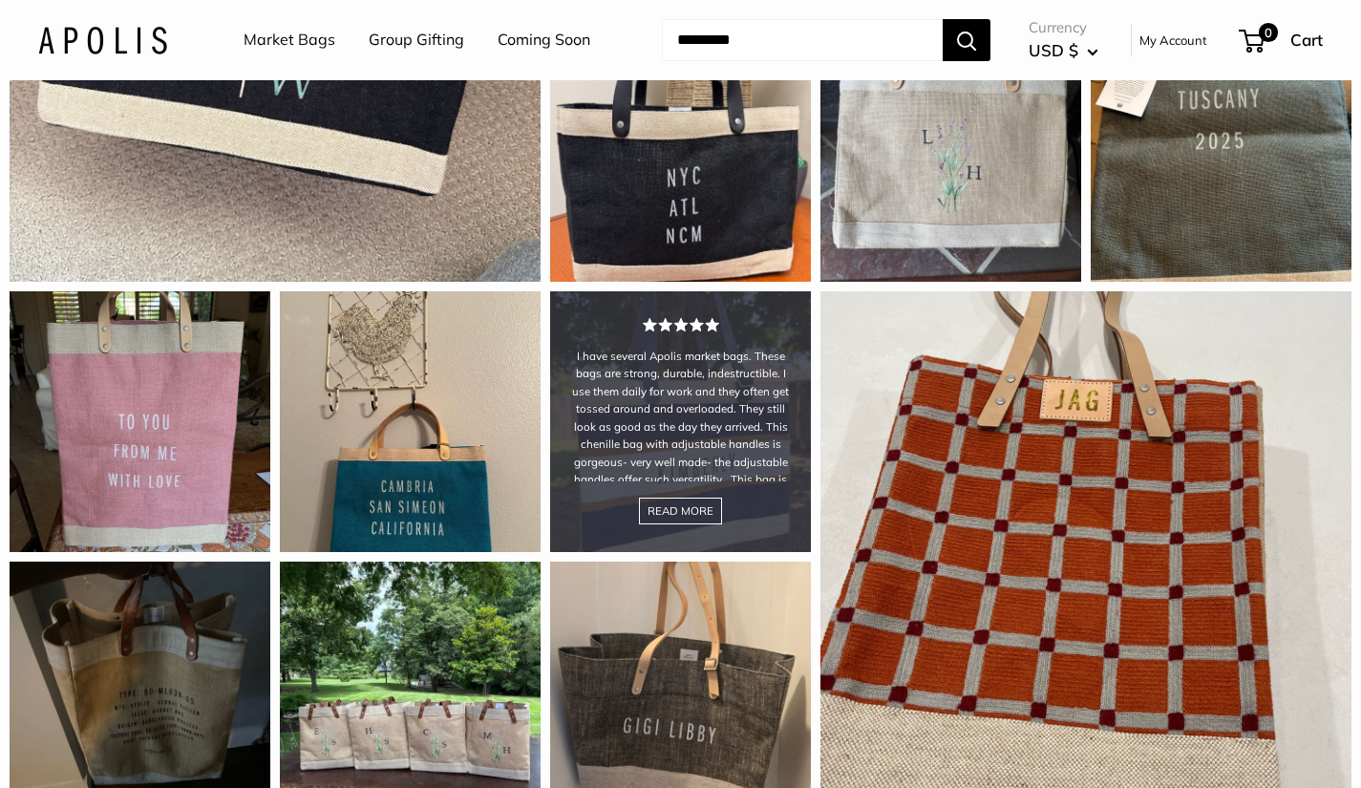
click at [700, 403] on div "I have several Apolis market bags. These bags are strong, durable, indestructib…" at bounding box center [680, 421] width 261 height 261
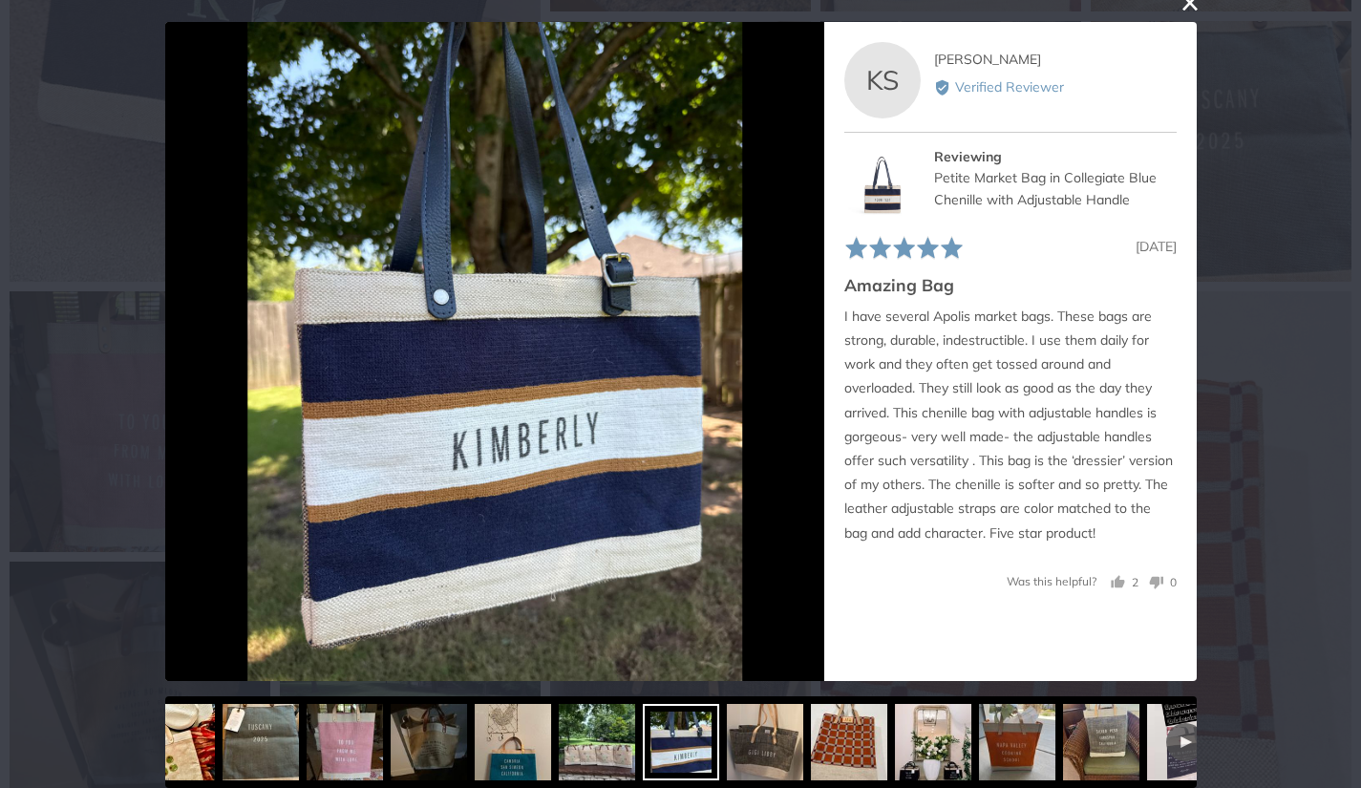
scroll to position [51, 0]
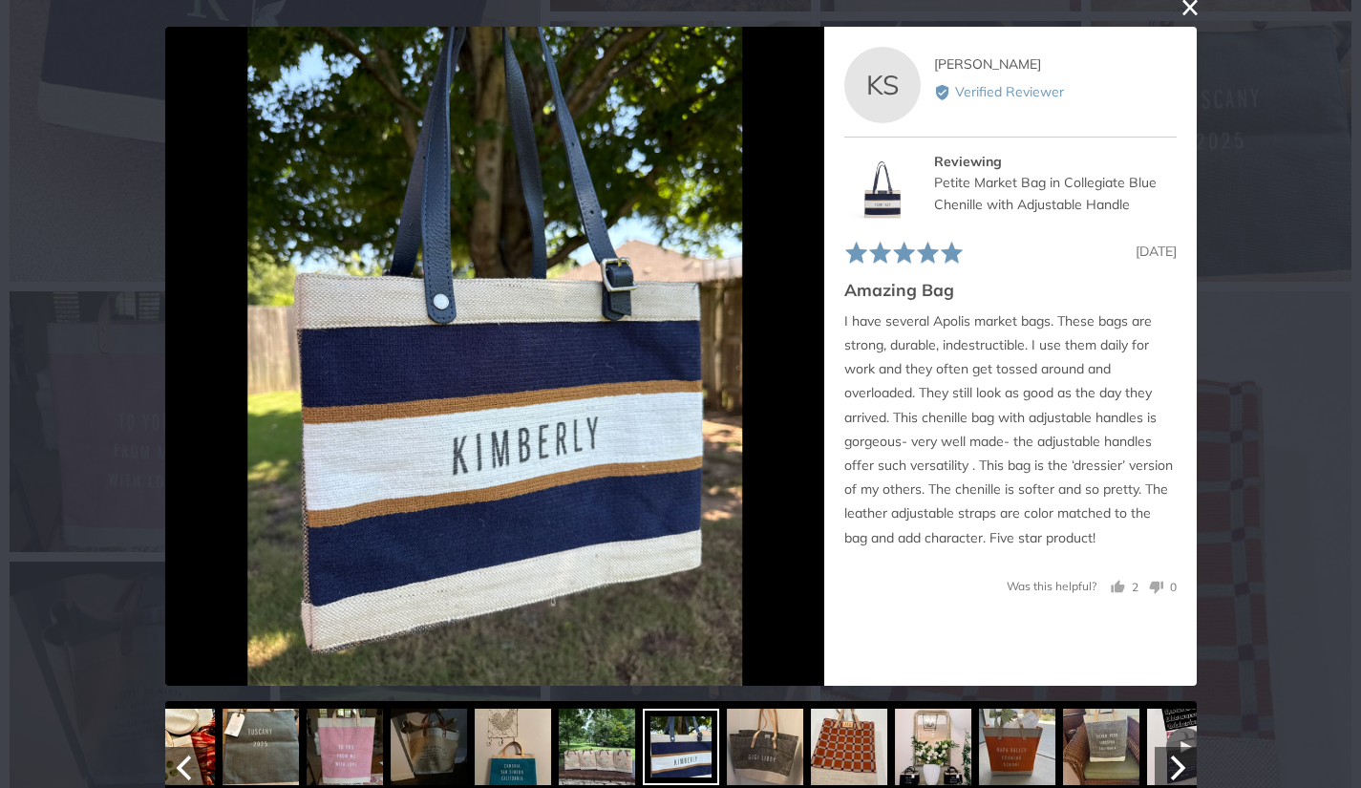
click at [770, 751] on div at bounding box center [765, 747] width 76 height 76
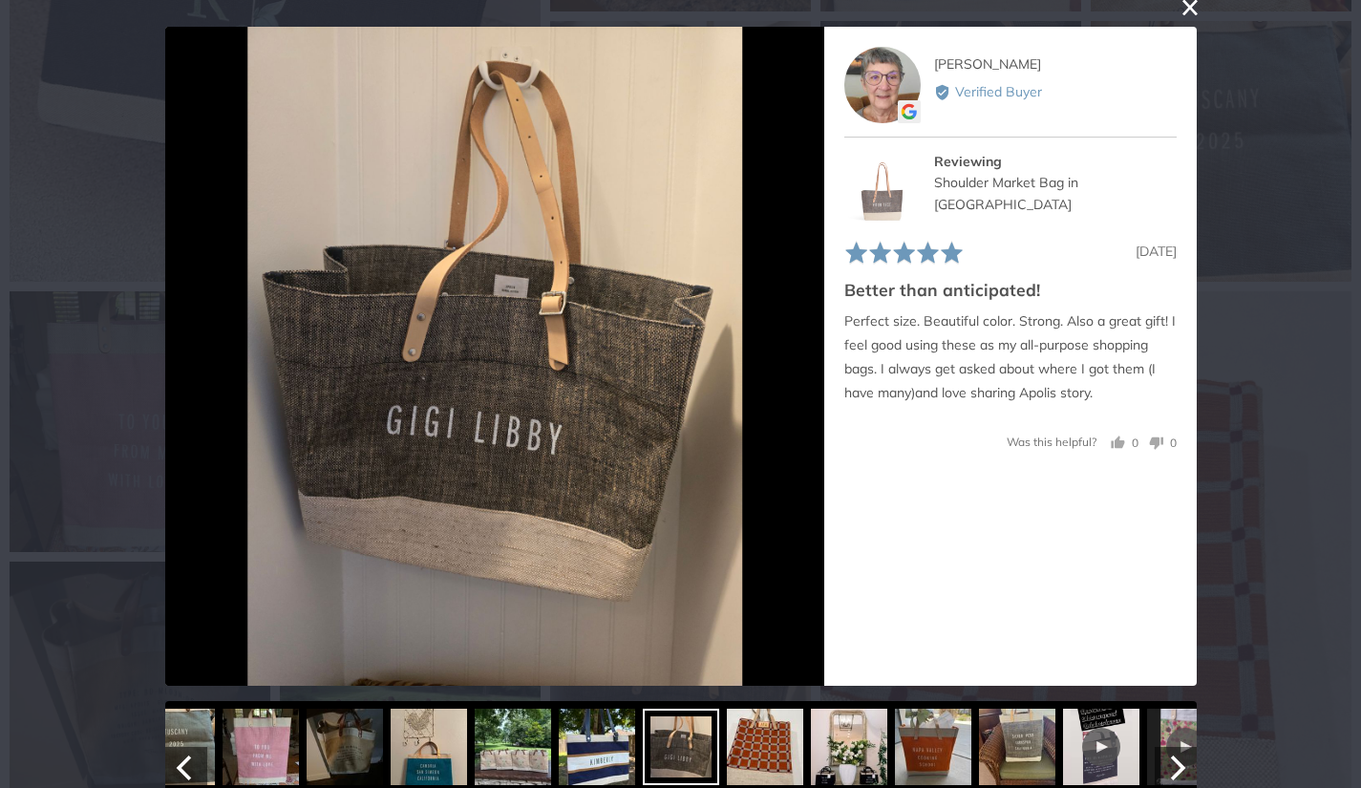
click at [1028, 737] on div at bounding box center [1017, 747] width 76 height 76
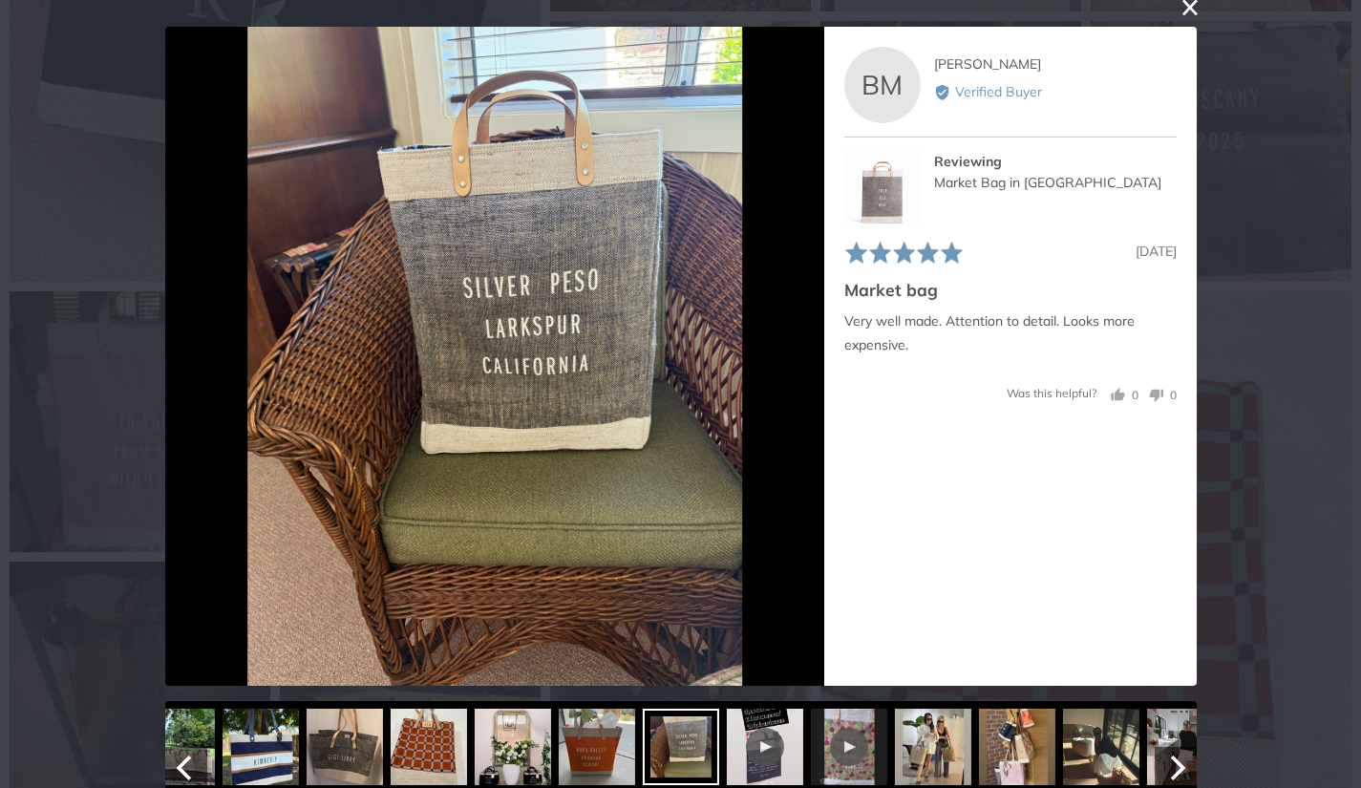
click at [1022, 746] on div at bounding box center [1016, 747] width 76 height 76
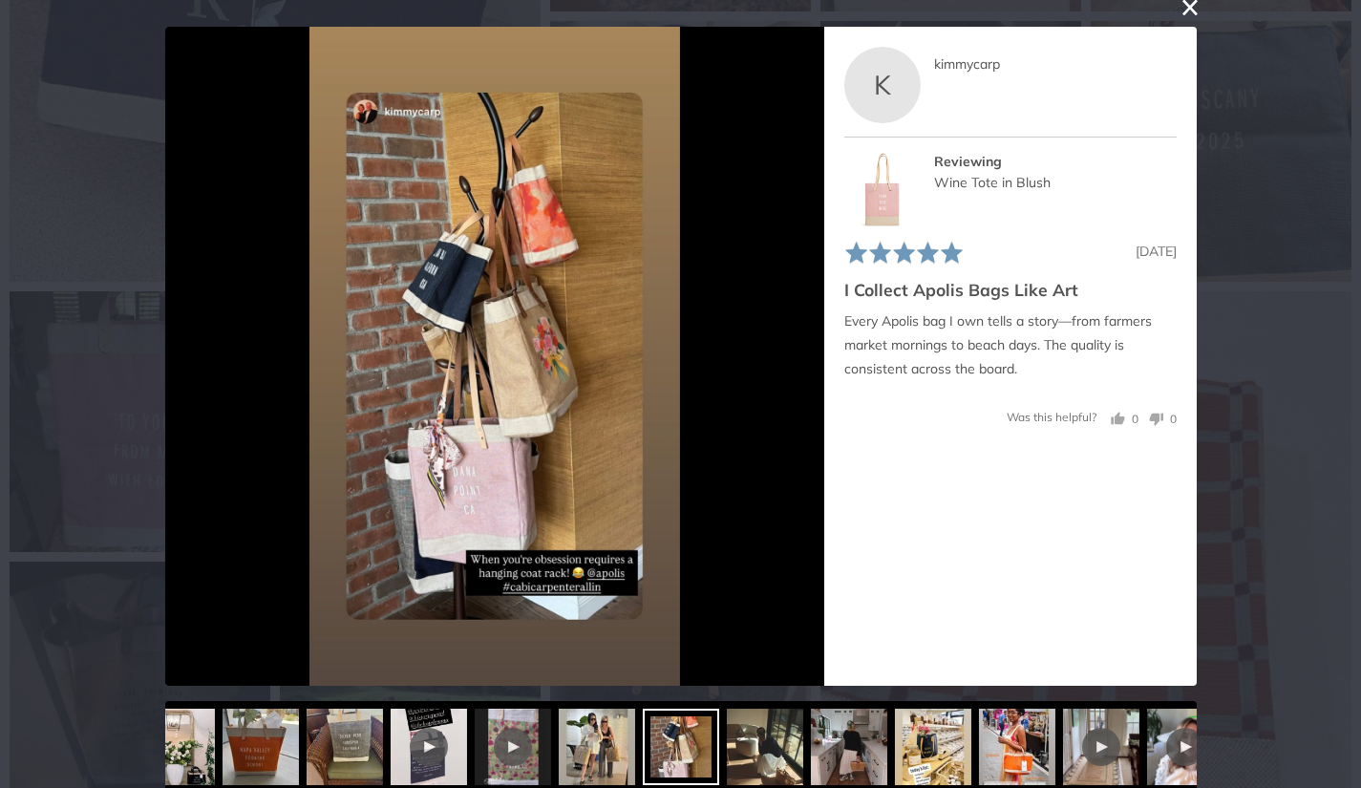
click at [1191, 8] on button "close this modal window" at bounding box center [1189, 7] width 23 height 23
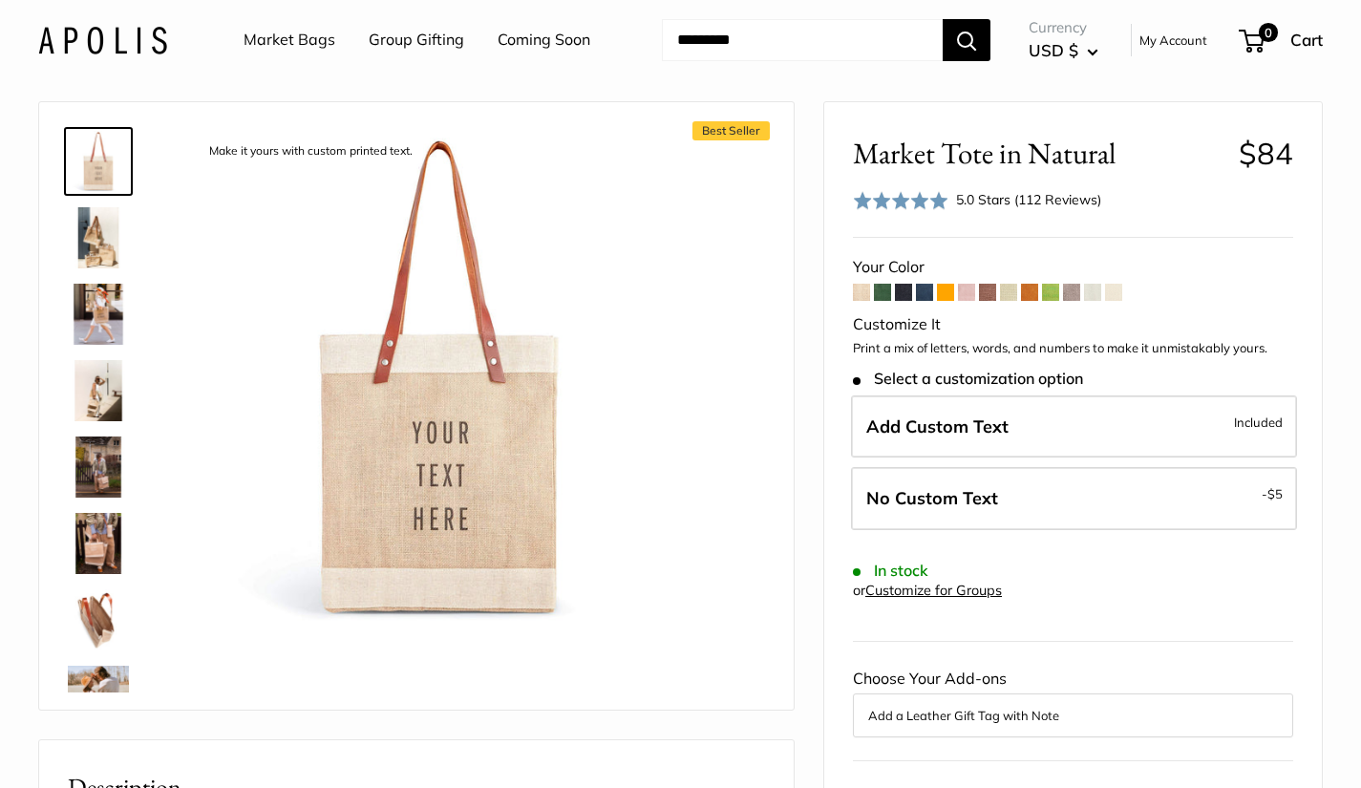
scroll to position [61, 0]
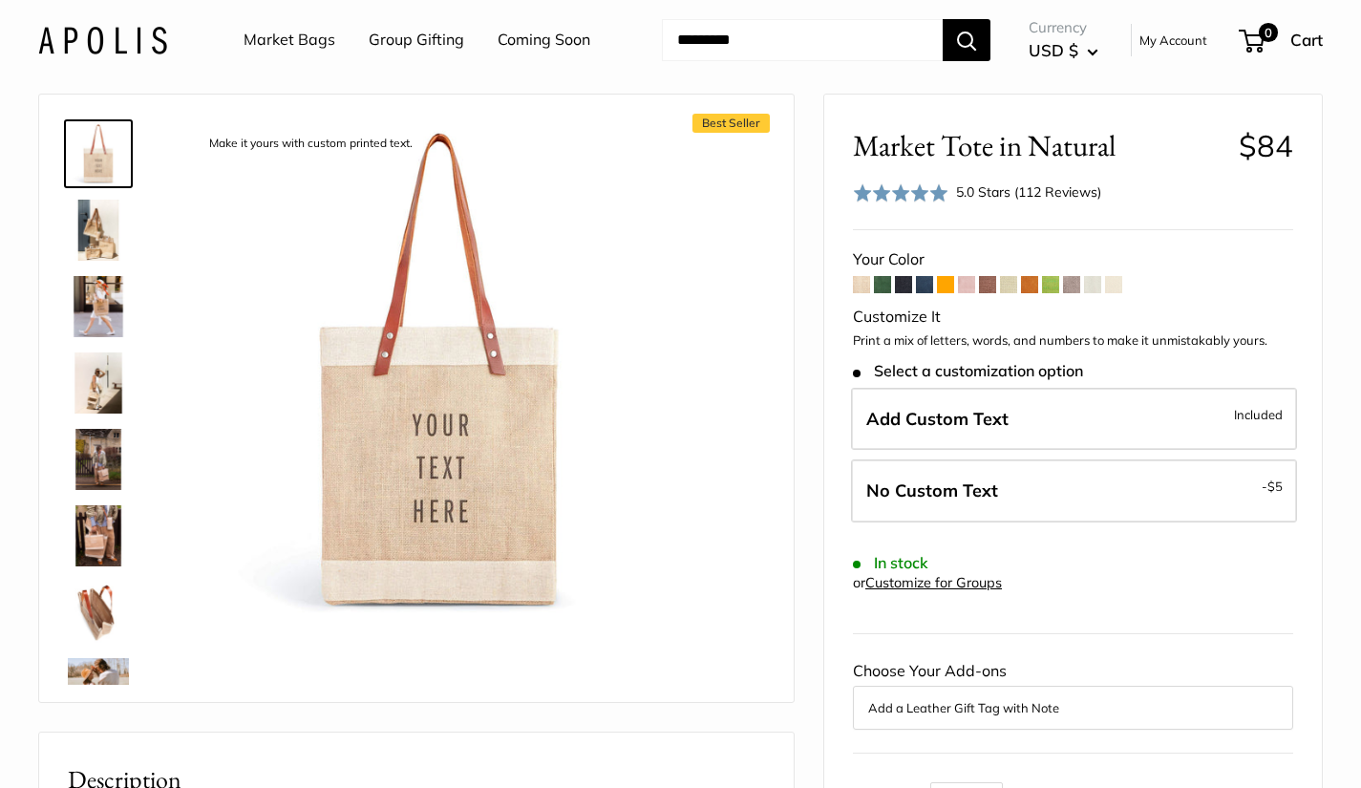
click at [301, 31] on link "Market Bags" at bounding box center [289, 40] width 92 height 29
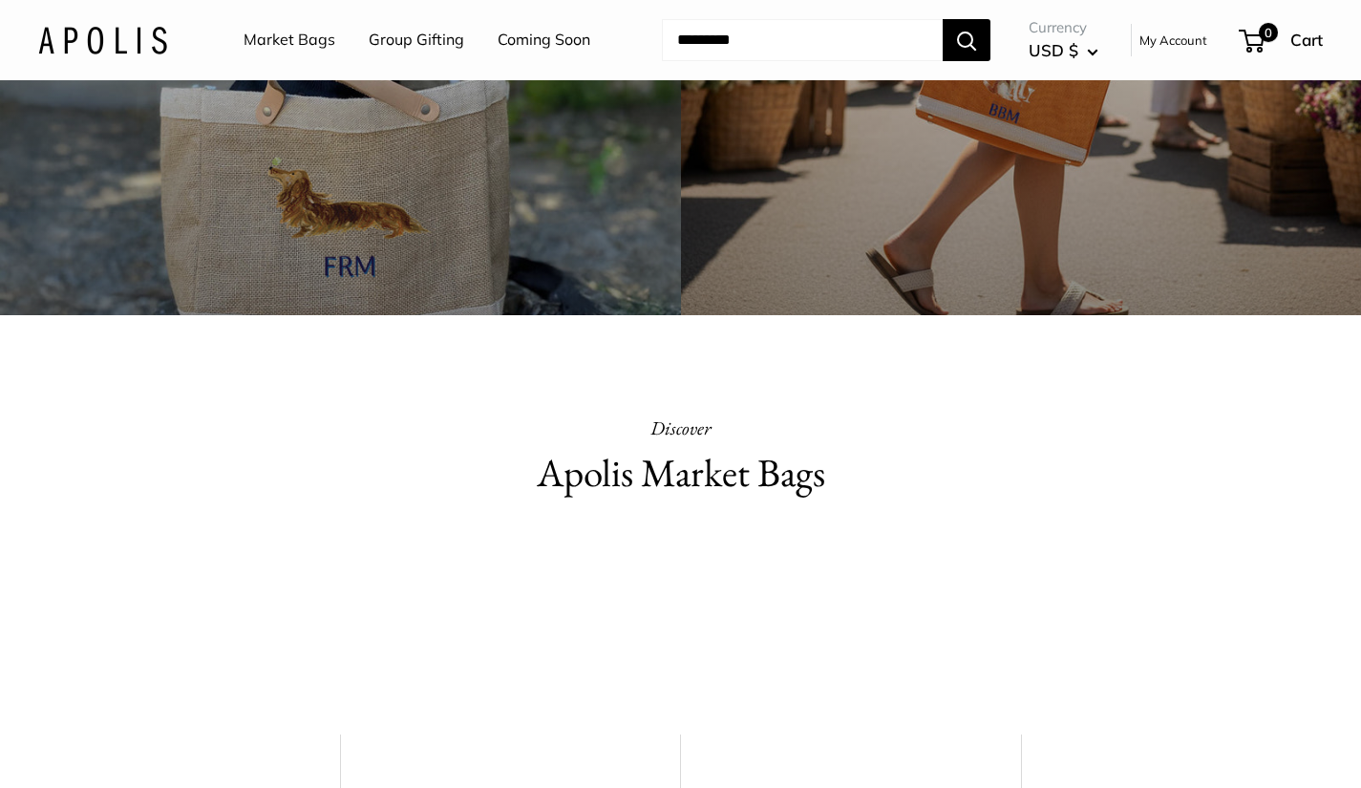
scroll to position [485, 0]
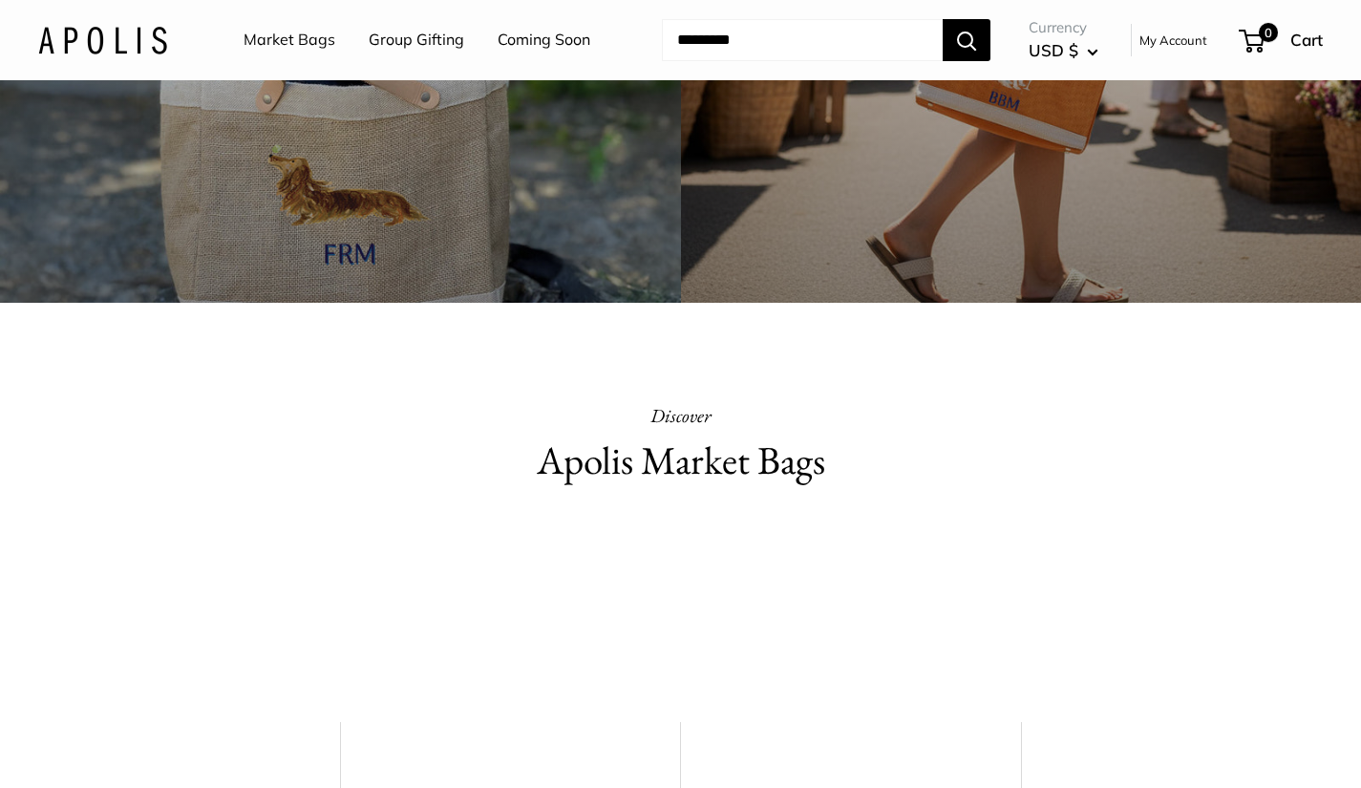
click at [710, 444] on h2 "Apolis Market Bags" at bounding box center [680, 461] width 643 height 56
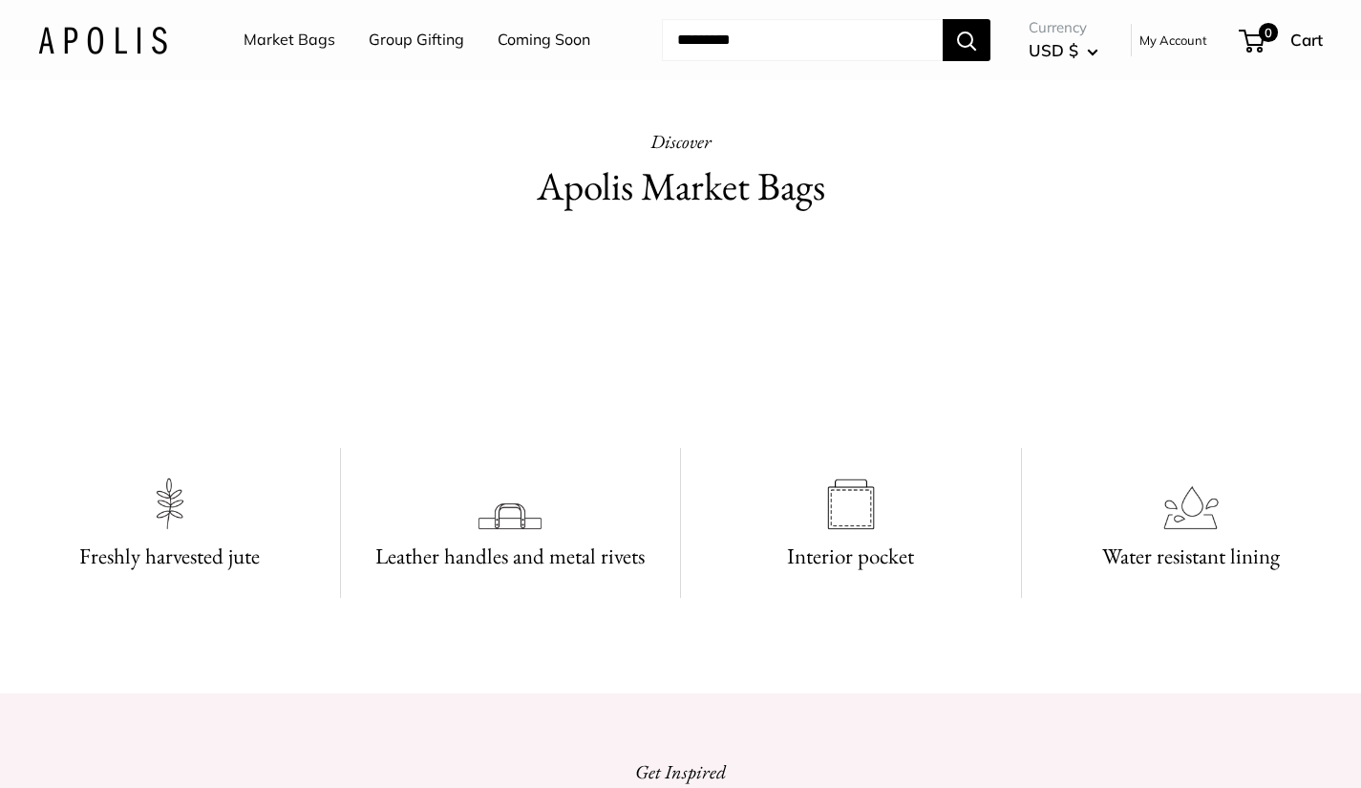
scroll to position [758, 0]
click at [713, 409] on video at bounding box center [681, 336] width 286 height 143
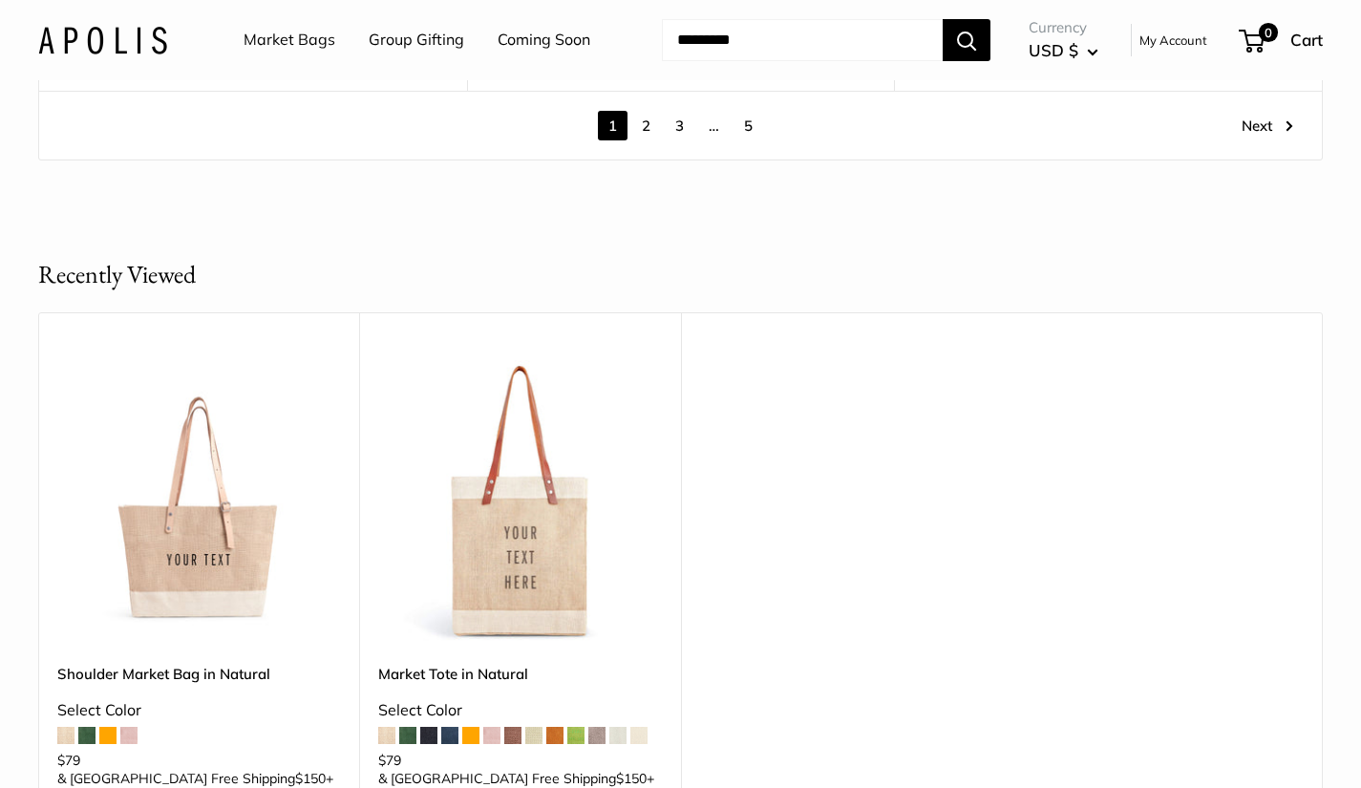
scroll to position [10988, 0]
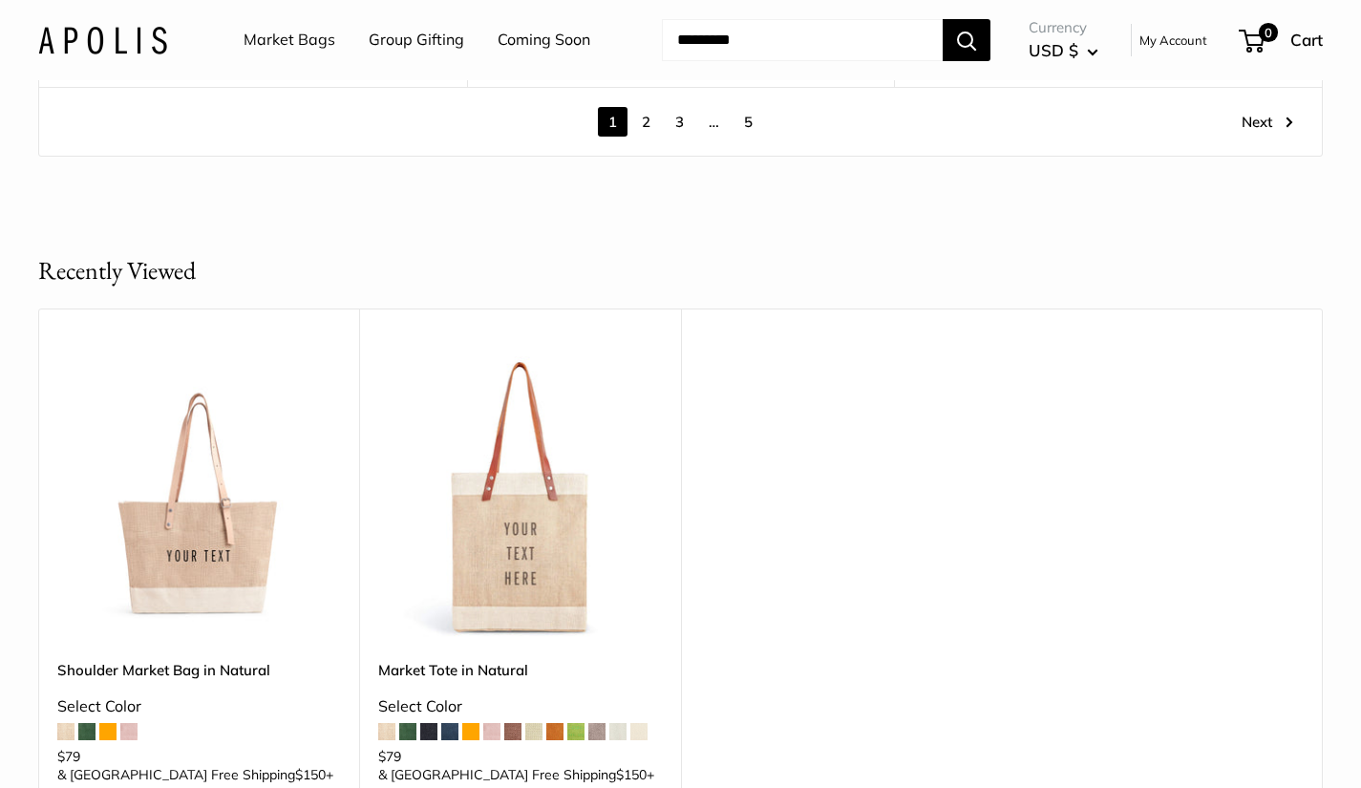
click at [645, 107] on link "2" at bounding box center [646, 122] width 30 height 30
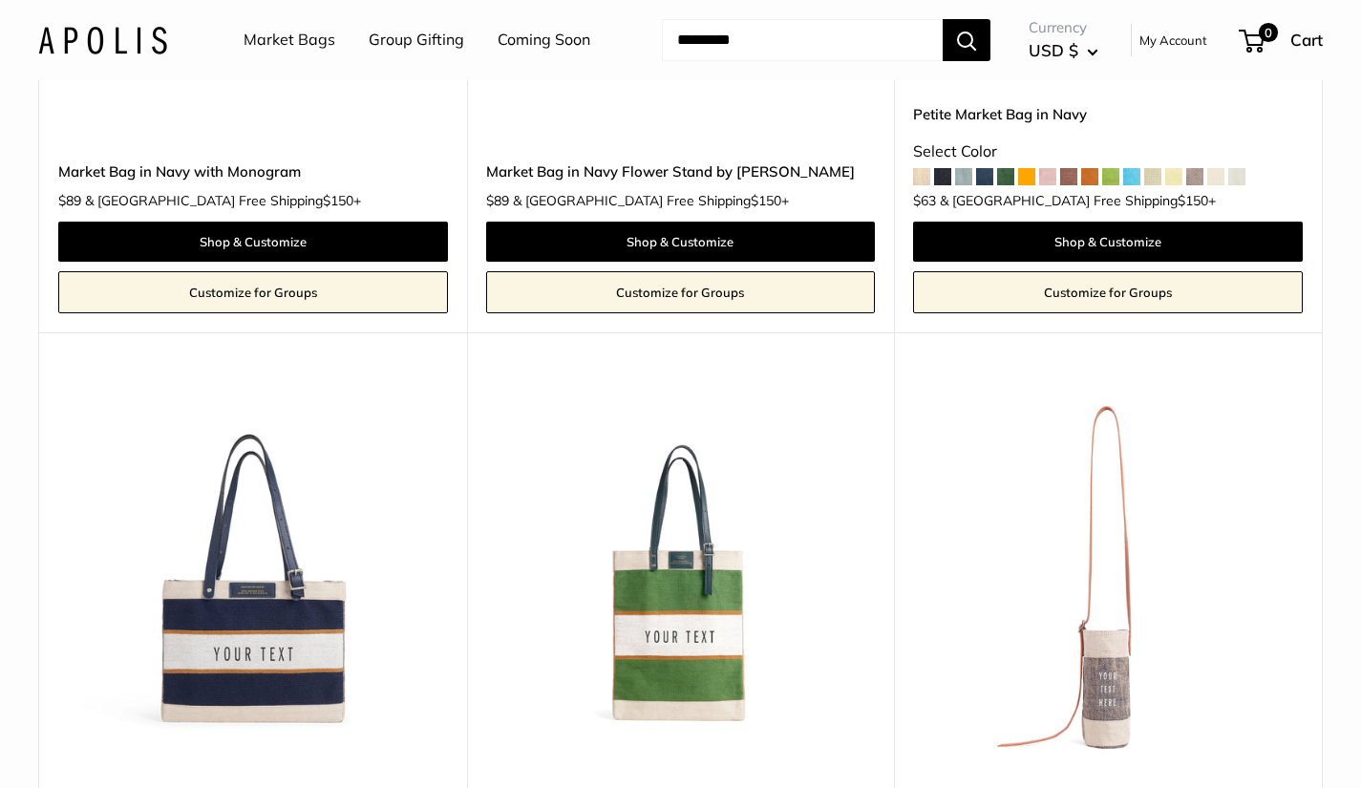
scroll to position [1389, 0]
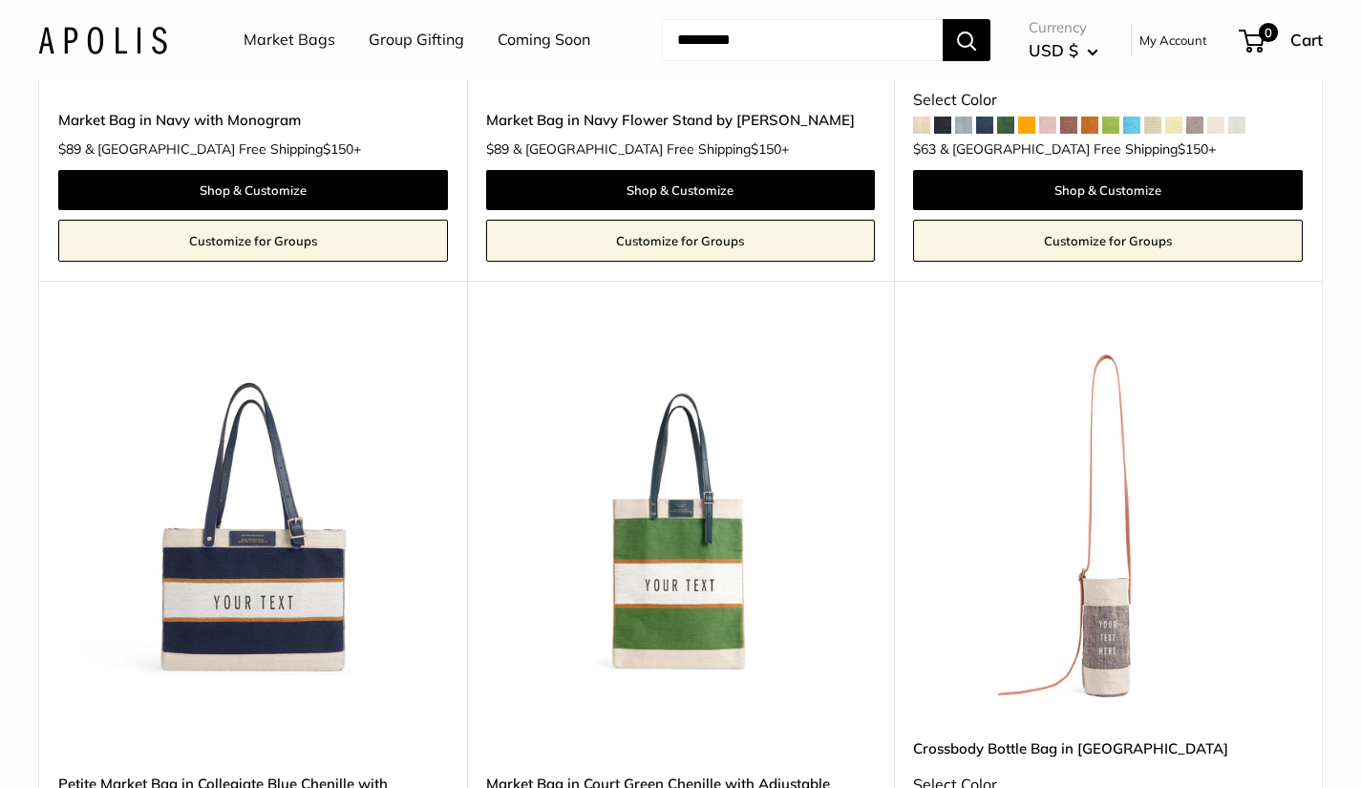
click at [282, 577] on img at bounding box center [253, 523] width 390 height 390
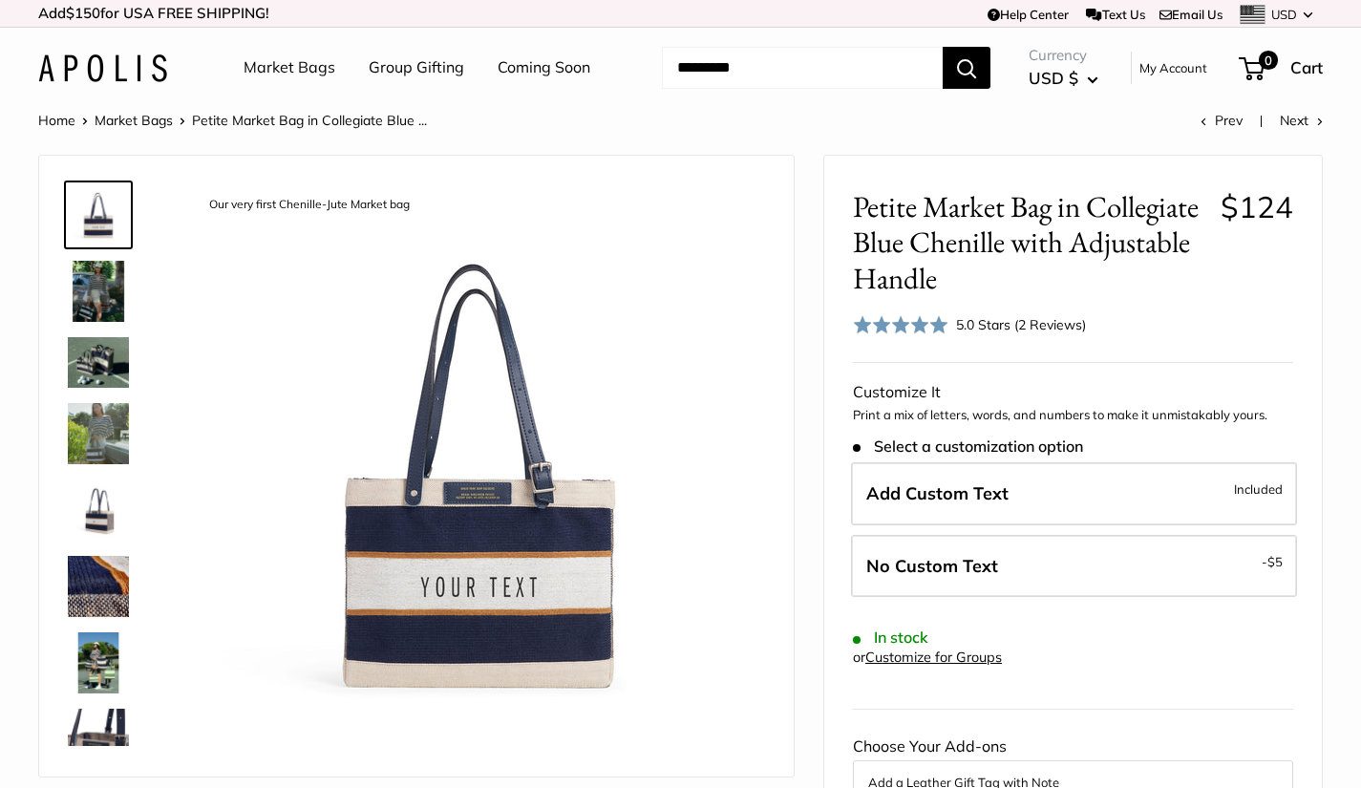
click at [107, 280] on img at bounding box center [98, 291] width 61 height 61
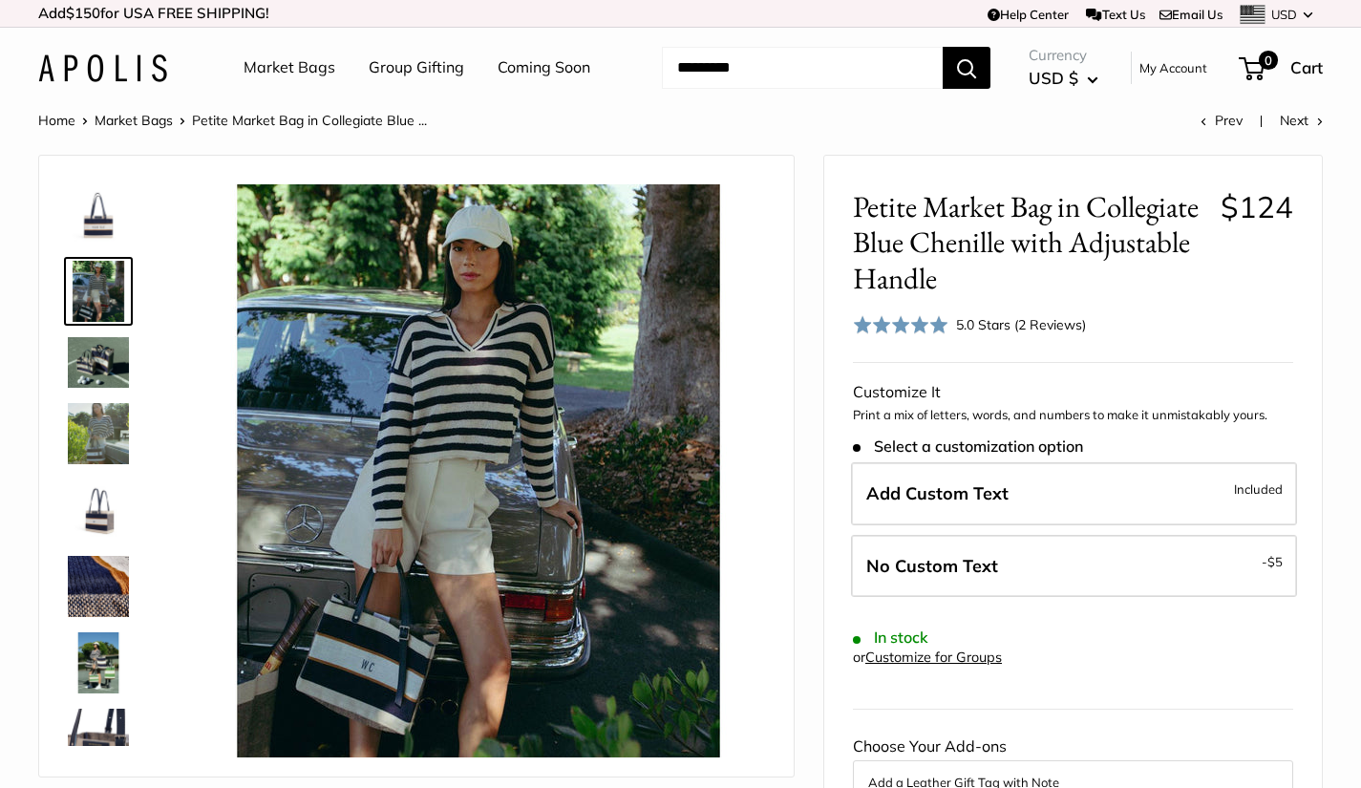
click at [109, 369] on img at bounding box center [98, 362] width 61 height 51
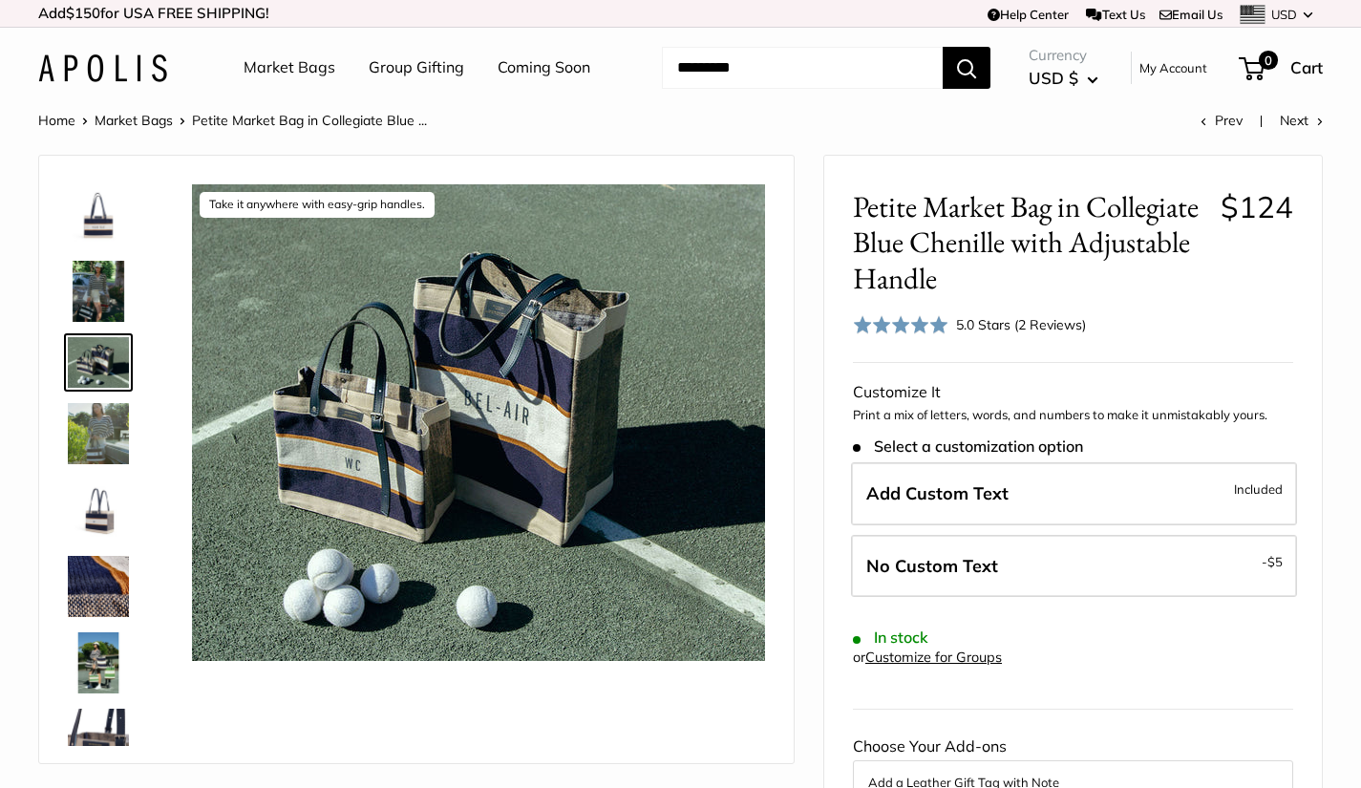
click at [110, 419] on img at bounding box center [98, 433] width 61 height 61
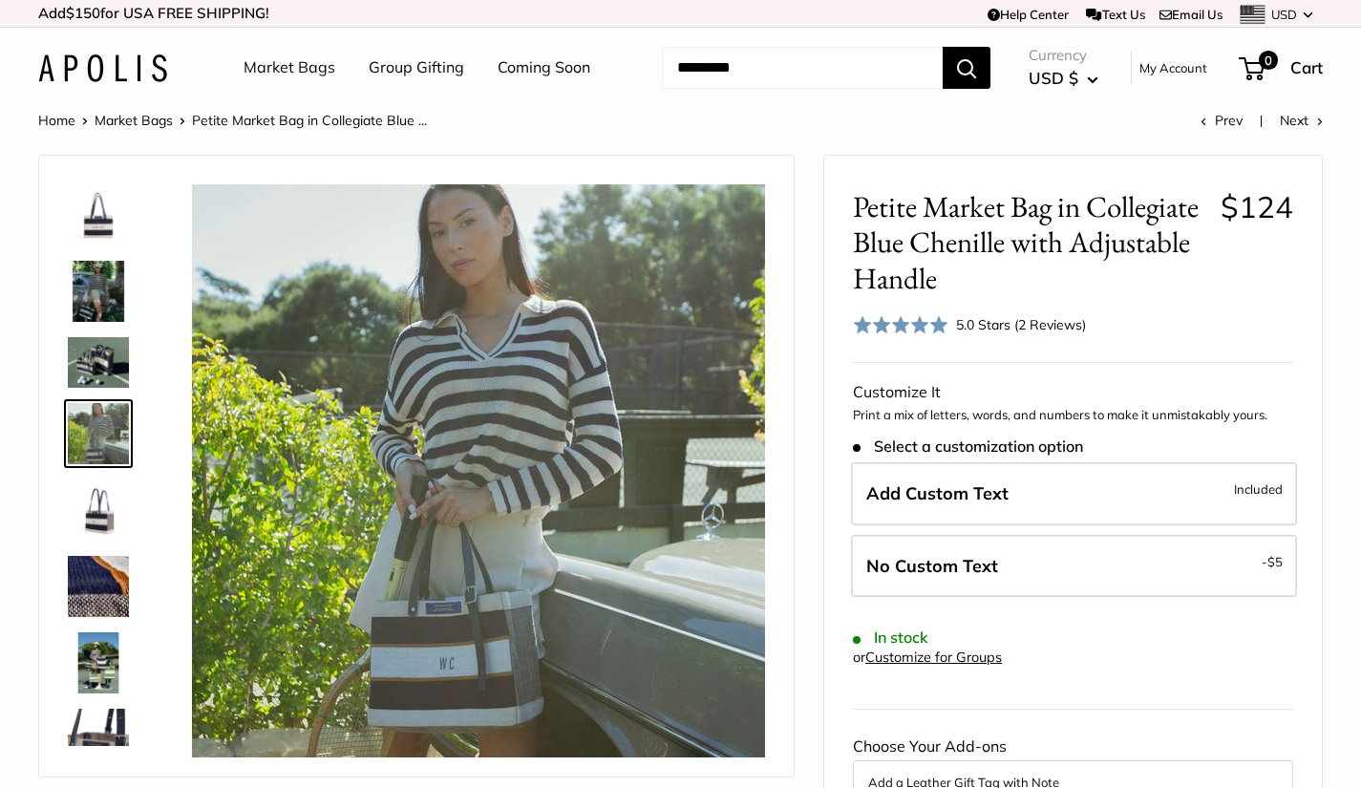
click at [95, 504] on img at bounding box center [98, 509] width 61 height 61
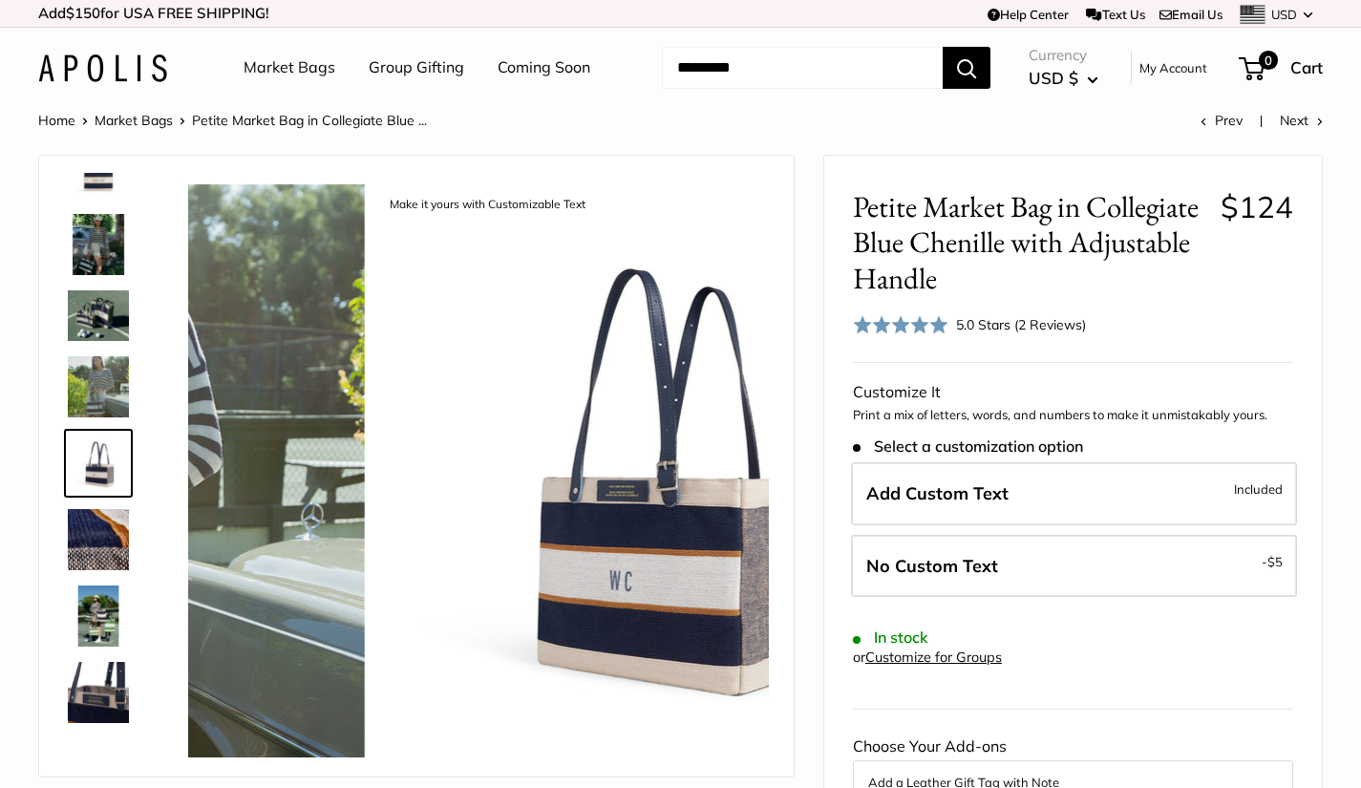
scroll to position [49, 0]
